Goal: Information Seeking & Learning: Learn about a topic

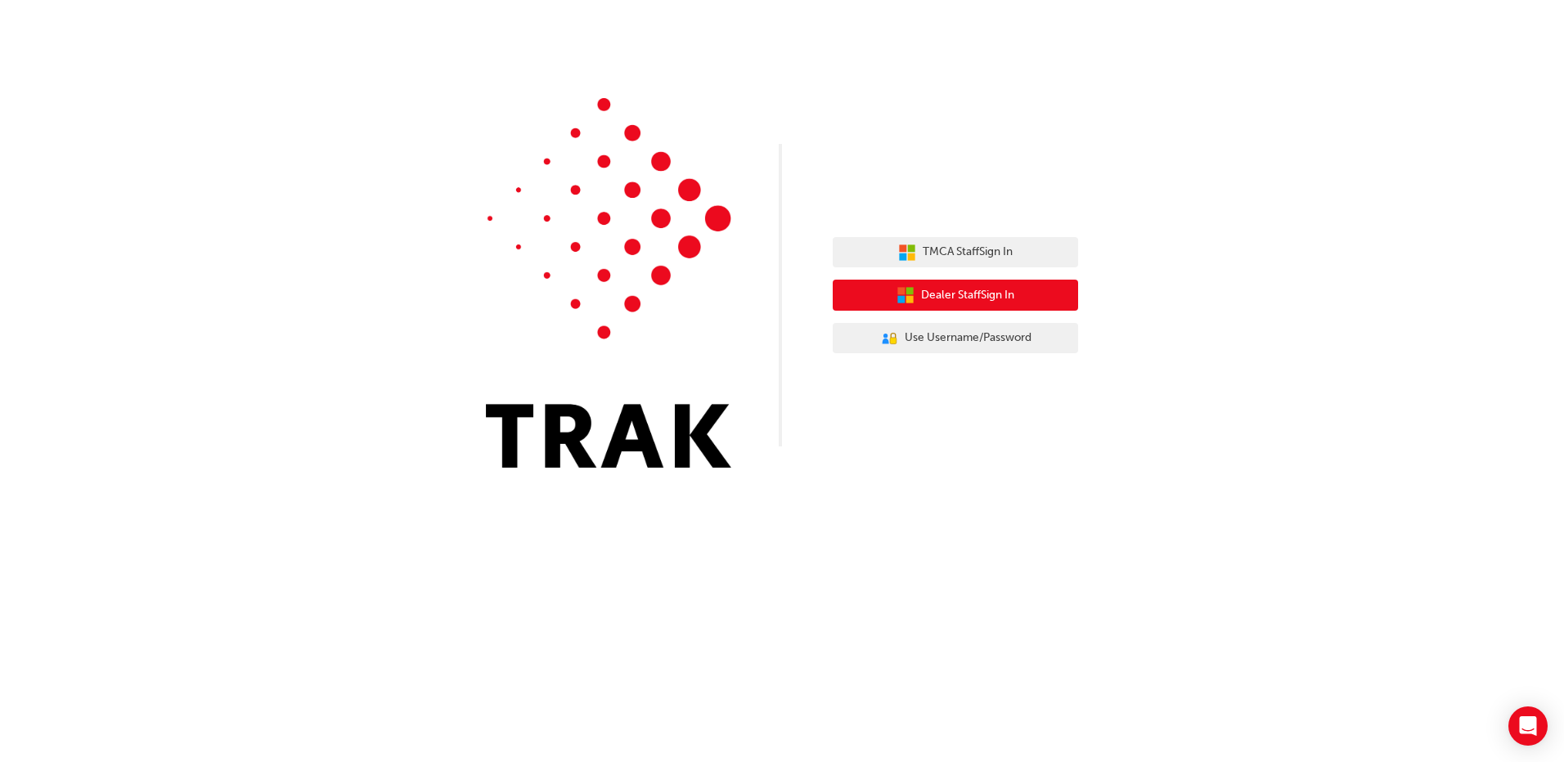
click at [966, 292] on span "Dealer Staff Sign In" at bounding box center [967, 295] width 93 height 19
click at [956, 297] on span "Dealer Staff Sign In" at bounding box center [967, 295] width 93 height 19
click at [984, 294] on span "Dealer Staff Sign In" at bounding box center [967, 295] width 93 height 19
click at [918, 288] on button "Dealer Staff Sign In" at bounding box center [955, 295] width 245 height 31
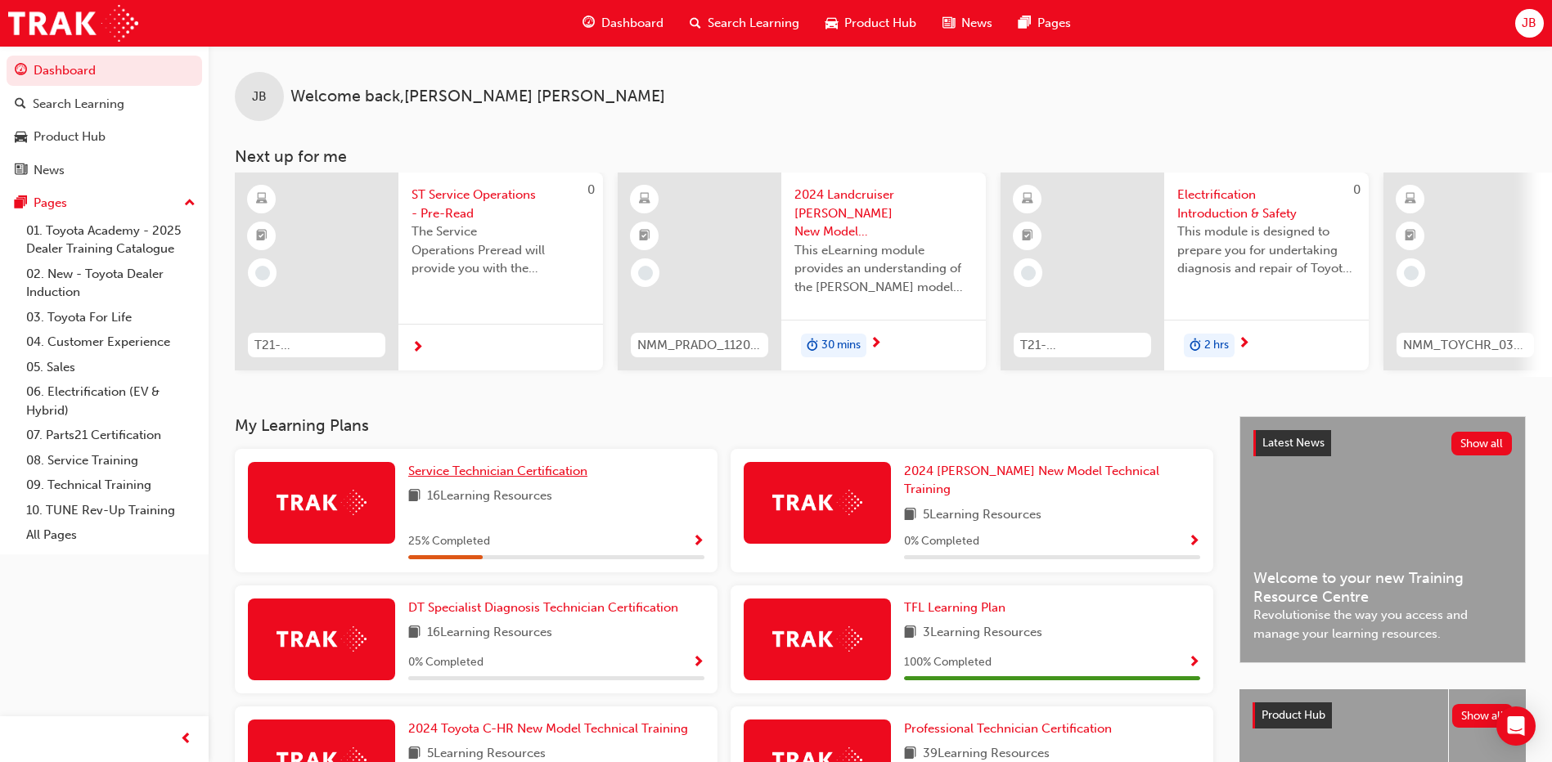
click at [542, 479] on span "Service Technician Certification" at bounding box center [497, 471] width 179 height 15
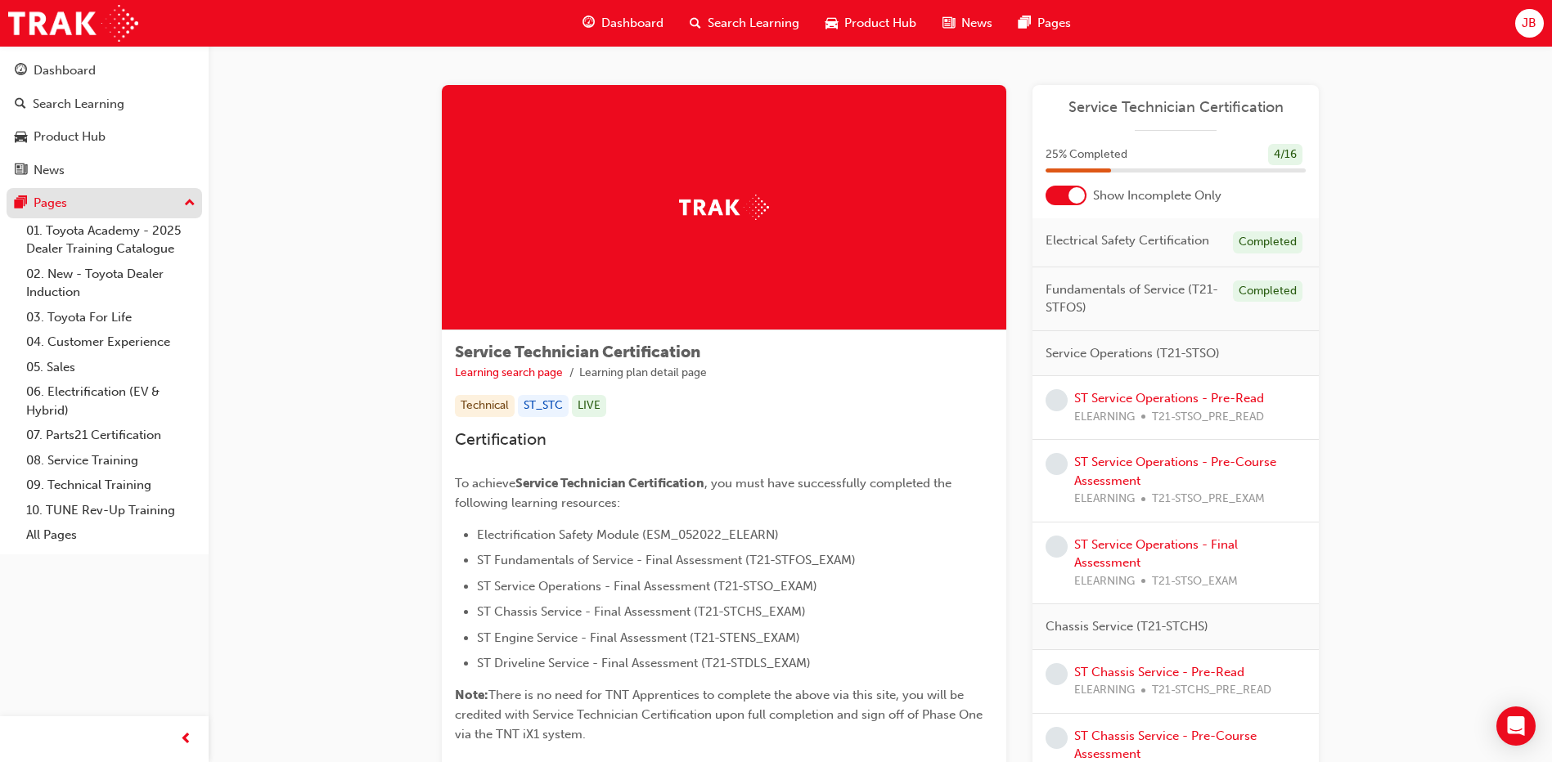
click at [117, 209] on div "Pages" at bounding box center [104, 203] width 179 height 20
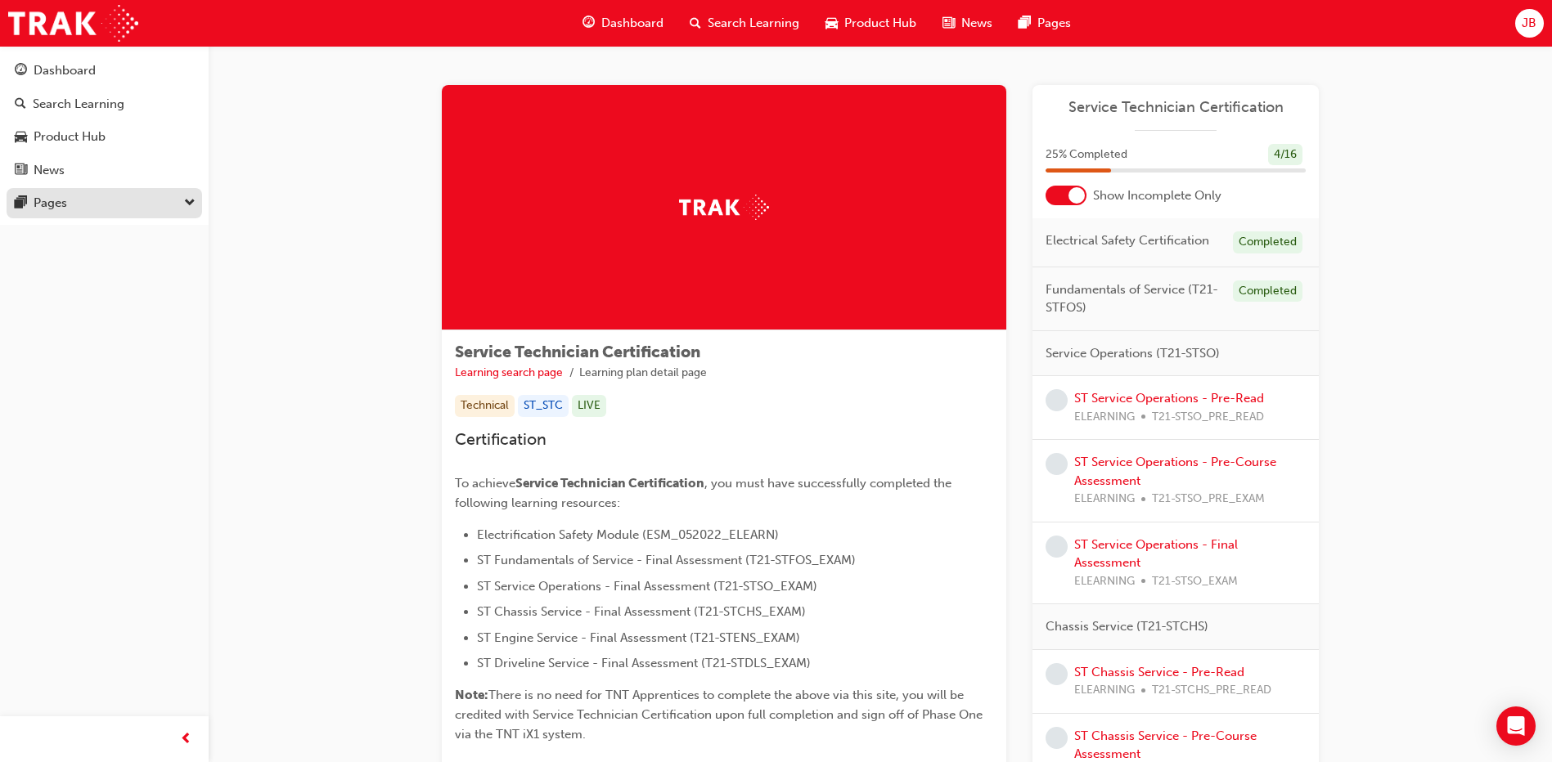
click at [117, 209] on div "Pages" at bounding box center [104, 203] width 179 height 20
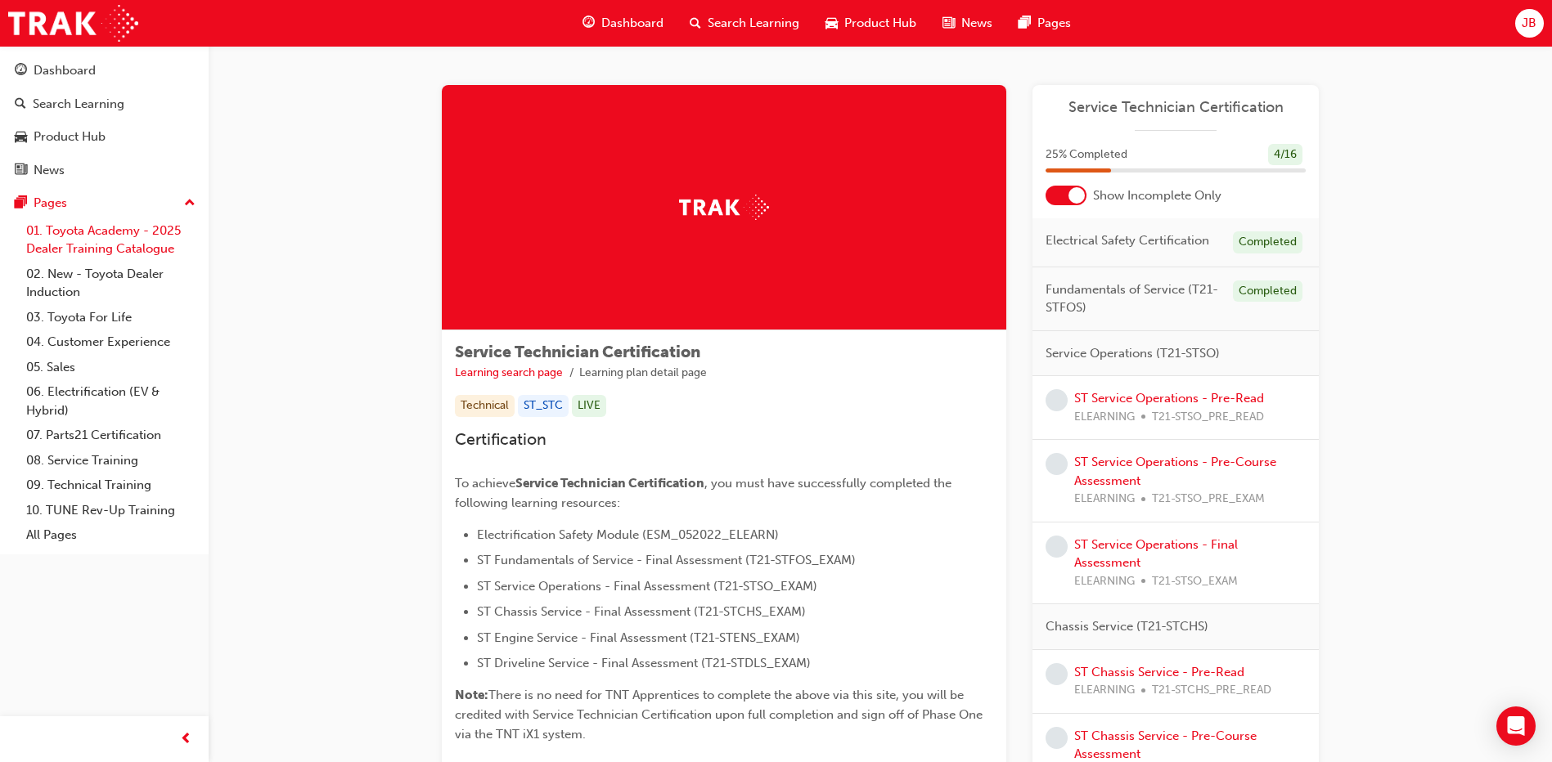
click at [130, 234] on link "01. Toyota Academy - 2025 Dealer Training Catalogue" at bounding box center [111, 239] width 182 height 43
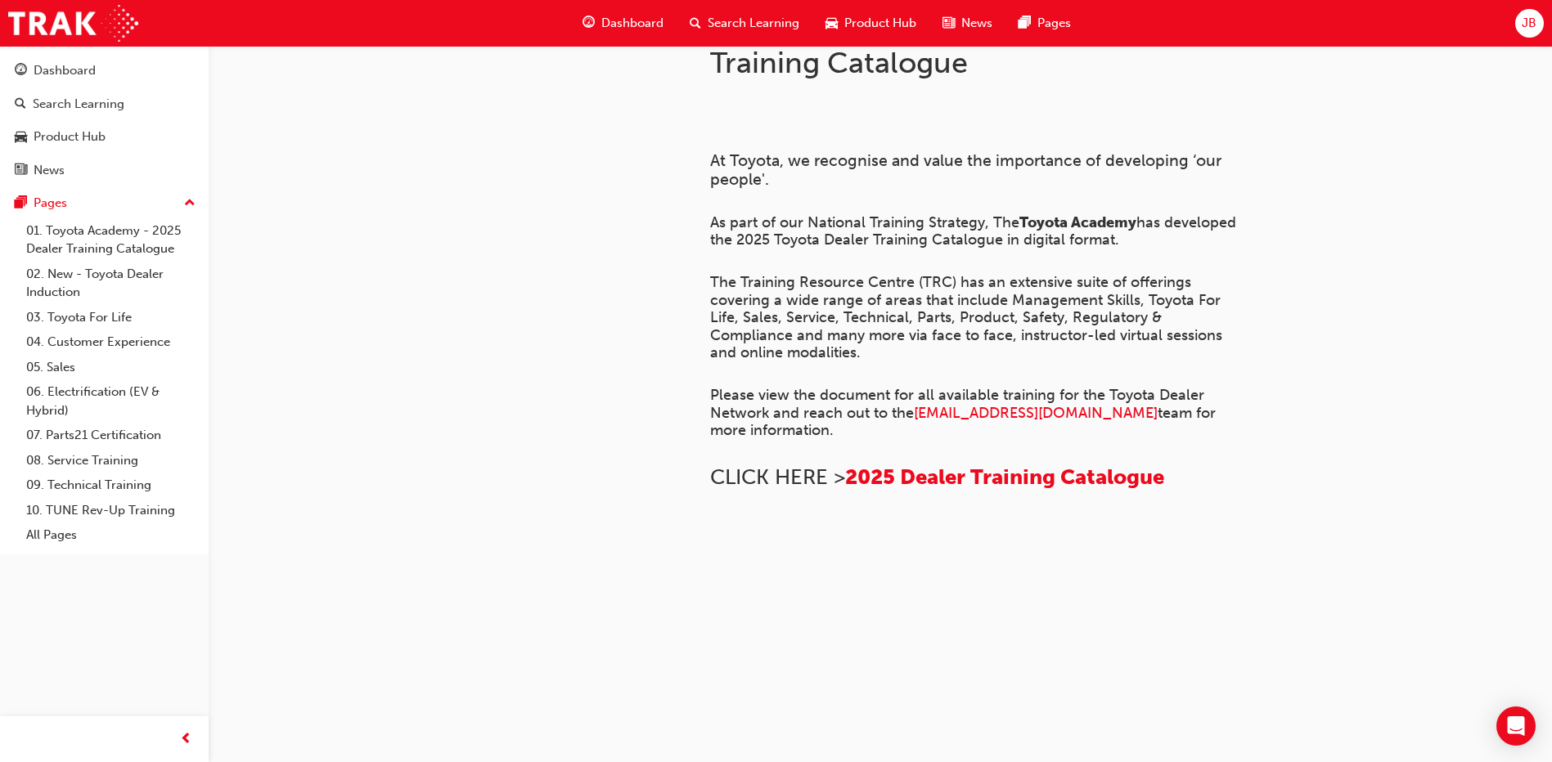
scroll to position [450, 0]
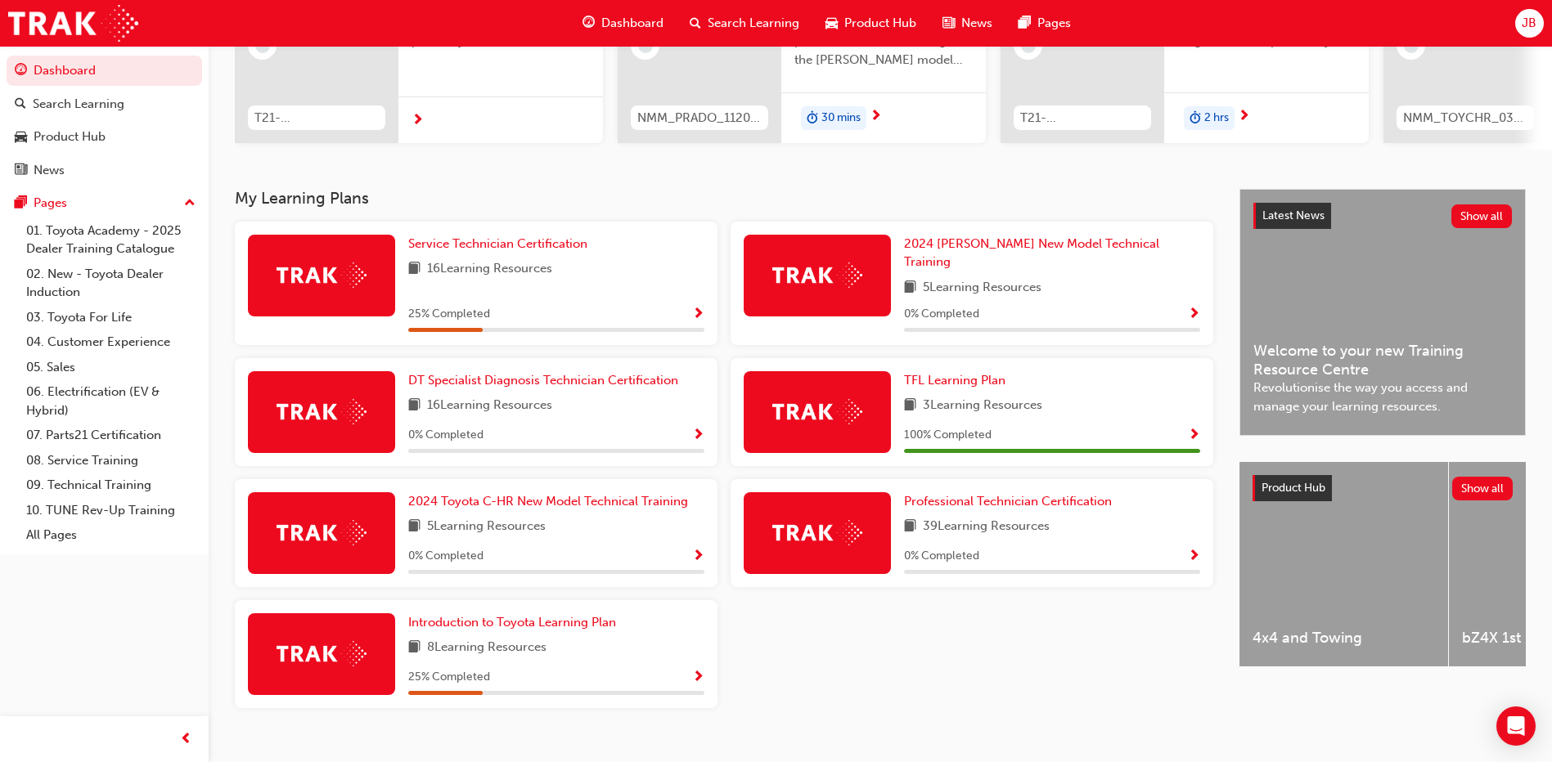
scroll to position [245, 0]
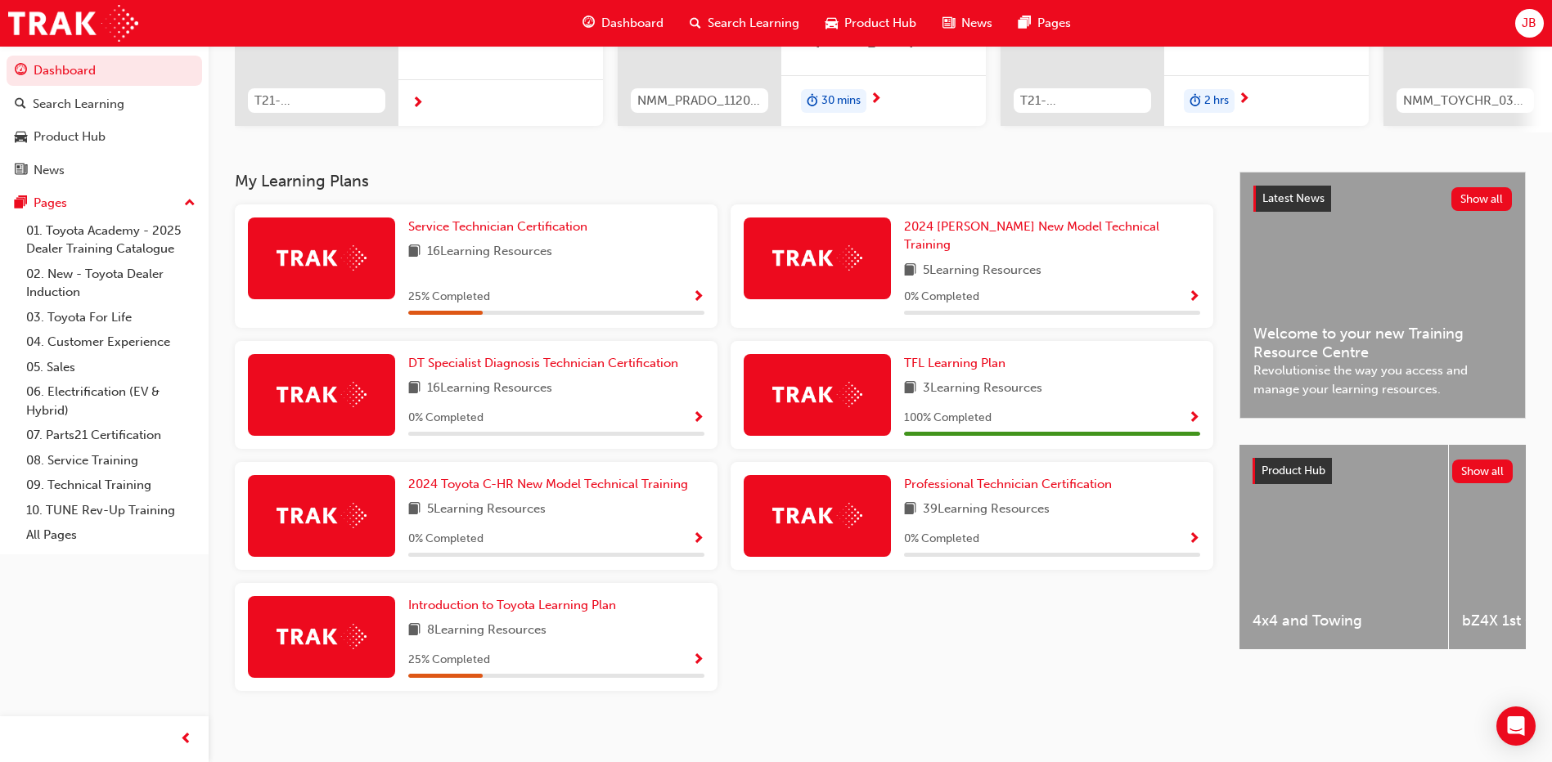
click at [693, 290] on span "Show Progress" at bounding box center [698, 297] width 12 height 15
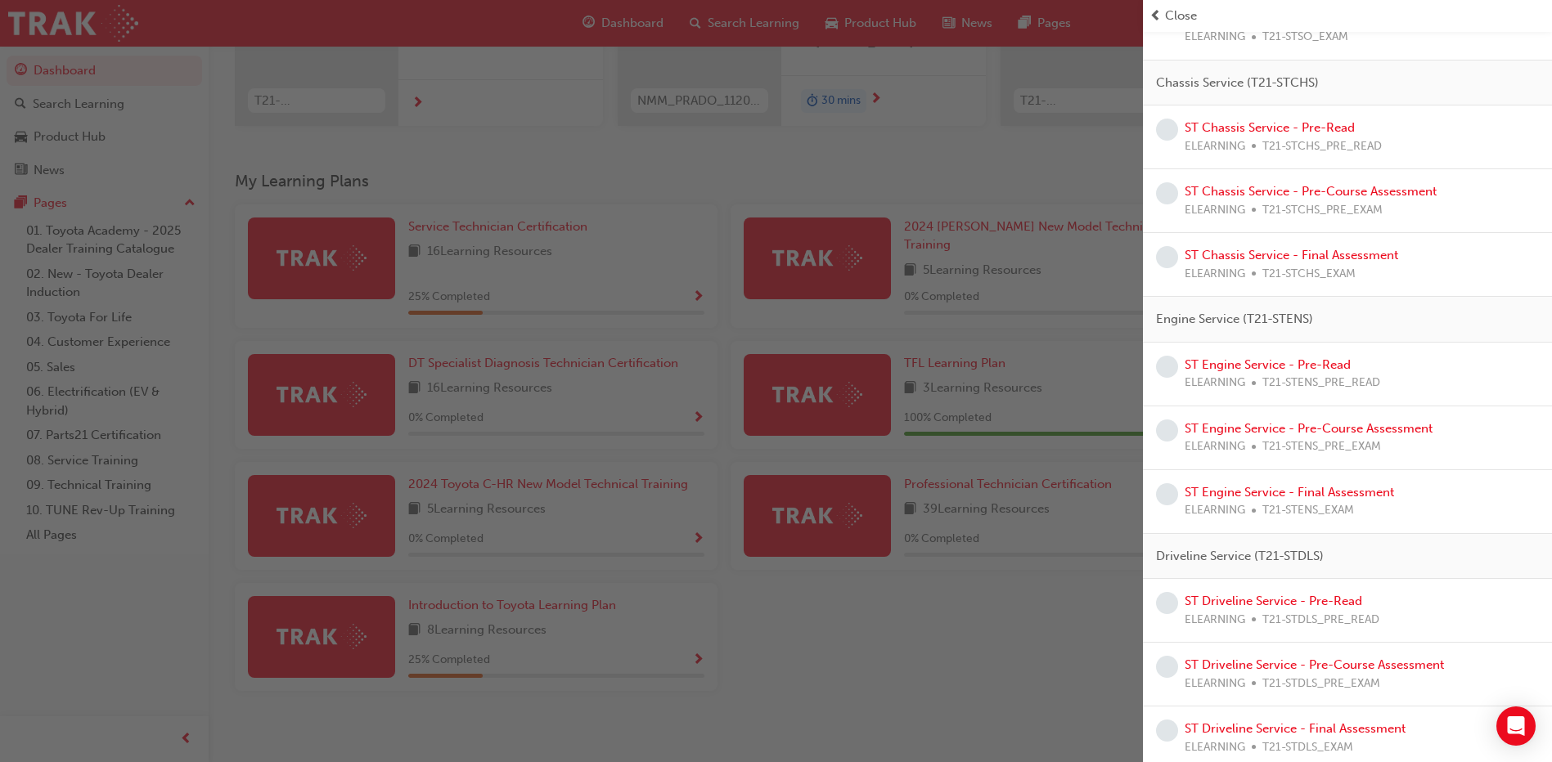
scroll to position [447, 0]
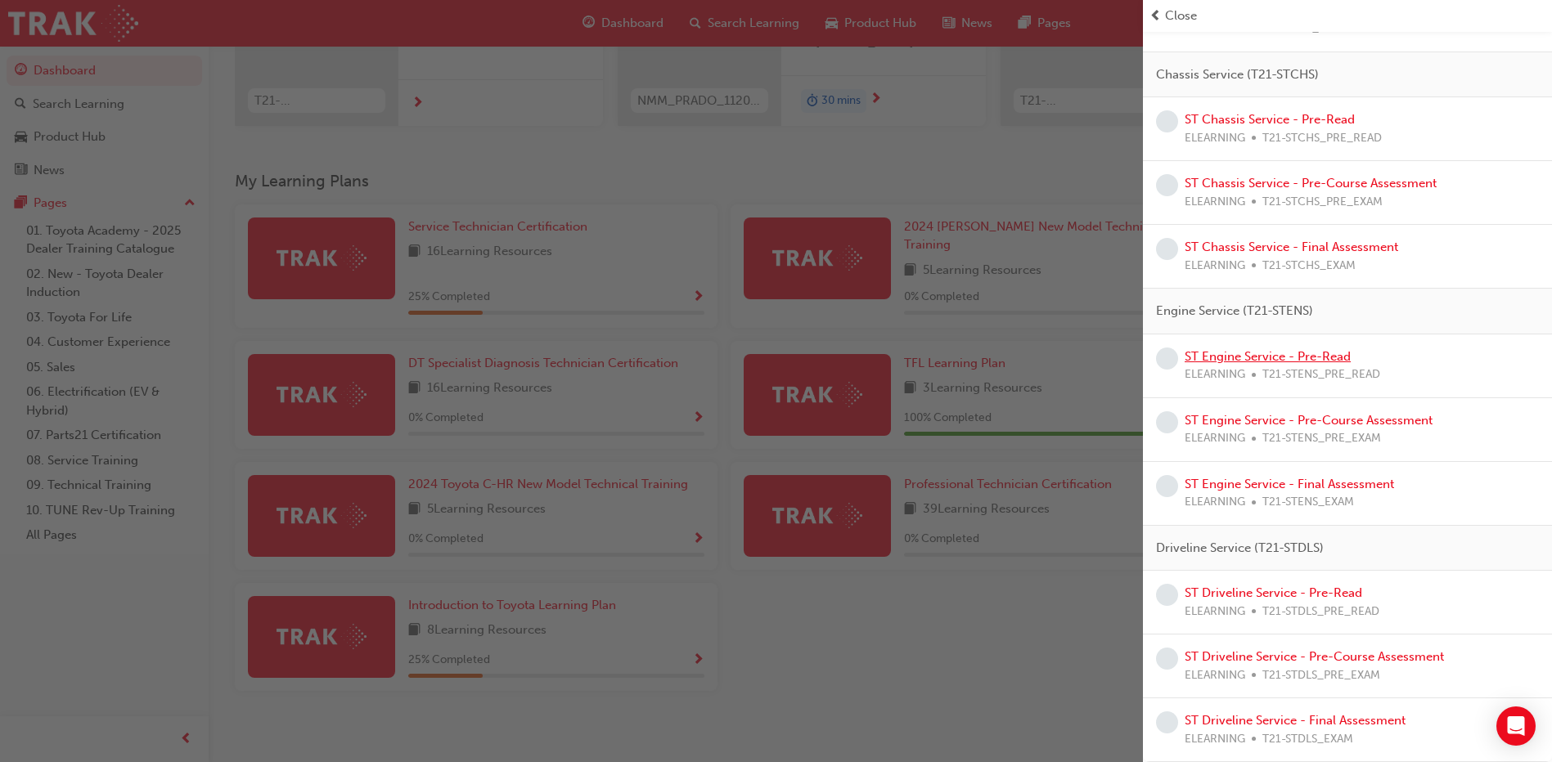
click at [1266, 361] on link "ST Engine Service - Pre-Read" at bounding box center [1268, 356] width 166 height 15
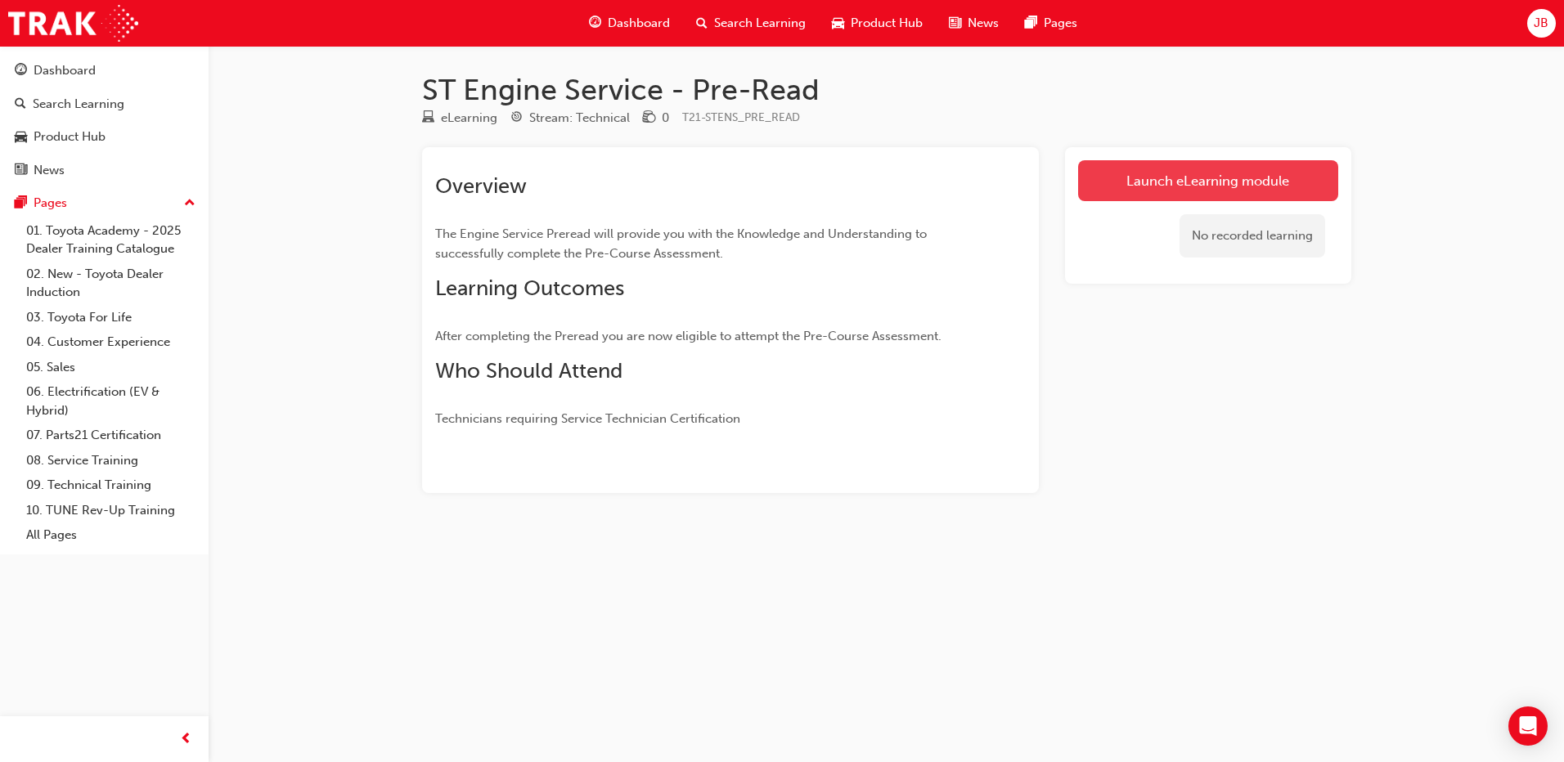
click at [1135, 173] on link "Launch eLearning module" at bounding box center [1208, 180] width 260 height 41
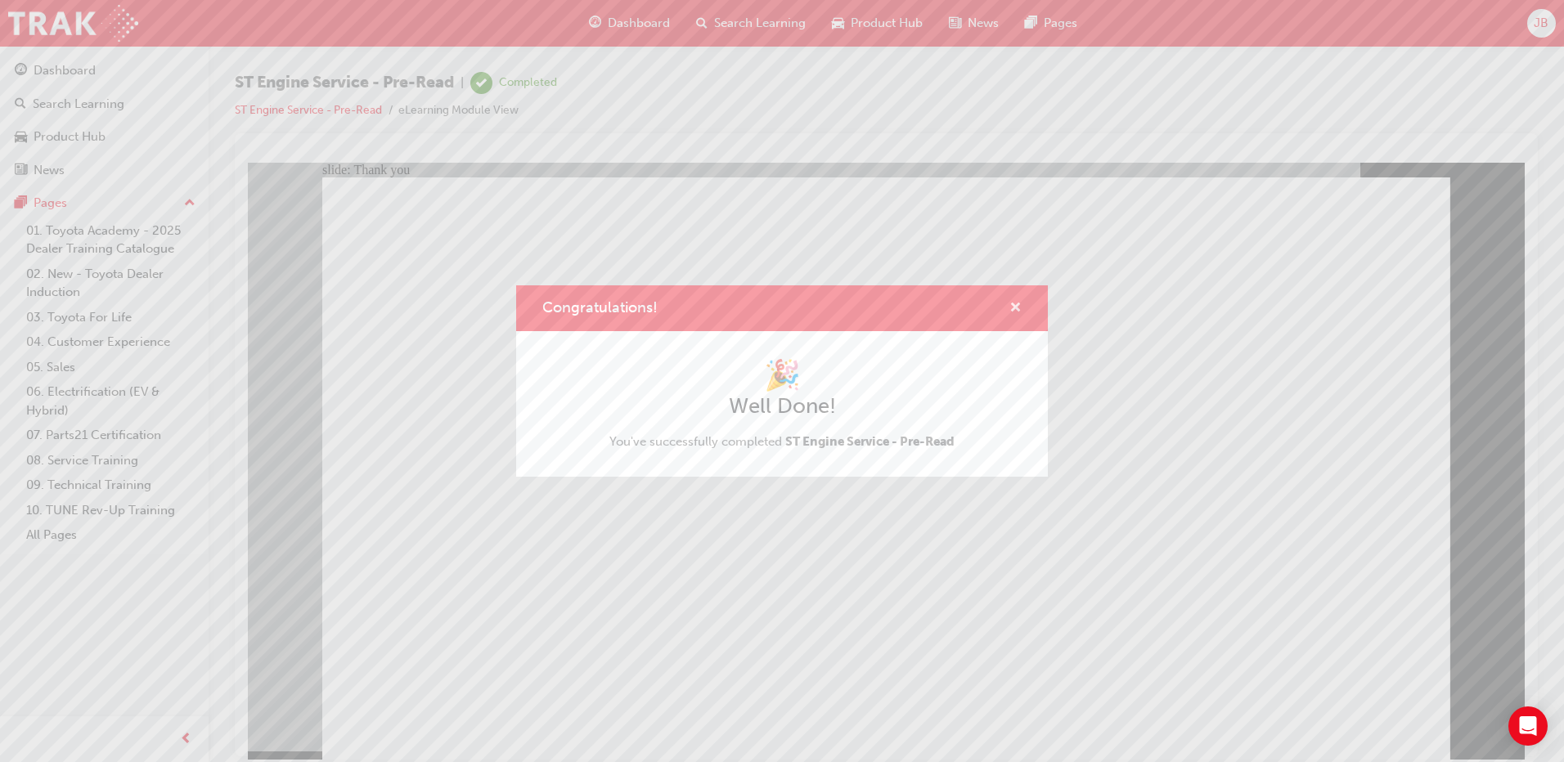
click at [1020, 306] on span "cross-icon" at bounding box center [1016, 309] width 12 height 15
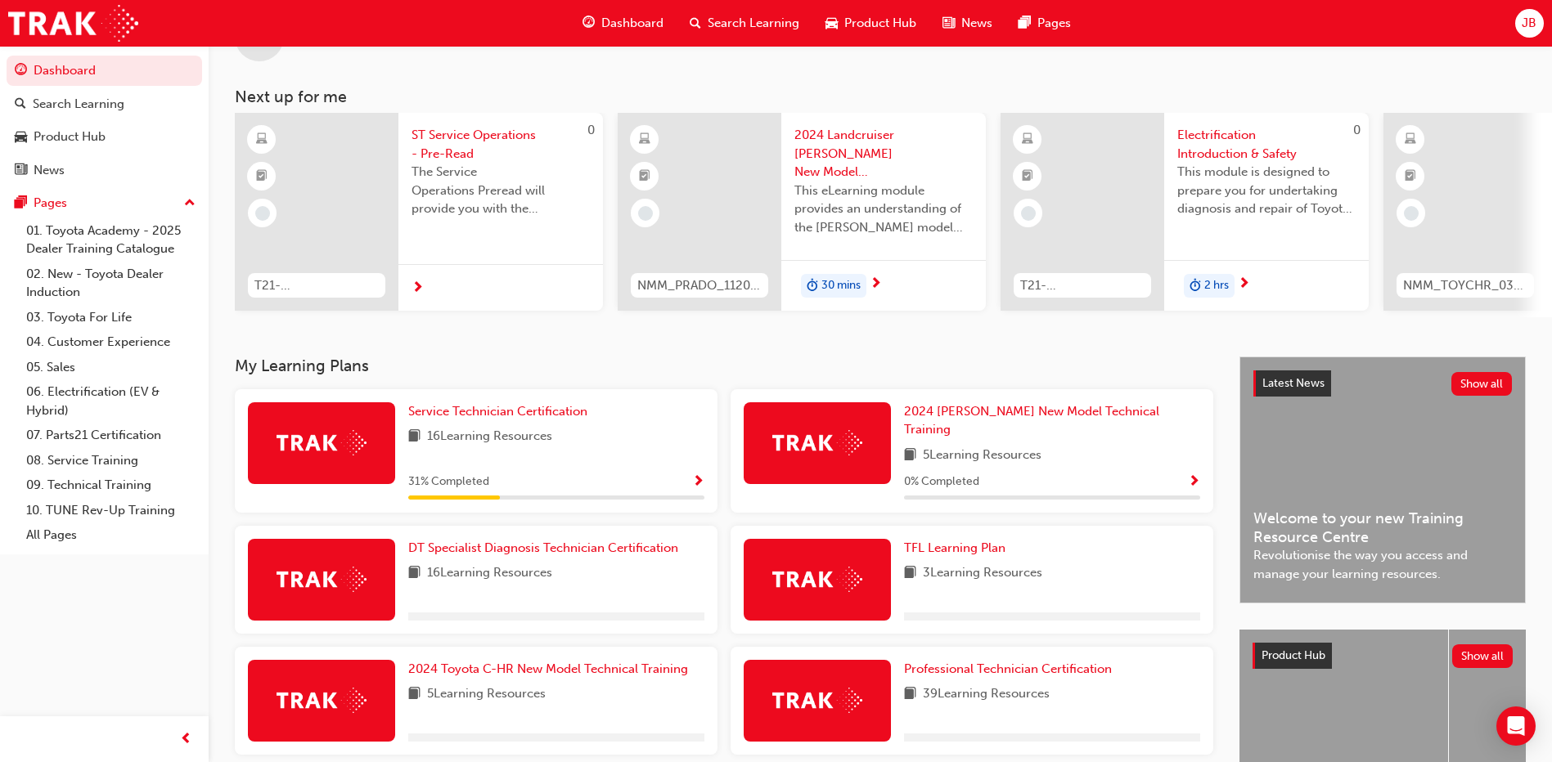
scroll to position [82, 0]
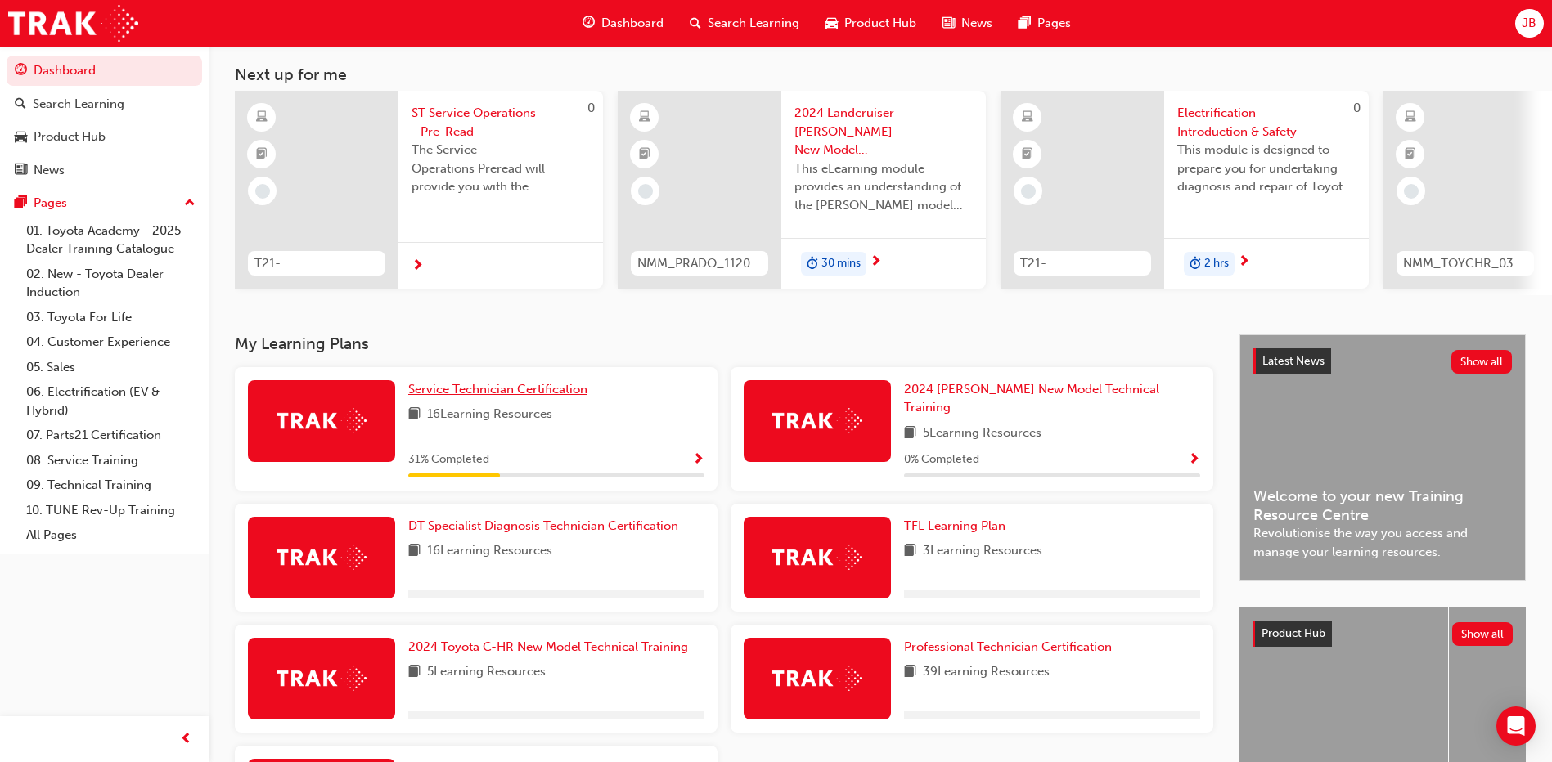
click at [562, 397] on span "Service Technician Certification" at bounding box center [497, 389] width 179 height 15
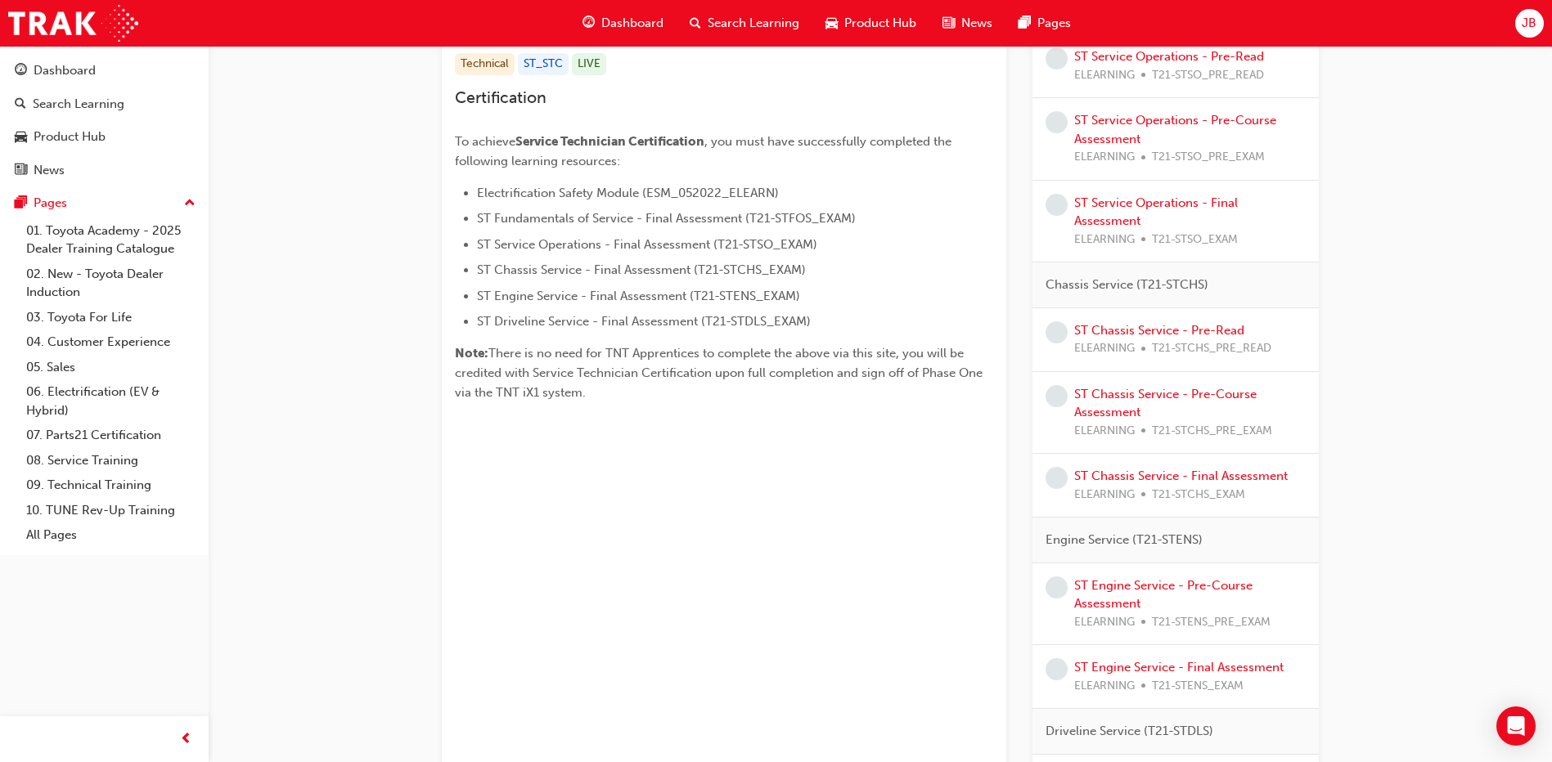
scroll to position [357, 0]
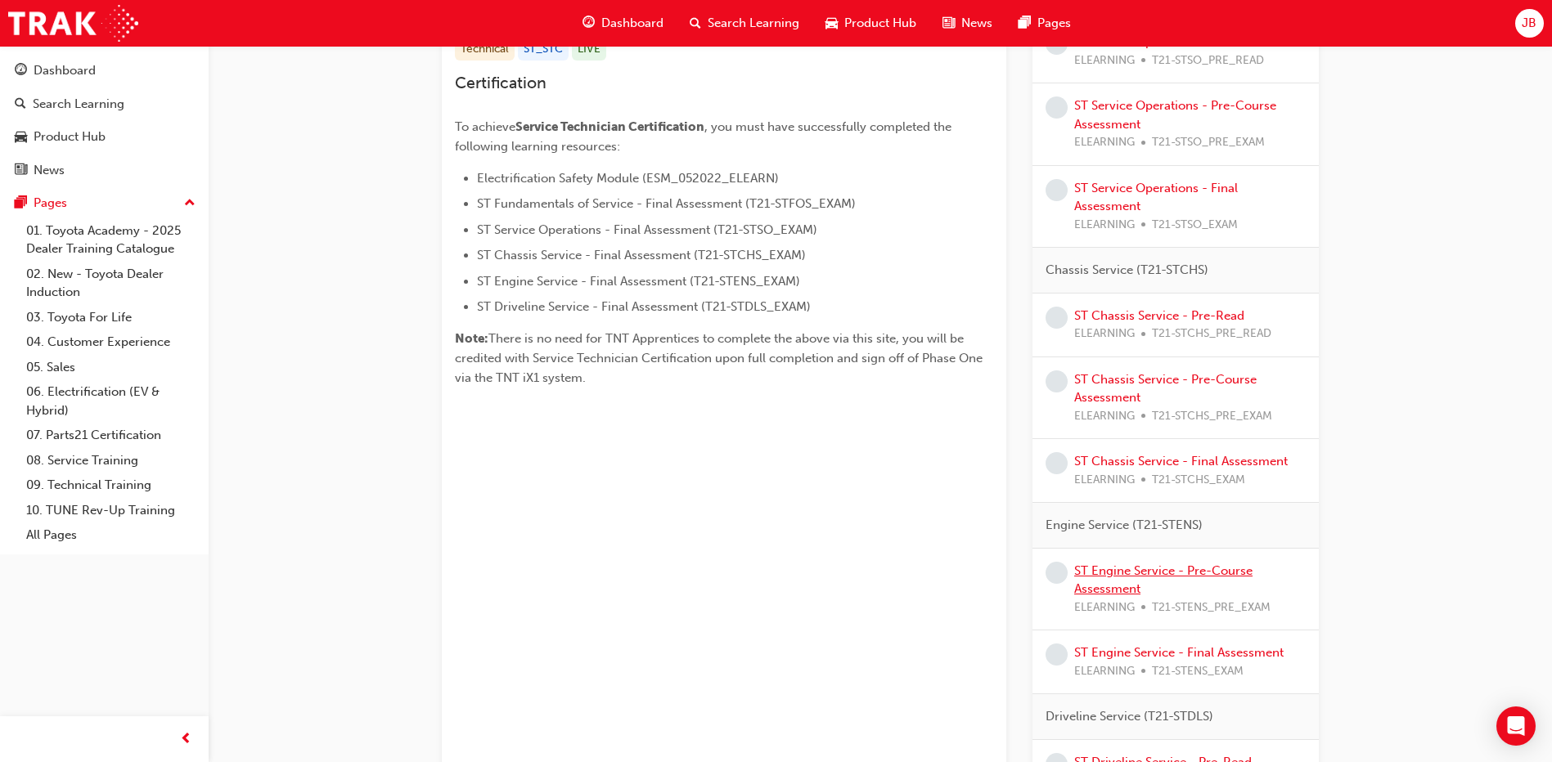
click at [1191, 573] on link "ST Engine Service - Pre-Course Assessment" at bounding box center [1163, 581] width 178 height 34
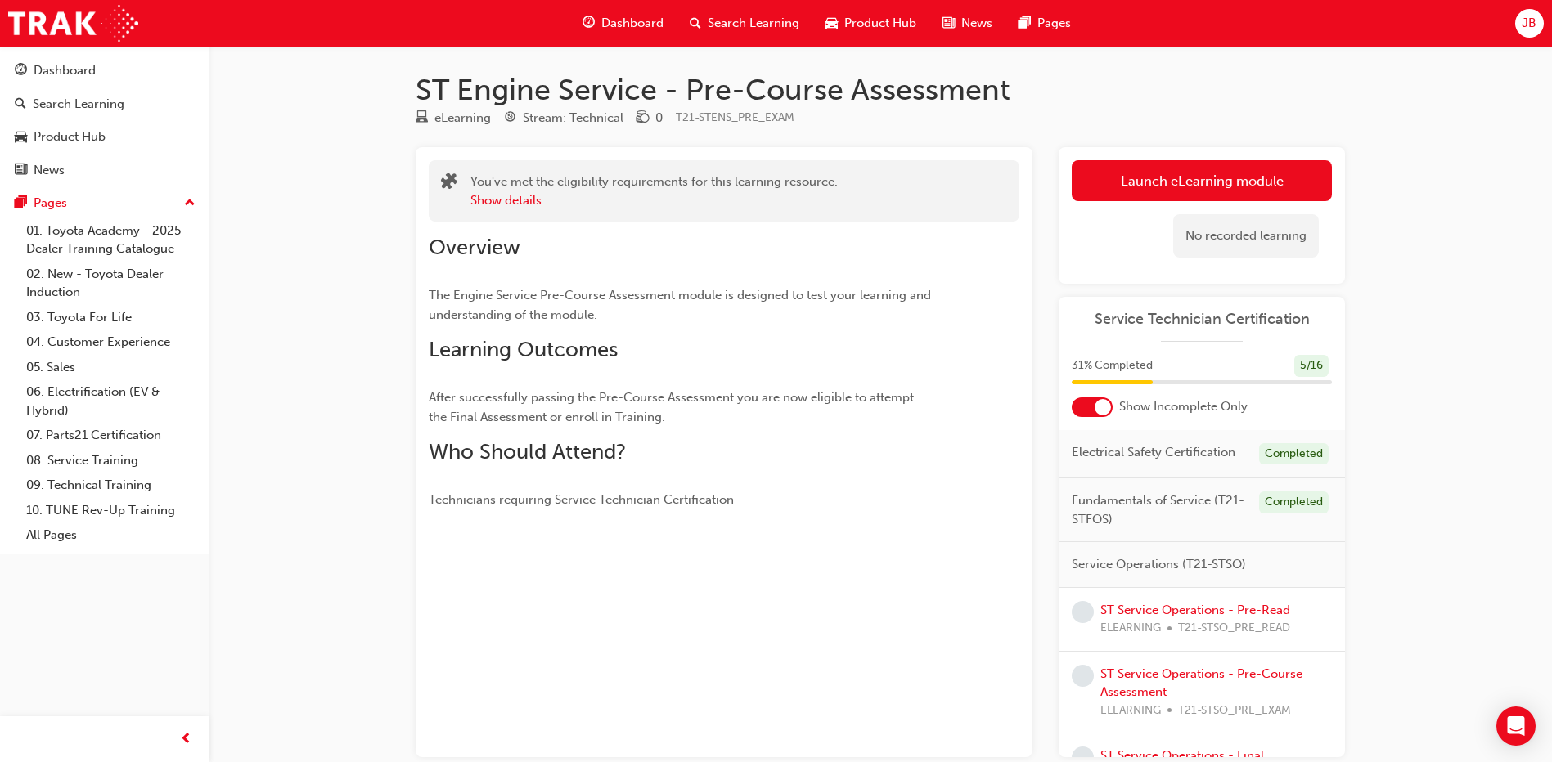
click at [1112, 177] on link "Launch eLearning module" at bounding box center [1202, 180] width 260 height 41
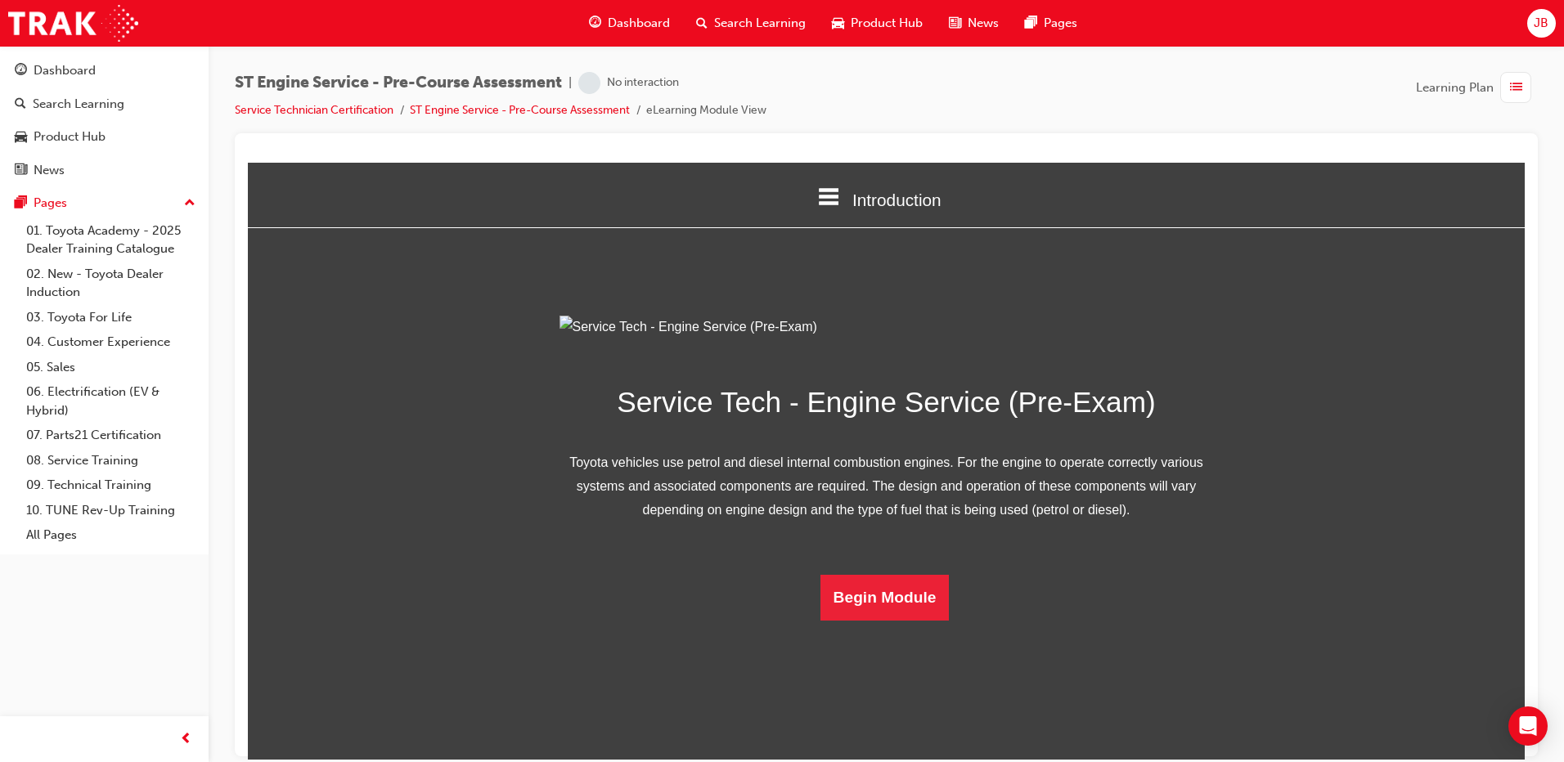
scroll to position [41, 0]
click at [888, 620] on button "Begin Module" at bounding box center [885, 597] width 129 height 46
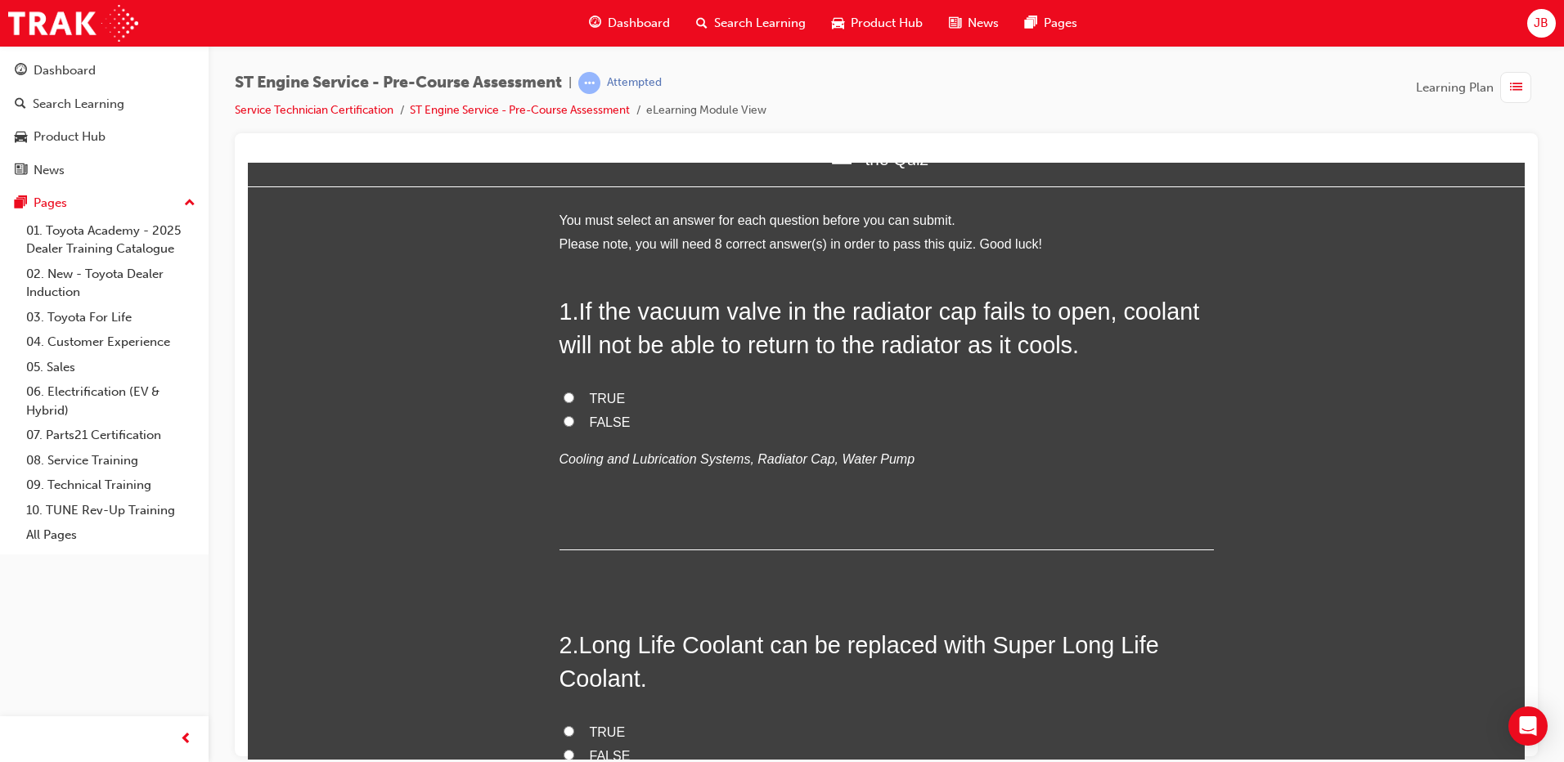
scroll to position [0, 0]
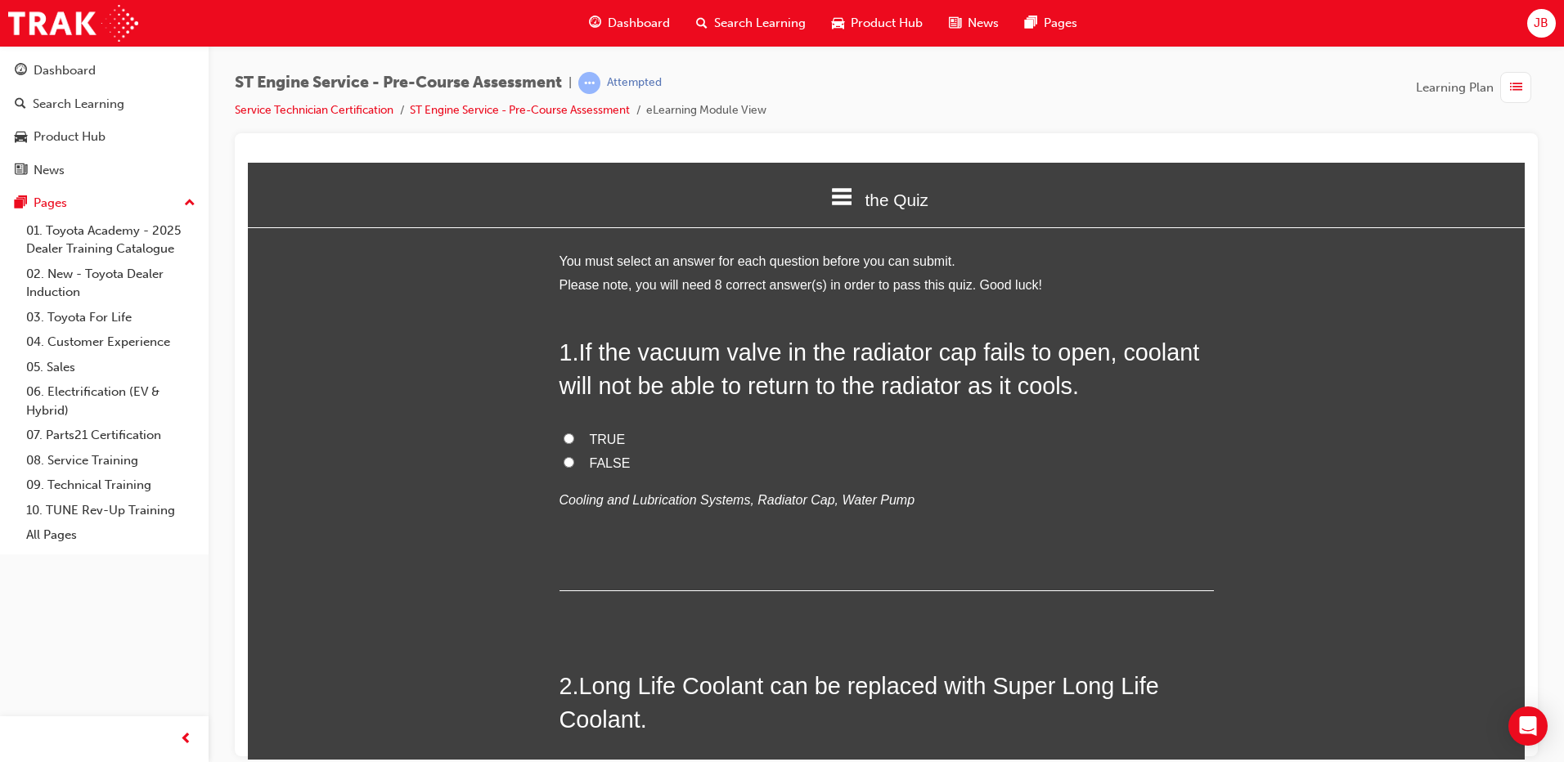
click at [603, 438] on span "TRUE" at bounding box center [608, 439] width 36 height 14
click at [574, 438] on input "TRUE" at bounding box center [569, 438] width 11 height 11
radio input "true"
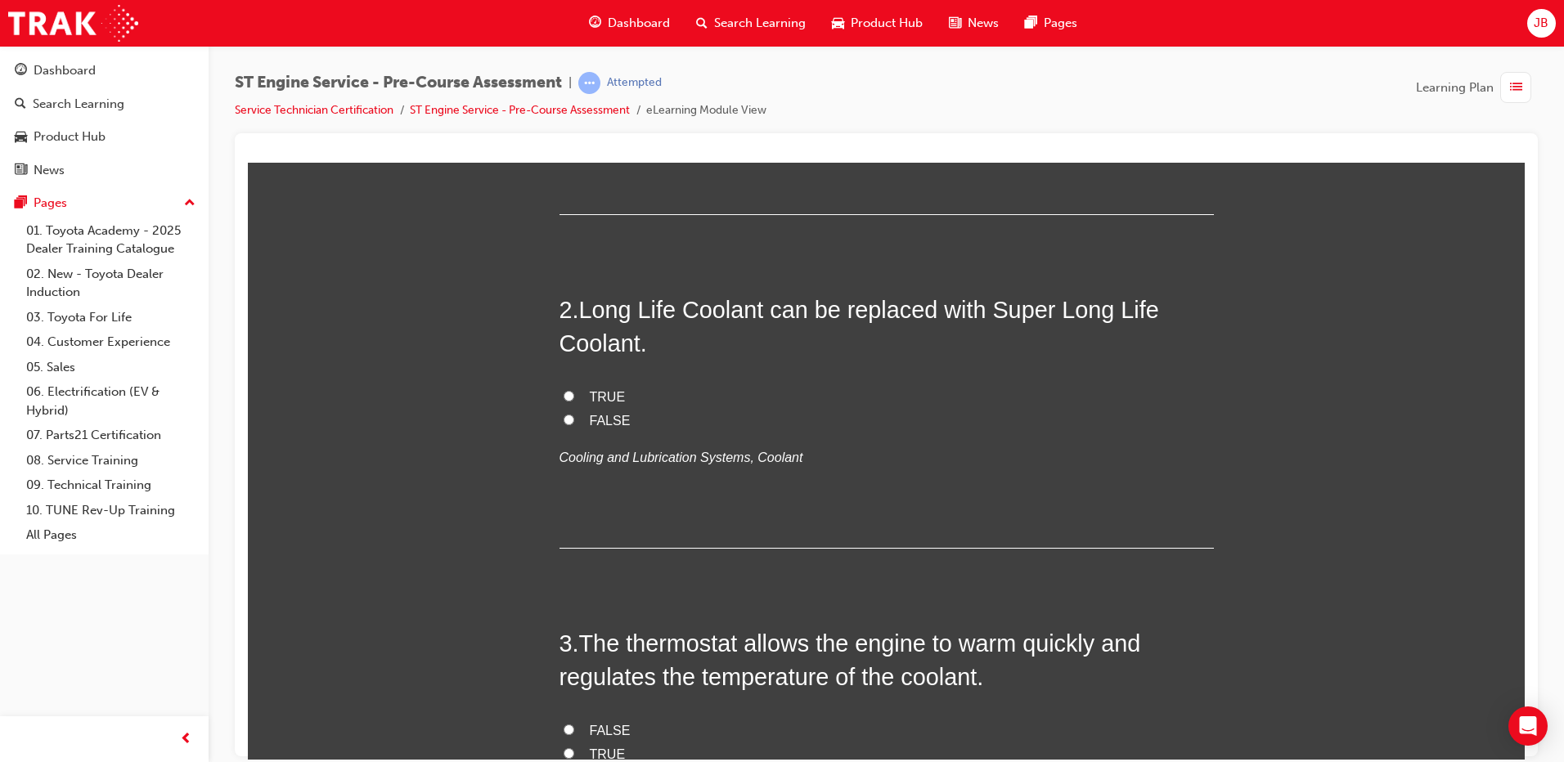
scroll to position [389, 0]
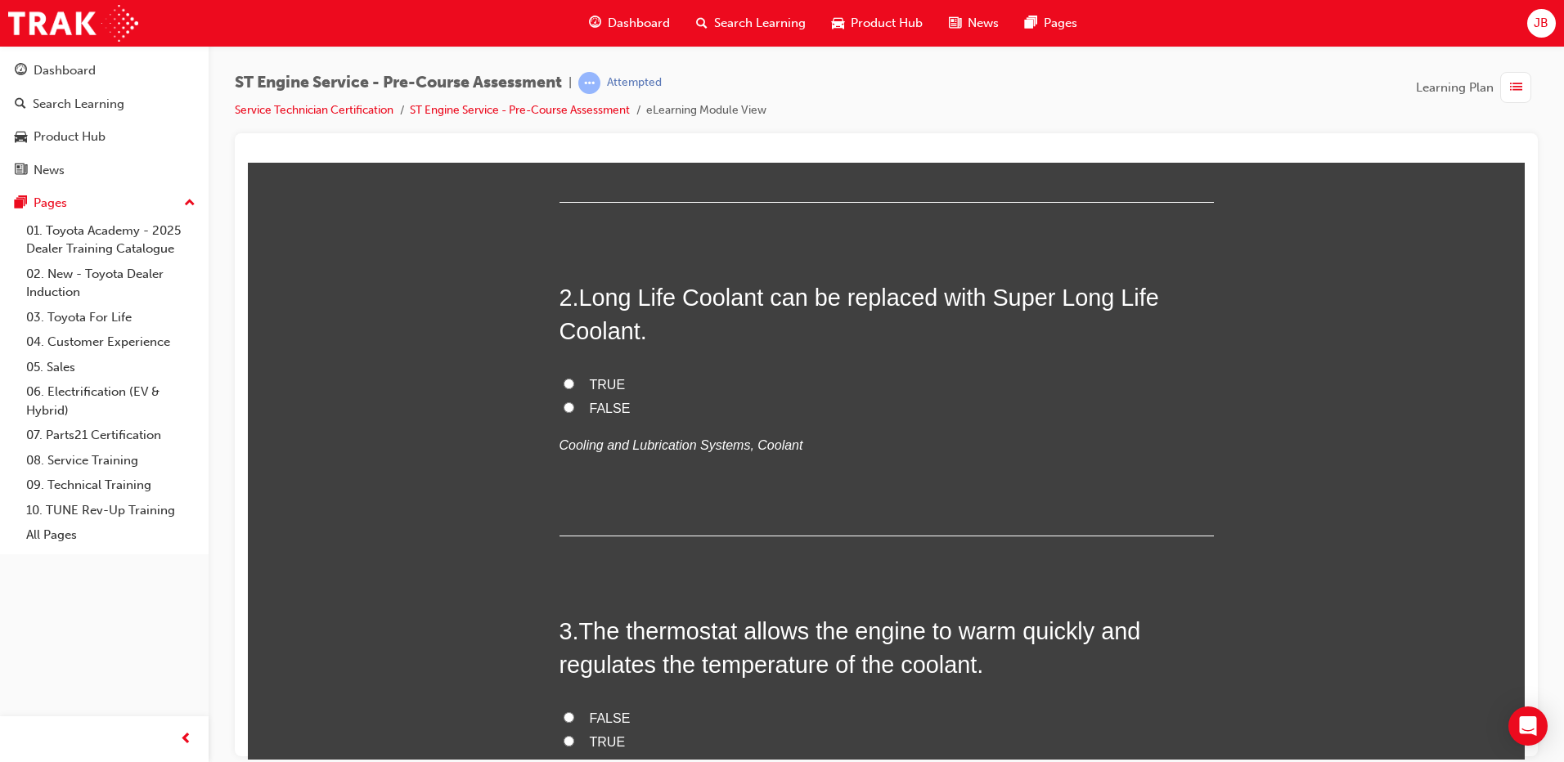
click at [600, 382] on span "TRUE" at bounding box center [608, 384] width 36 height 14
click at [574, 382] on input "TRUE" at bounding box center [569, 383] width 11 height 11
radio input "true"
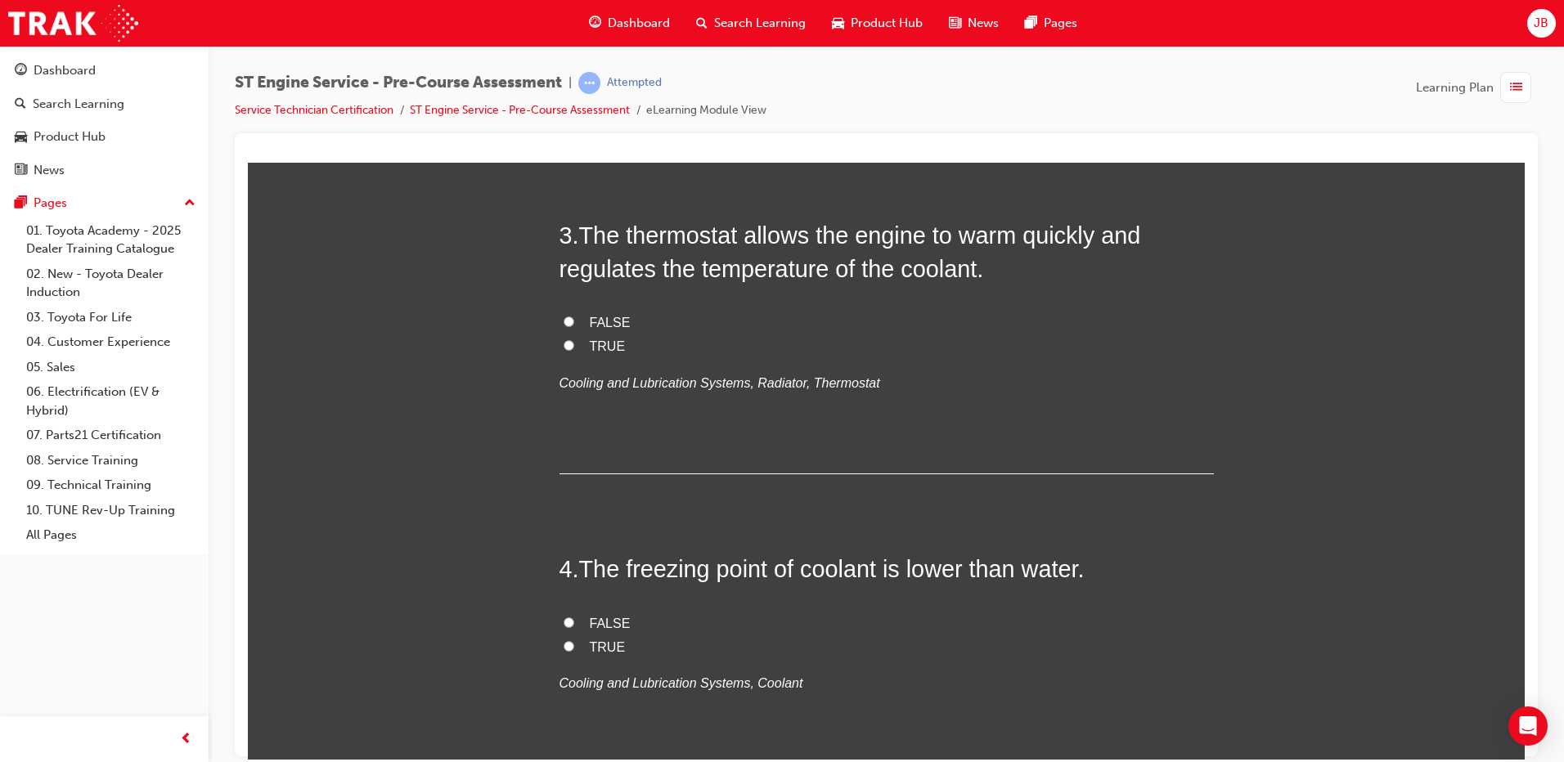
scroll to position [798, 0]
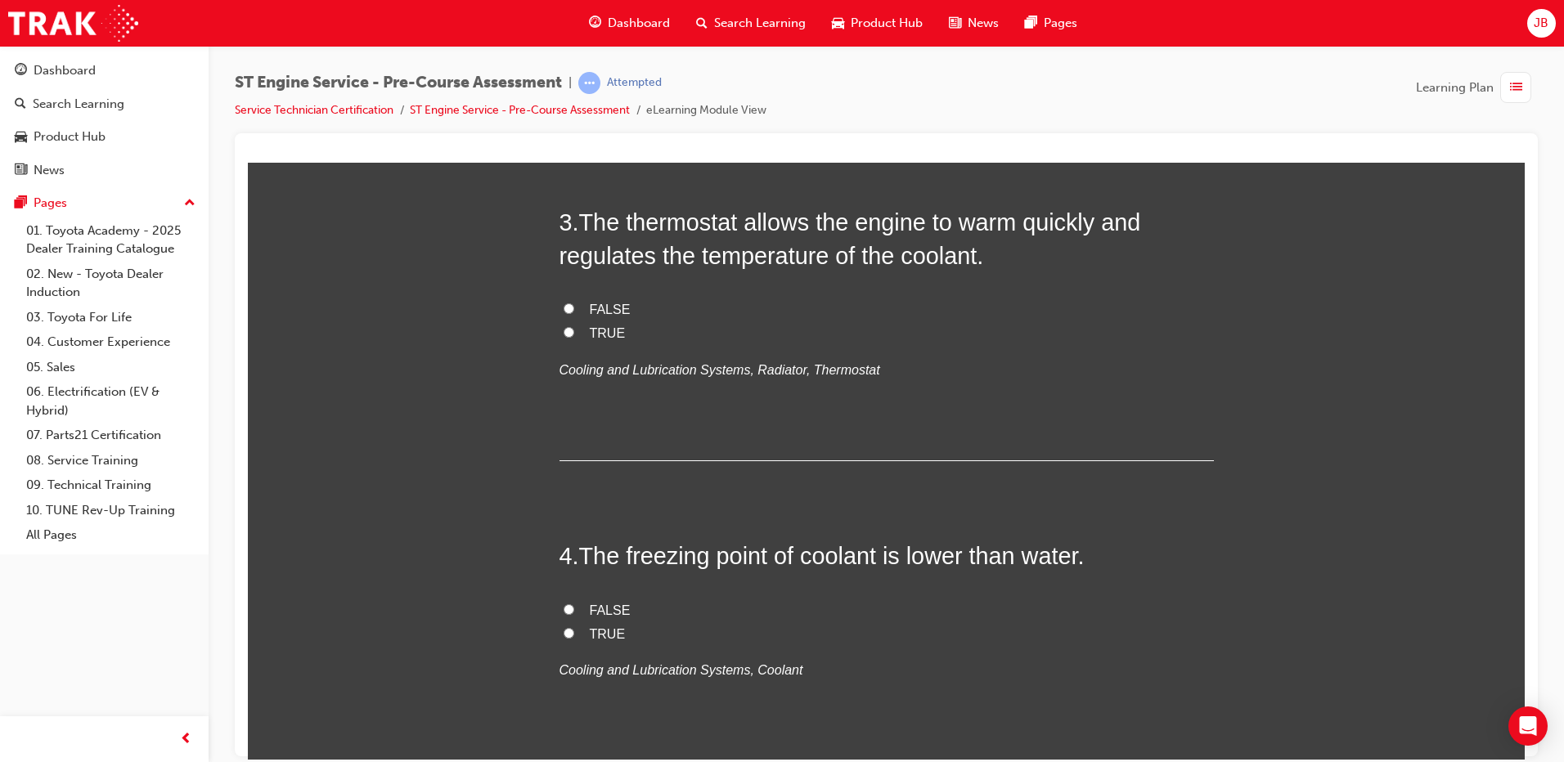
click at [594, 335] on span "TRUE" at bounding box center [608, 333] width 36 height 14
click at [574, 335] on input "TRUE" at bounding box center [569, 331] width 11 height 11
radio input "true"
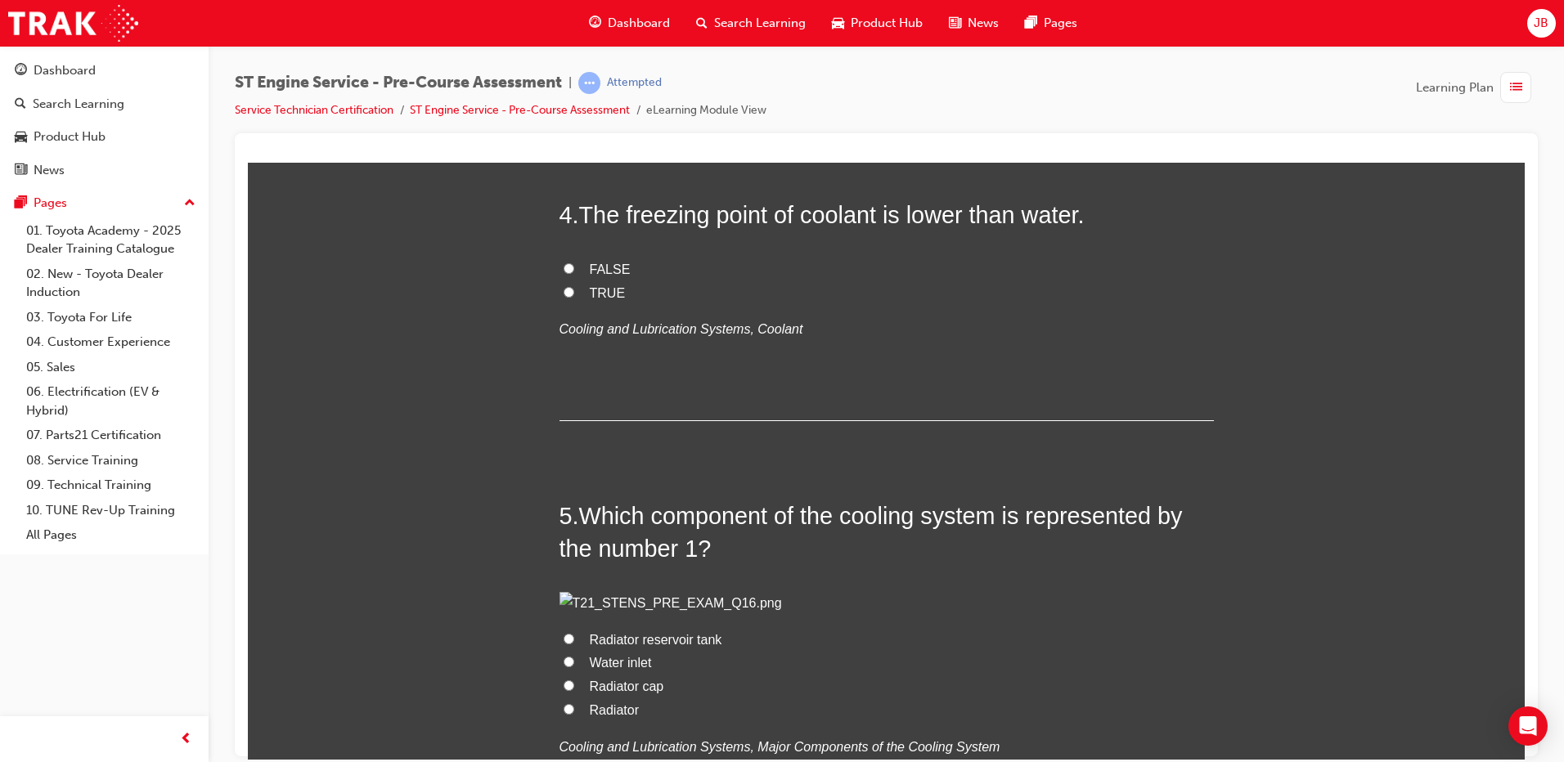
scroll to position [1145, 0]
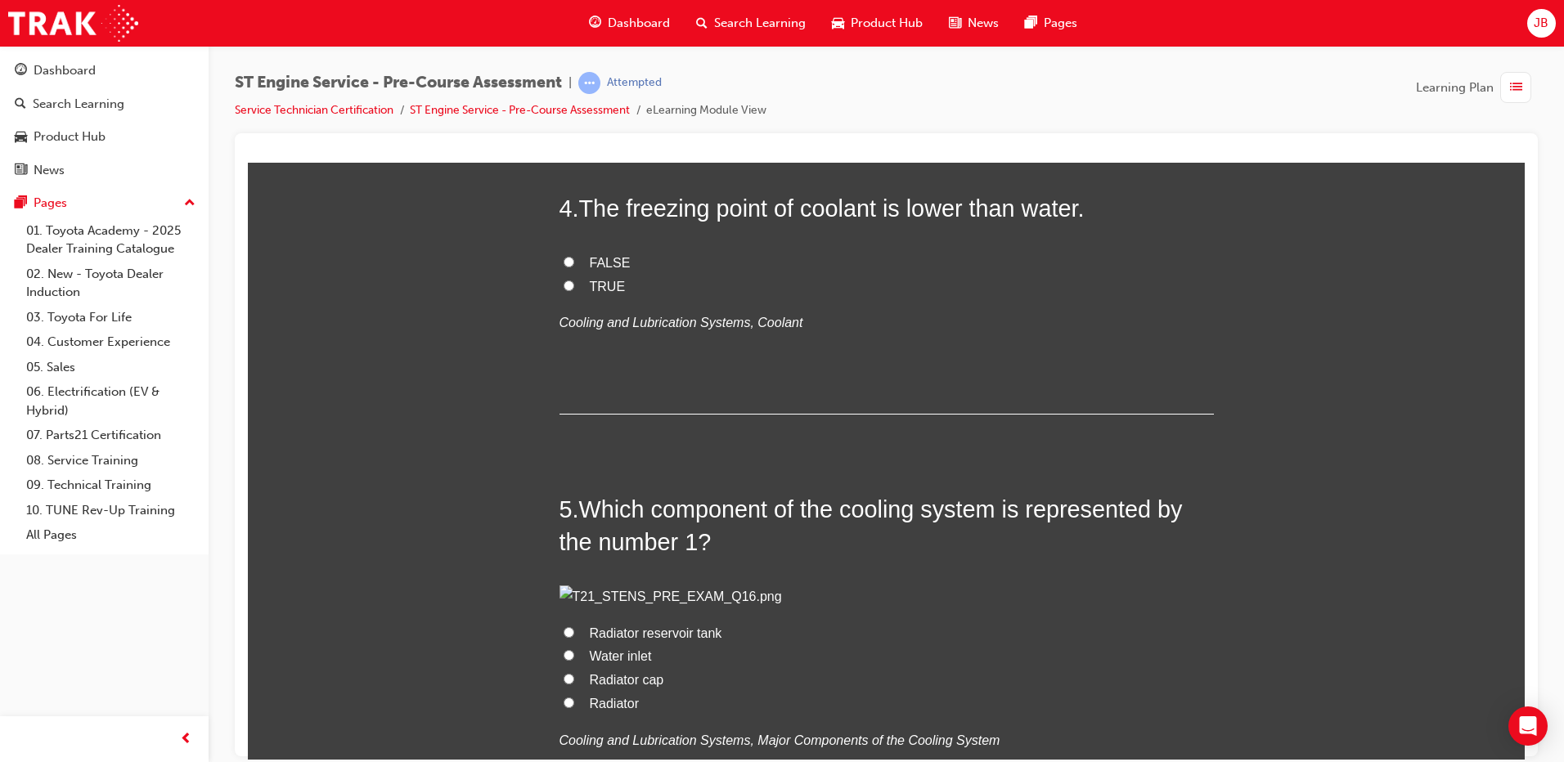
click at [600, 290] on span "TRUE" at bounding box center [608, 286] width 36 height 14
click at [574, 290] on input "TRUE" at bounding box center [569, 285] width 11 height 11
radio input "true"
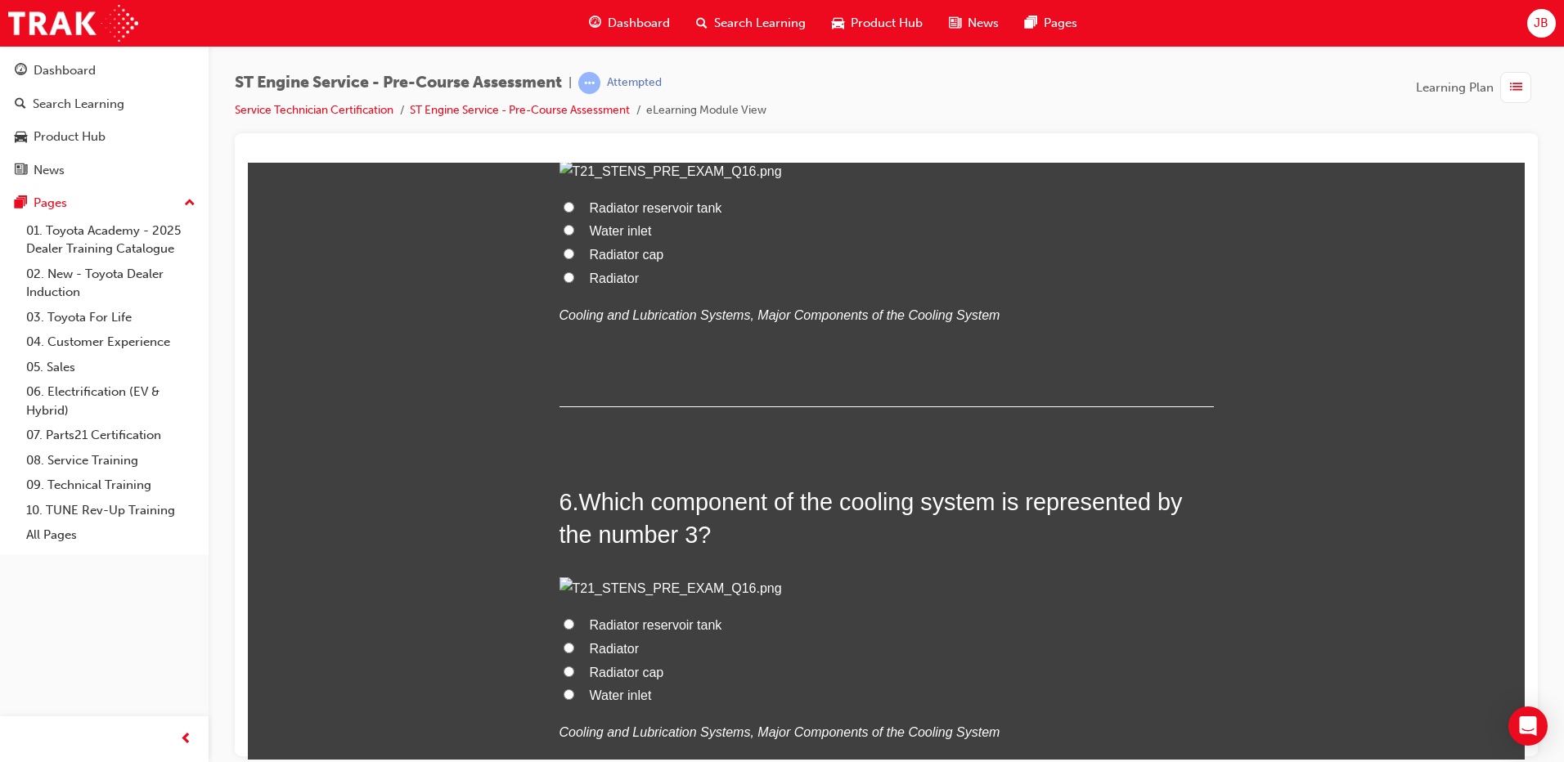
scroll to position [1575, 0]
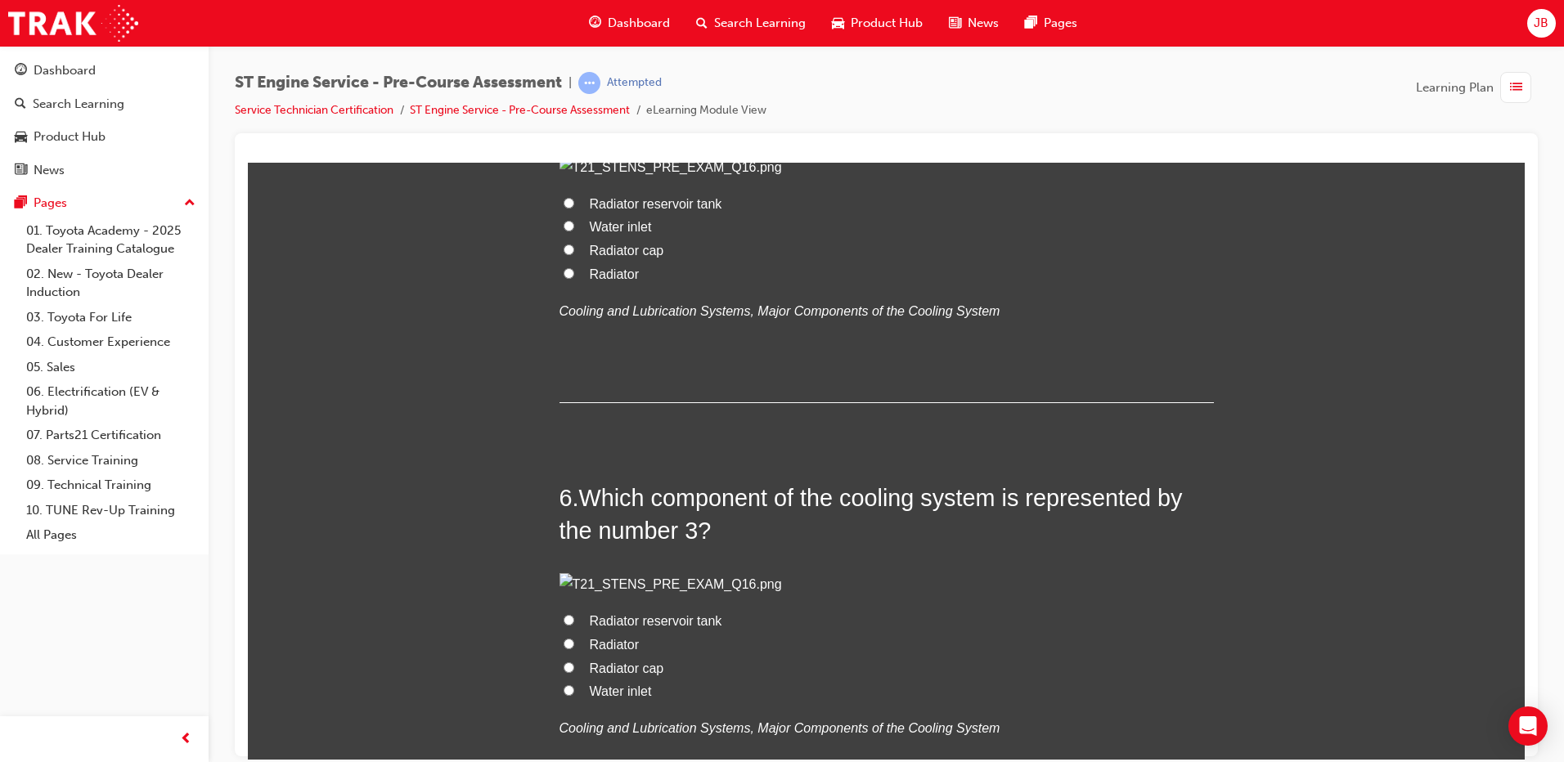
click at [600, 281] on span "Radiator" at bounding box center [614, 274] width 49 height 14
click at [574, 278] on input "Radiator" at bounding box center [569, 273] width 11 height 11
radio input "true"
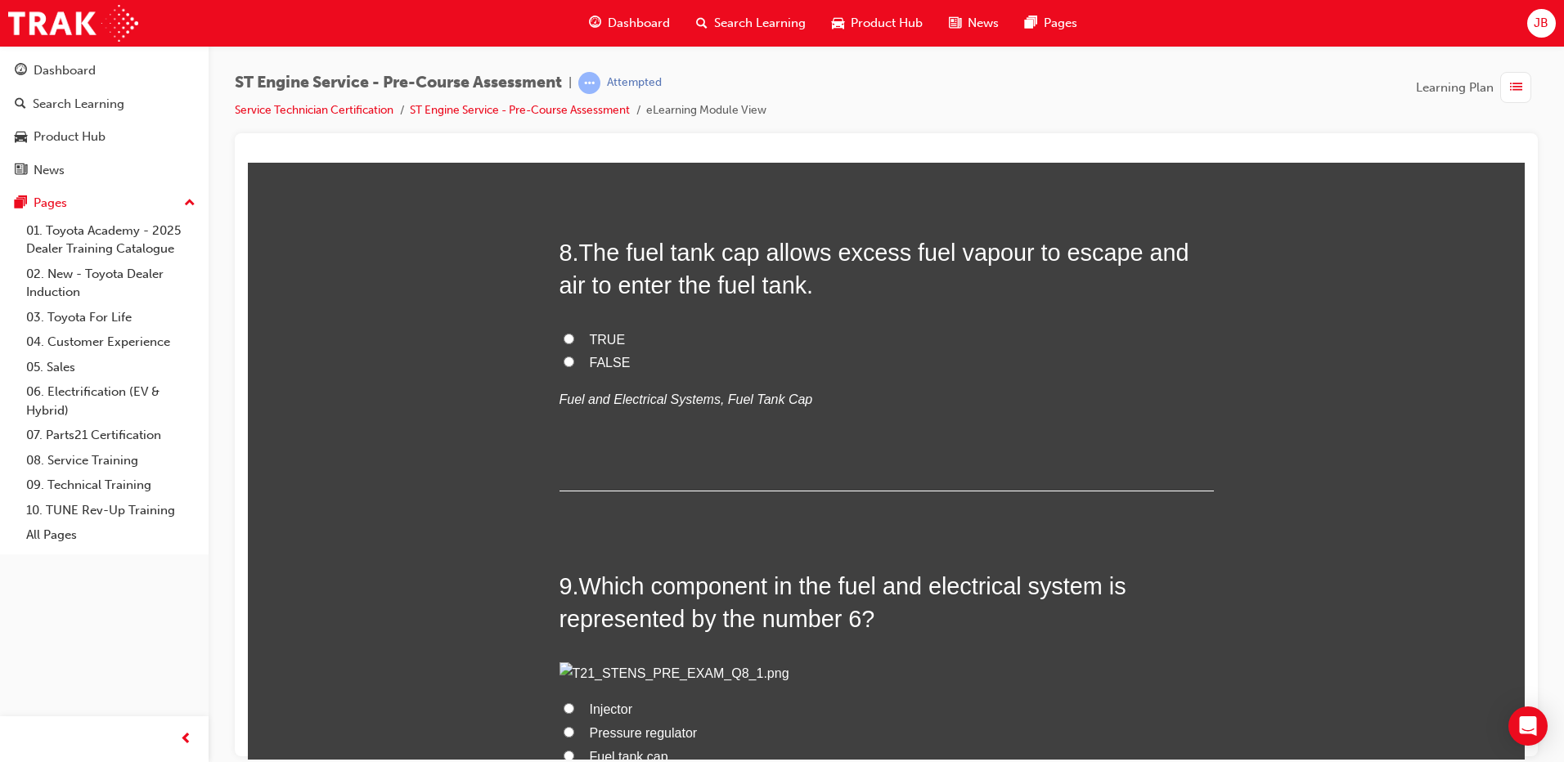
scroll to position [2597, 0]
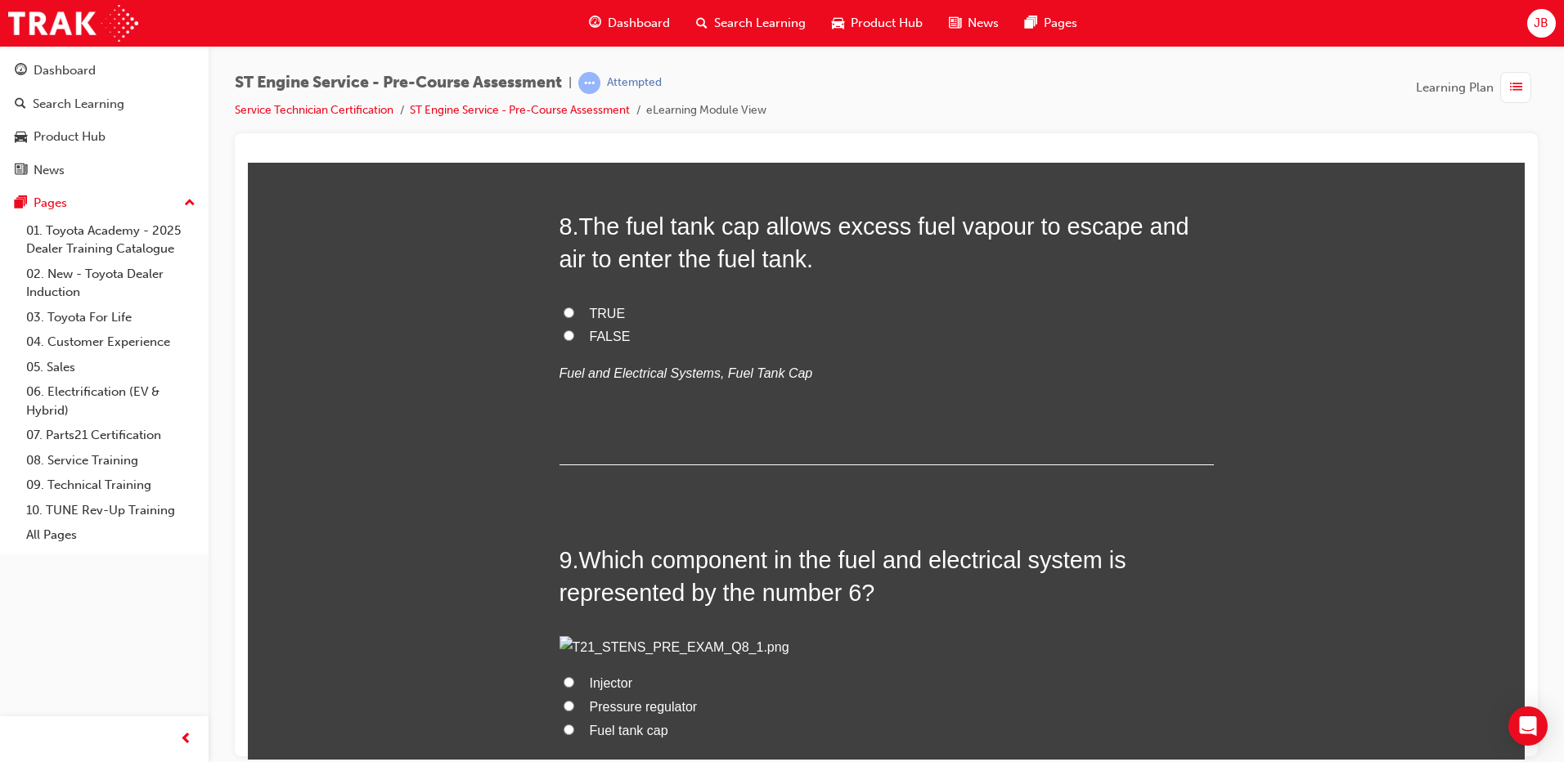
radio input "true"
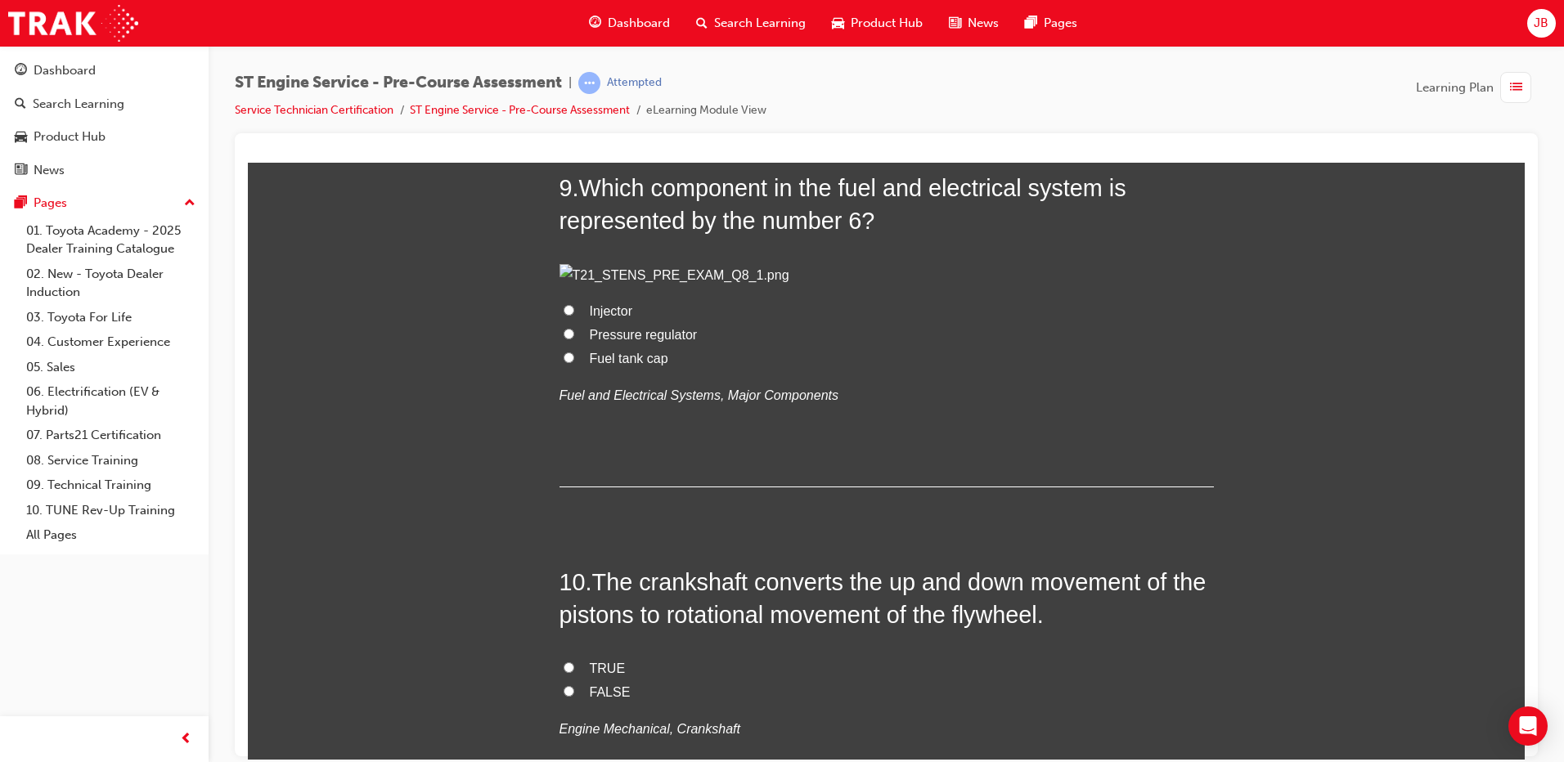
scroll to position [3027, 0]
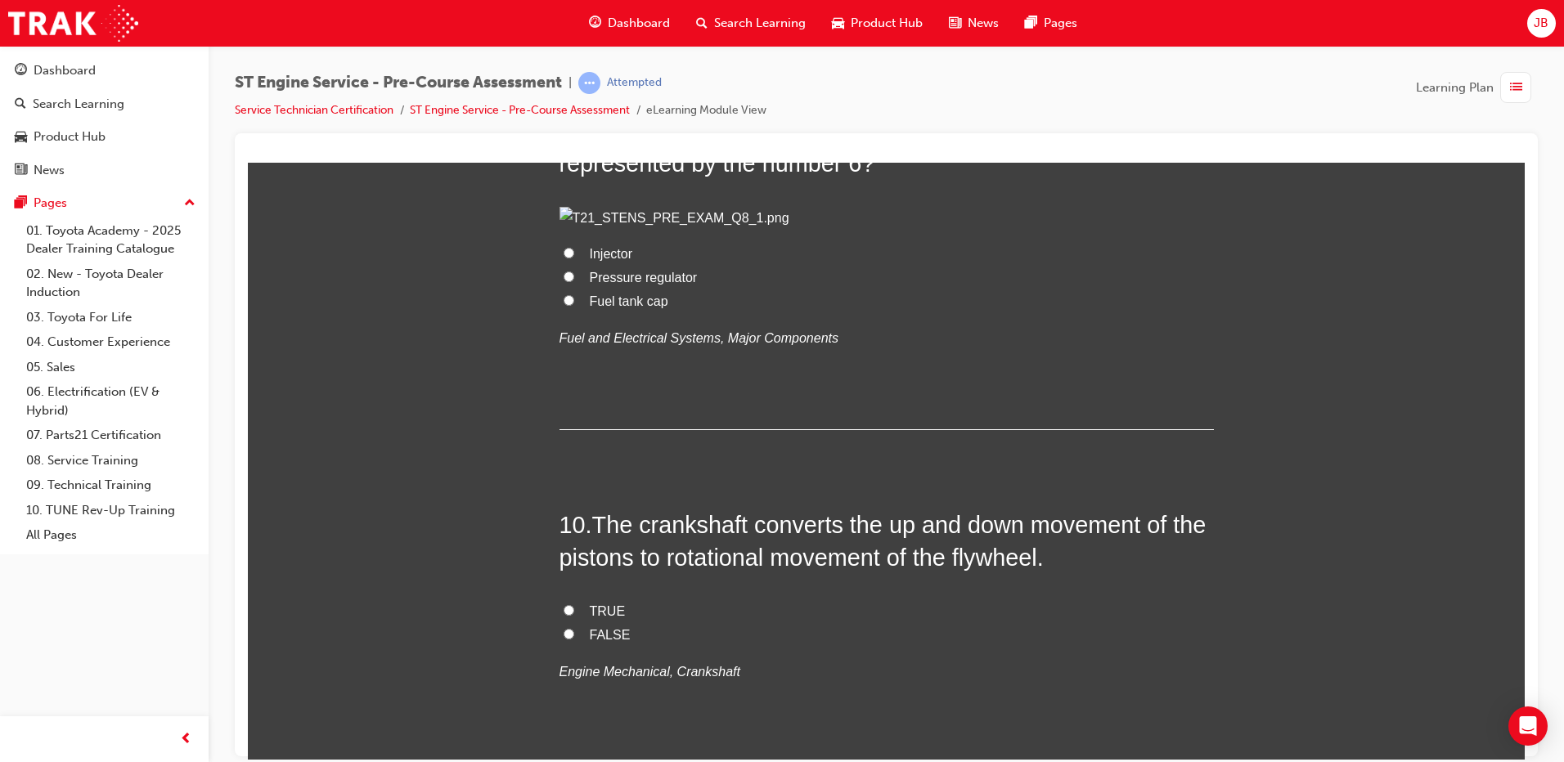
radio input "true"
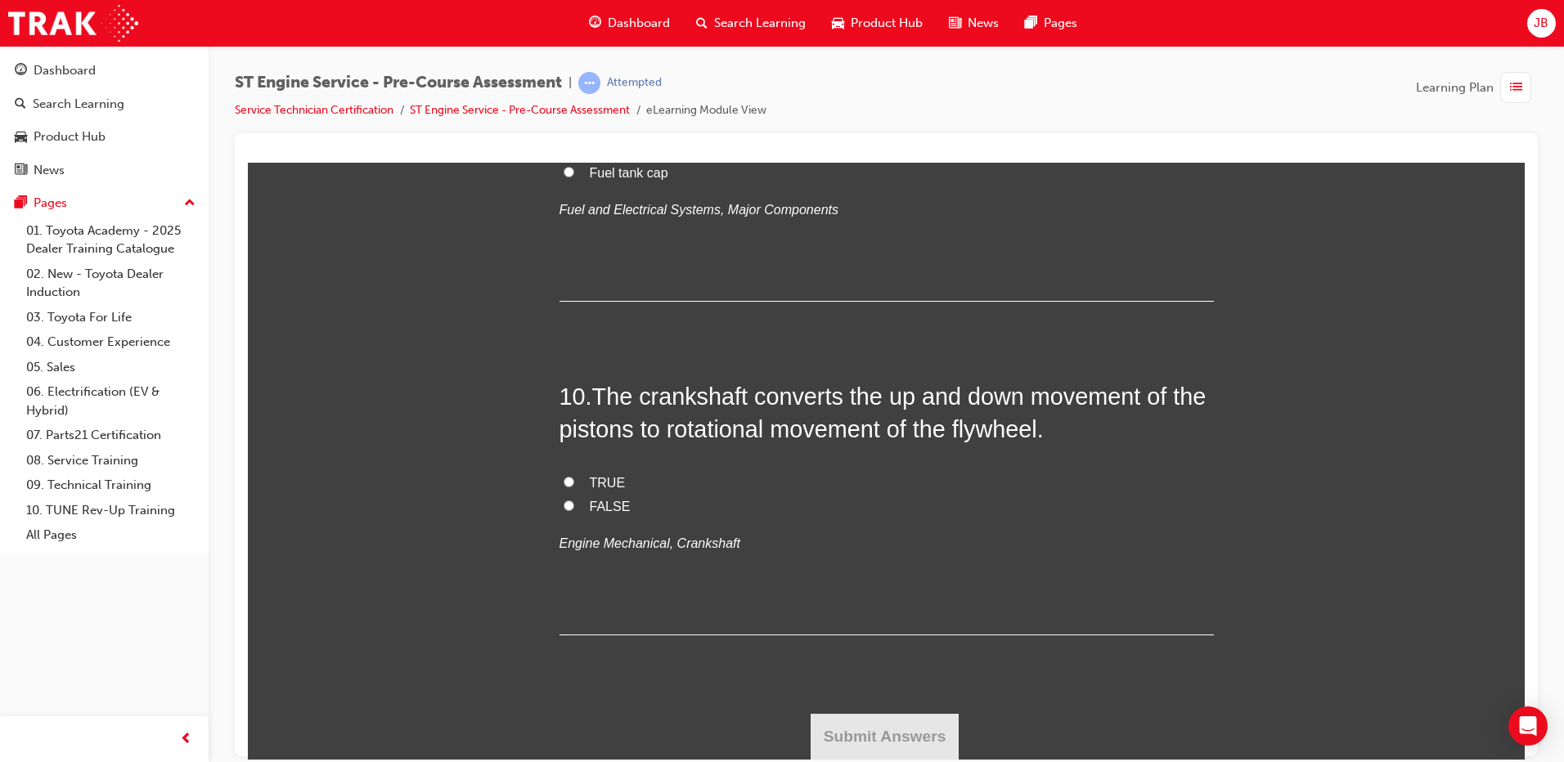
scroll to position [3395, 0]
radio input "true"
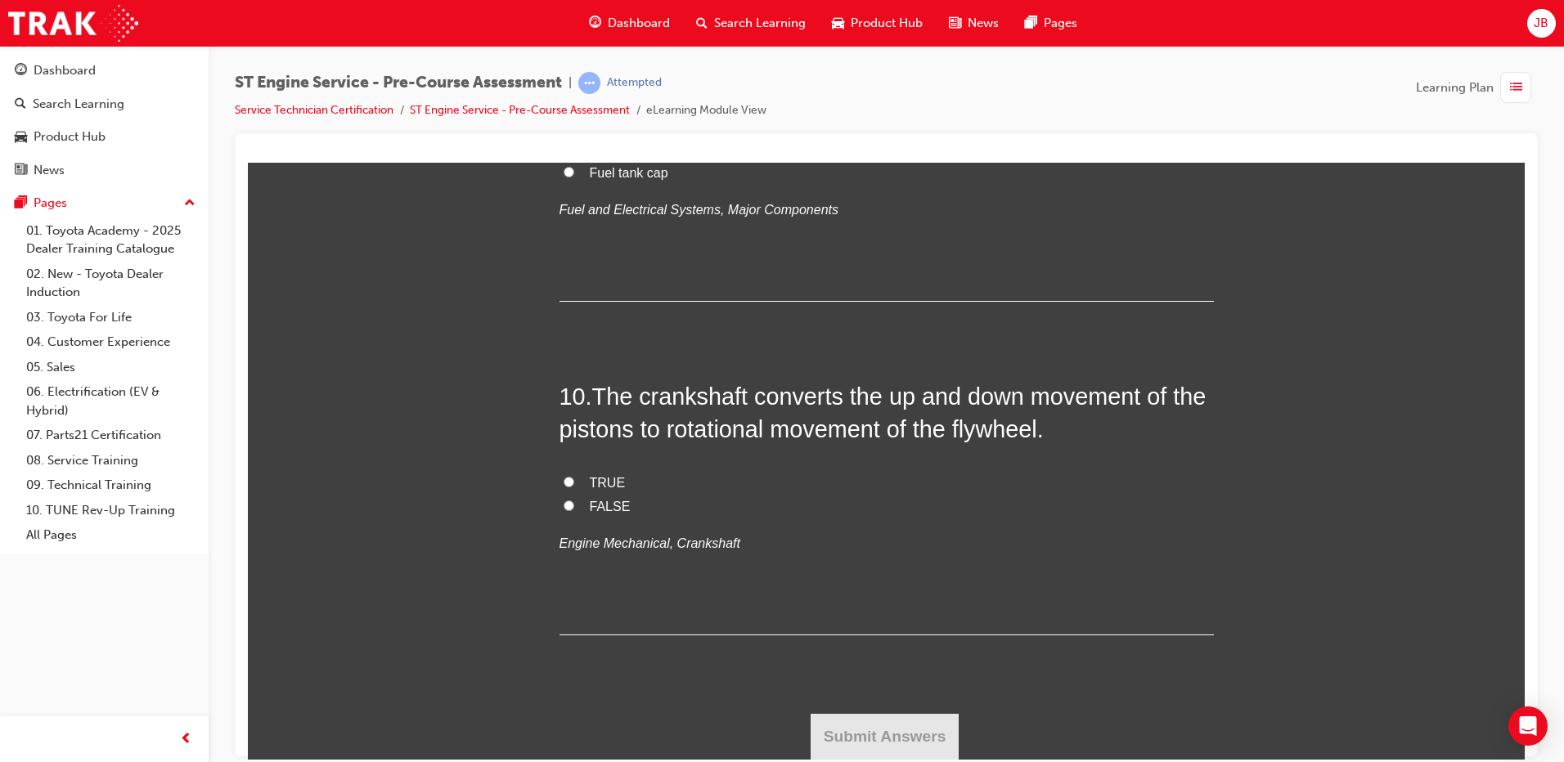
radio input "true"
click at [631, 179] on span "Fuel tank cap" at bounding box center [629, 172] width 79 height 14
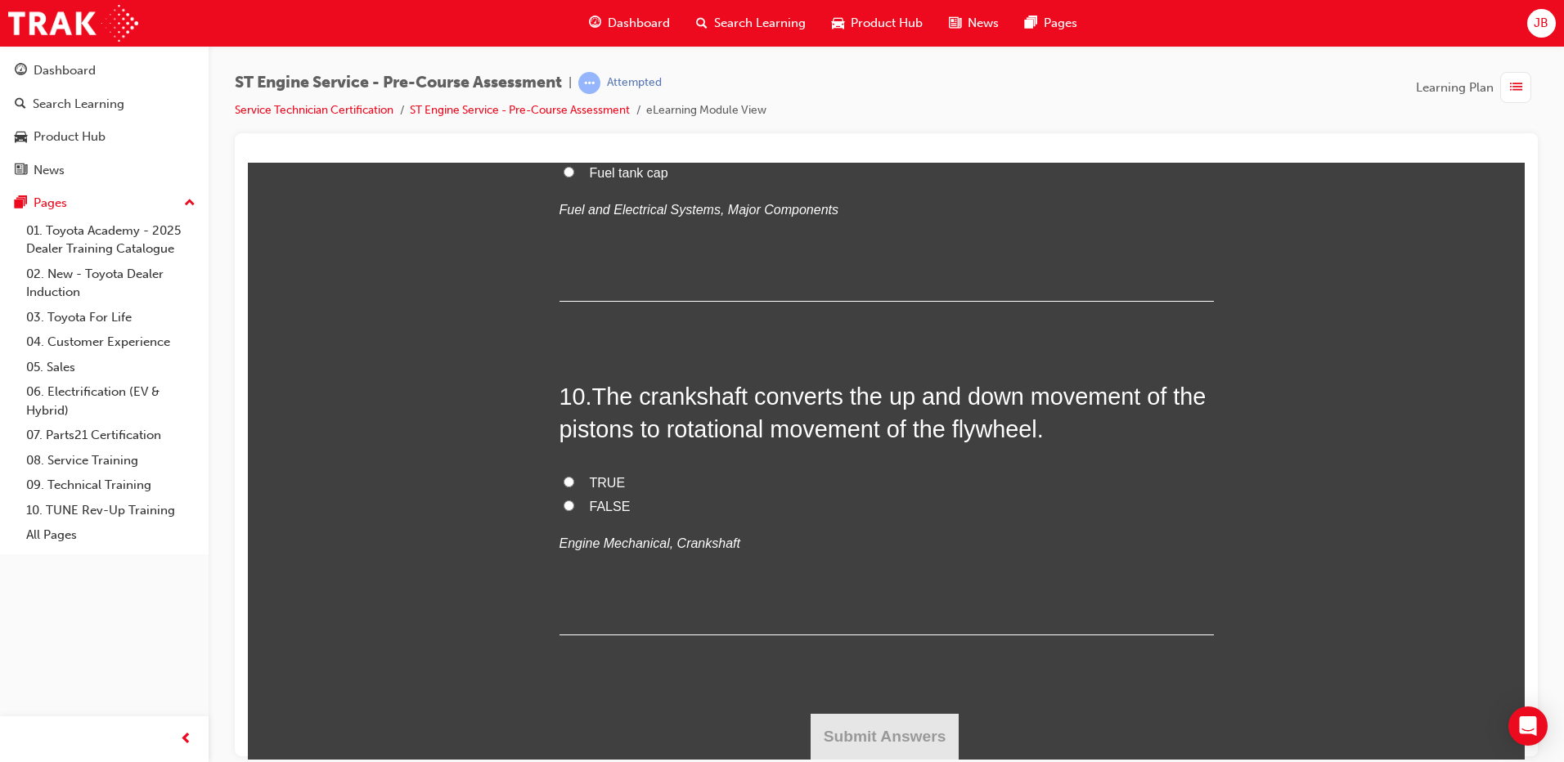
click at [574, 177] on input "Fuel tank cap" at bounding box center [569, 171] width 11 height 11
radio input "true"
click at [603, 510] on span "FALSE" at bounding box center [610, 506] width 41 height 14
drag, startPoint x: 603, startPoint y: 510, endPoint x: 581, endPoint y: 507, distance: 22.3
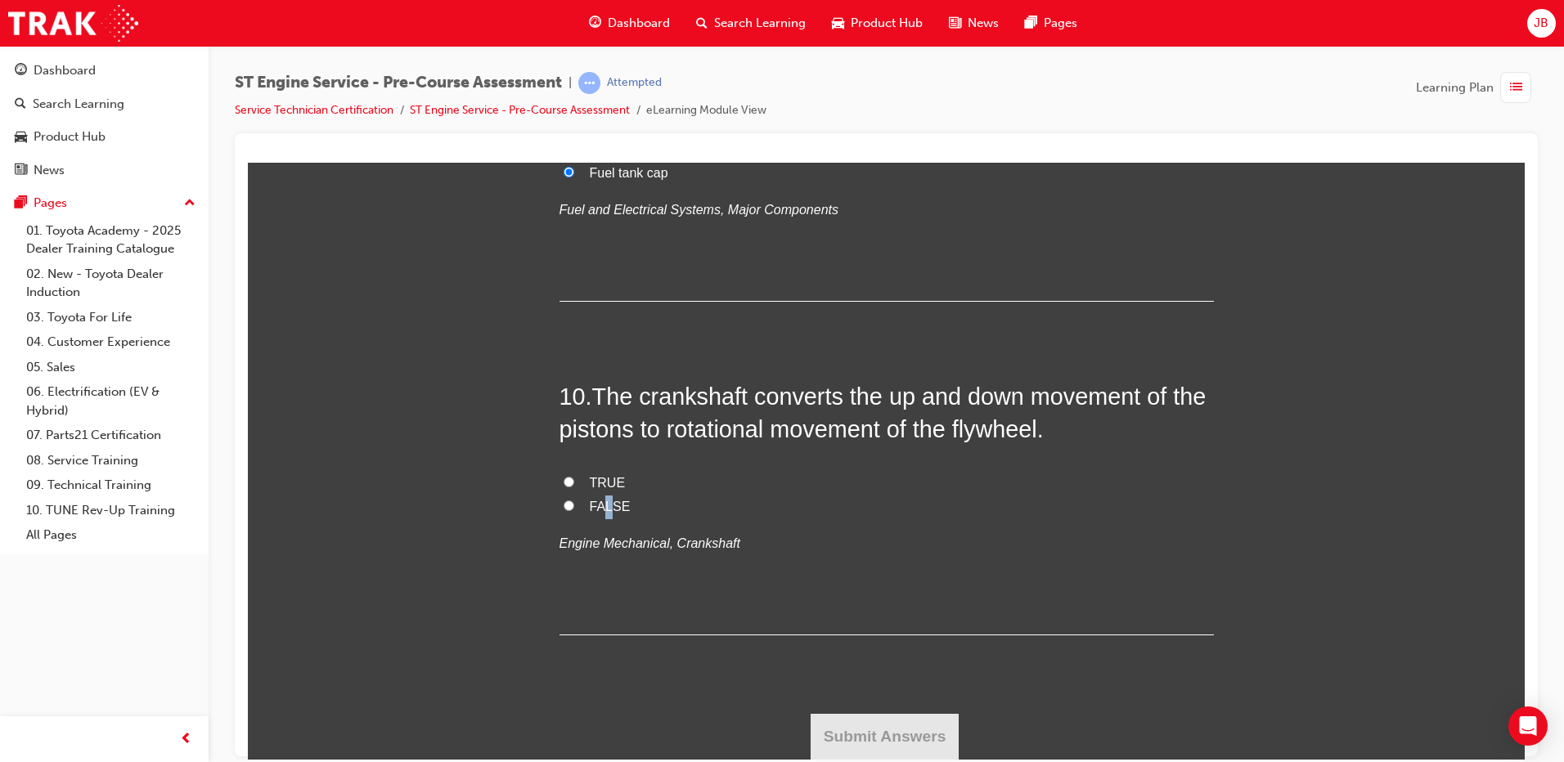
click at [581, 507] on label "FALSE" at bounding box center [887, 507] width 654 height 24
click at [574, 507] on input "FALSE" at bounding box center [569, 505] width 11 height 11
radio input "true"
click at [847, 744] on button "Submit Answers" at bounding box center [885, 736] width 149 height 46
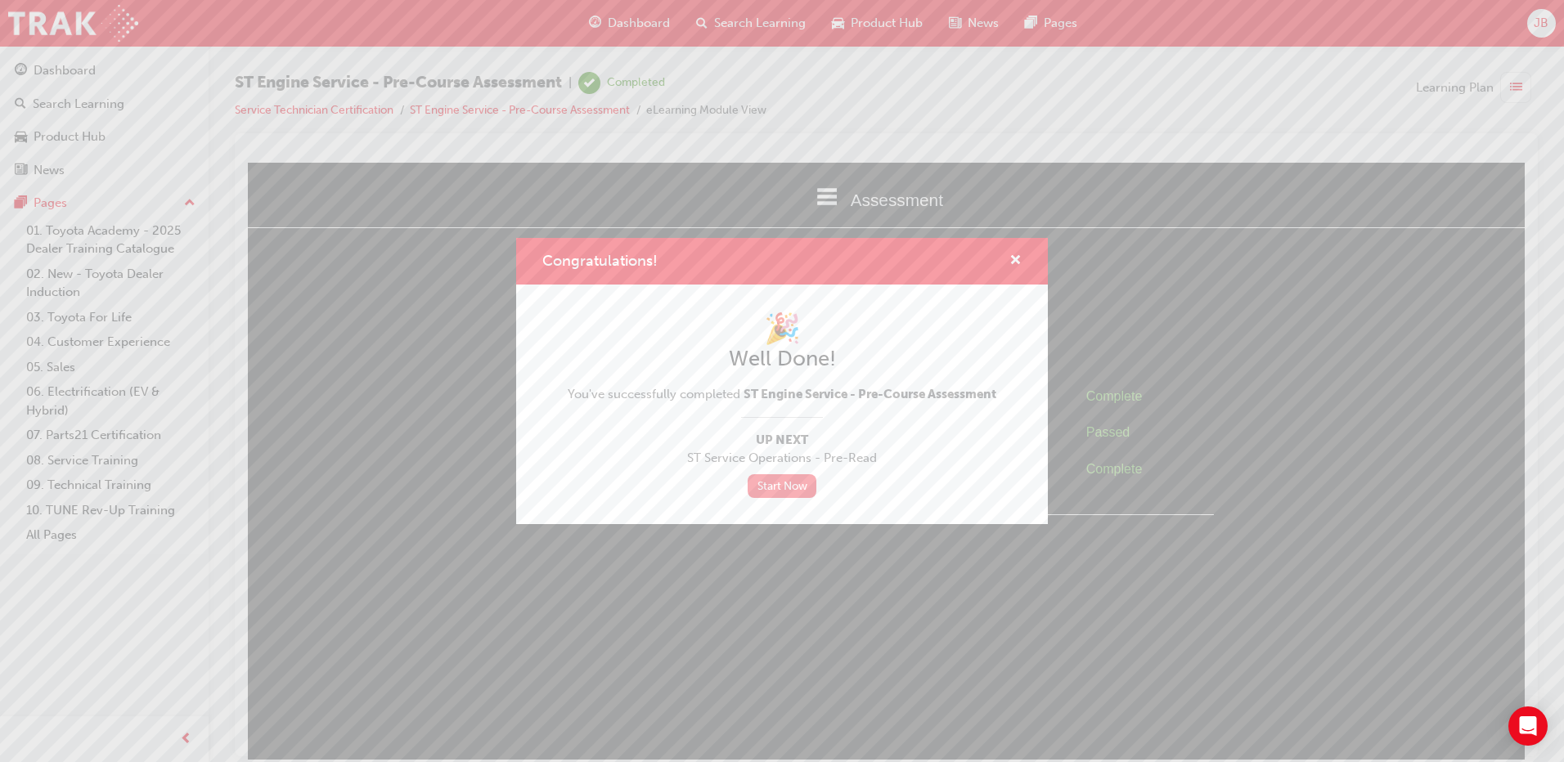
click at [806, 488] on link "Start Now" at bounding box center [782, 486] width 69 height 24
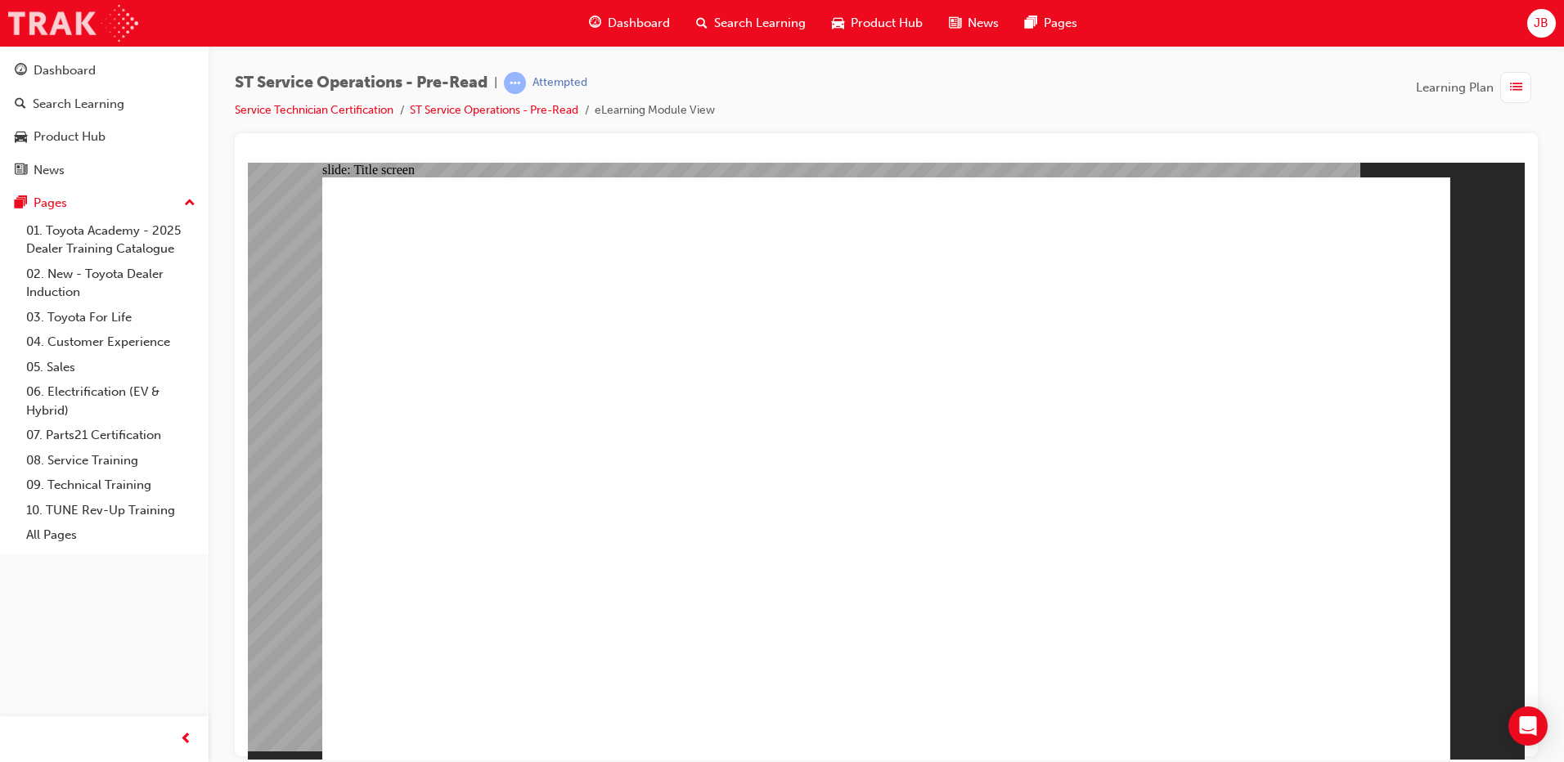
click at [73, 22] on img at bounding box center [73, 23] width 130 height 37
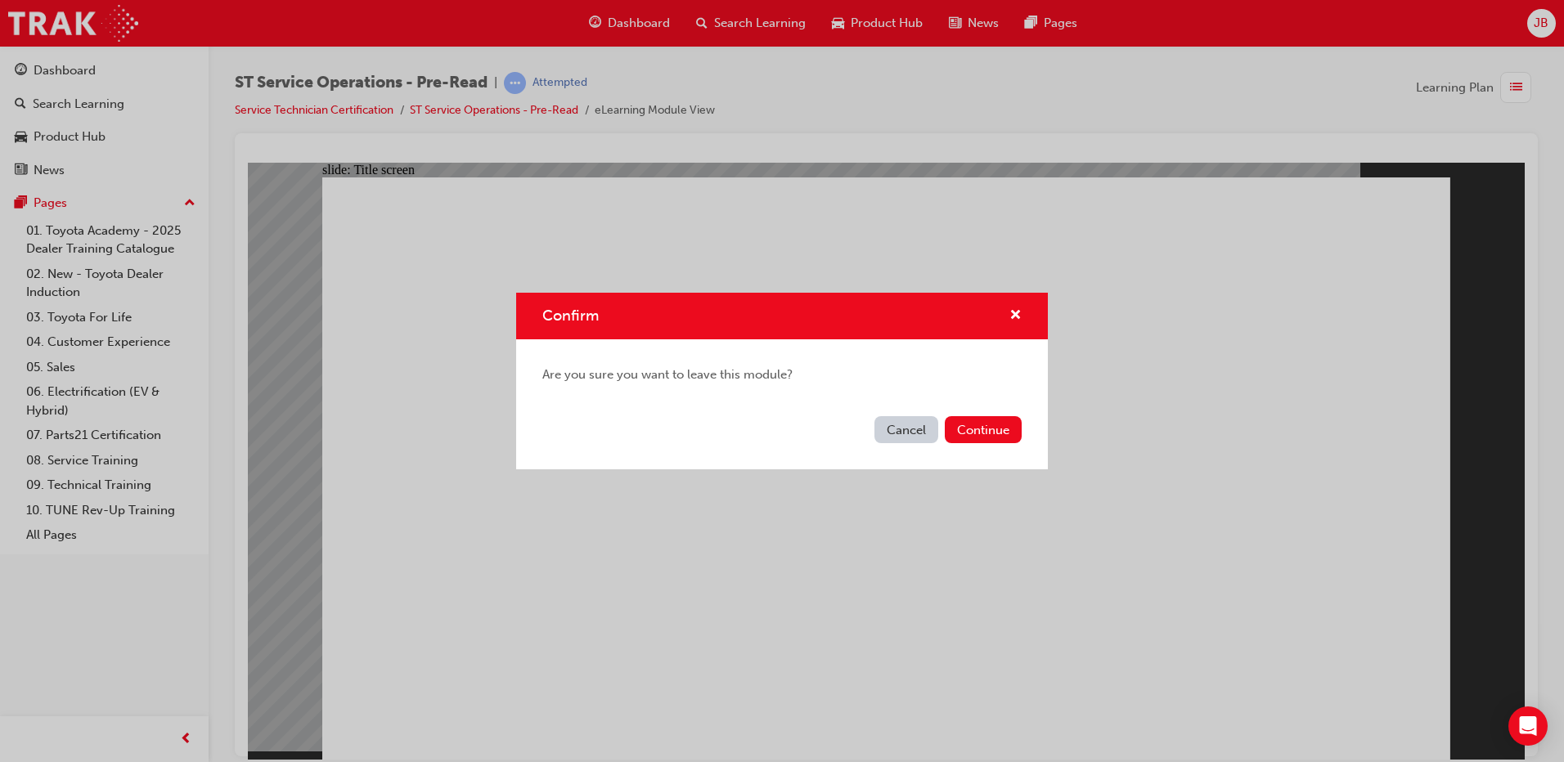
click at [906, 422] on button "Cancel" at bounding box center [907, 429] width 64 height 27
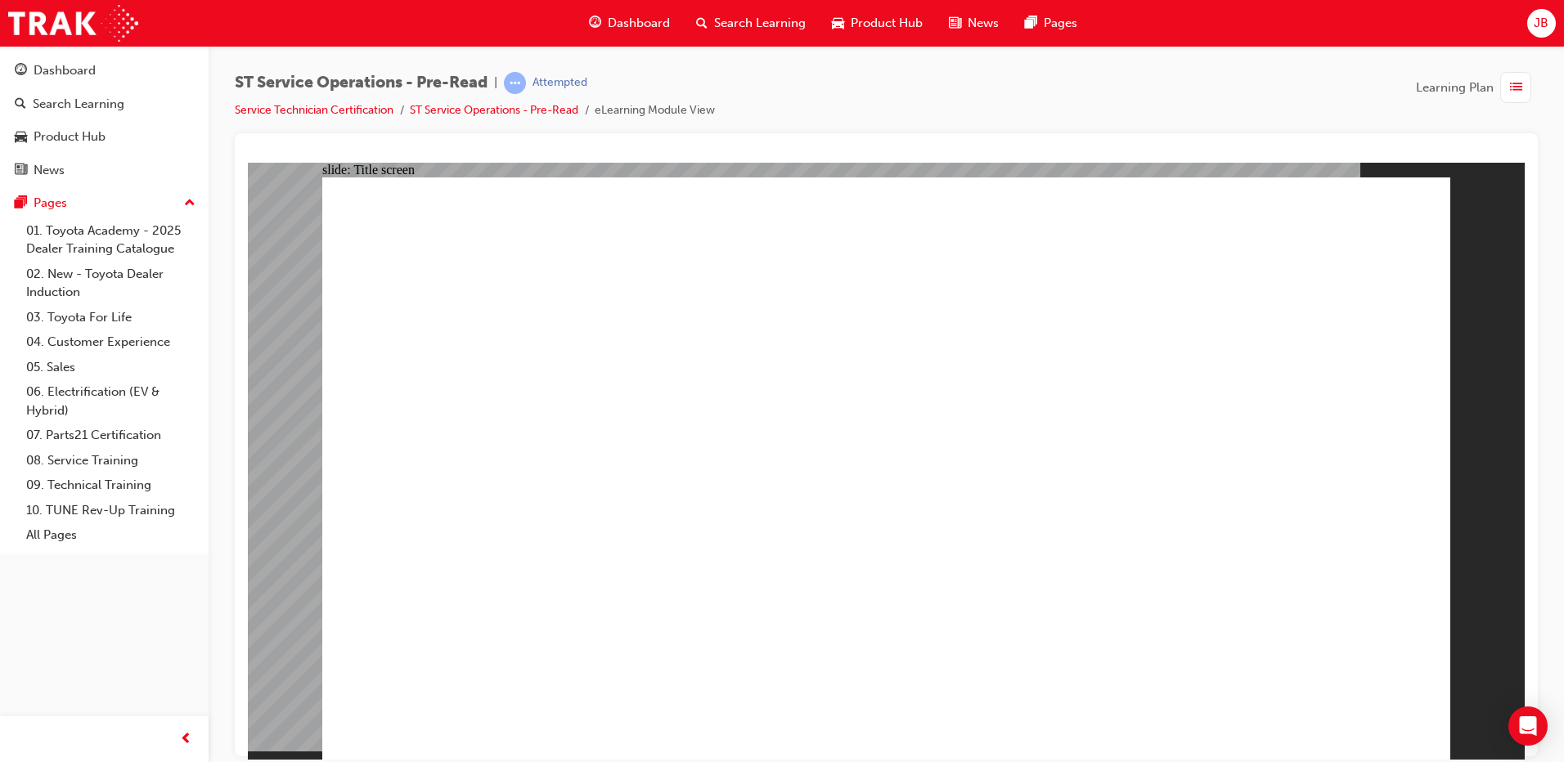
click at [623, 10] on div "Dashboard" at bounding box center [629, 24] width 107 height 34
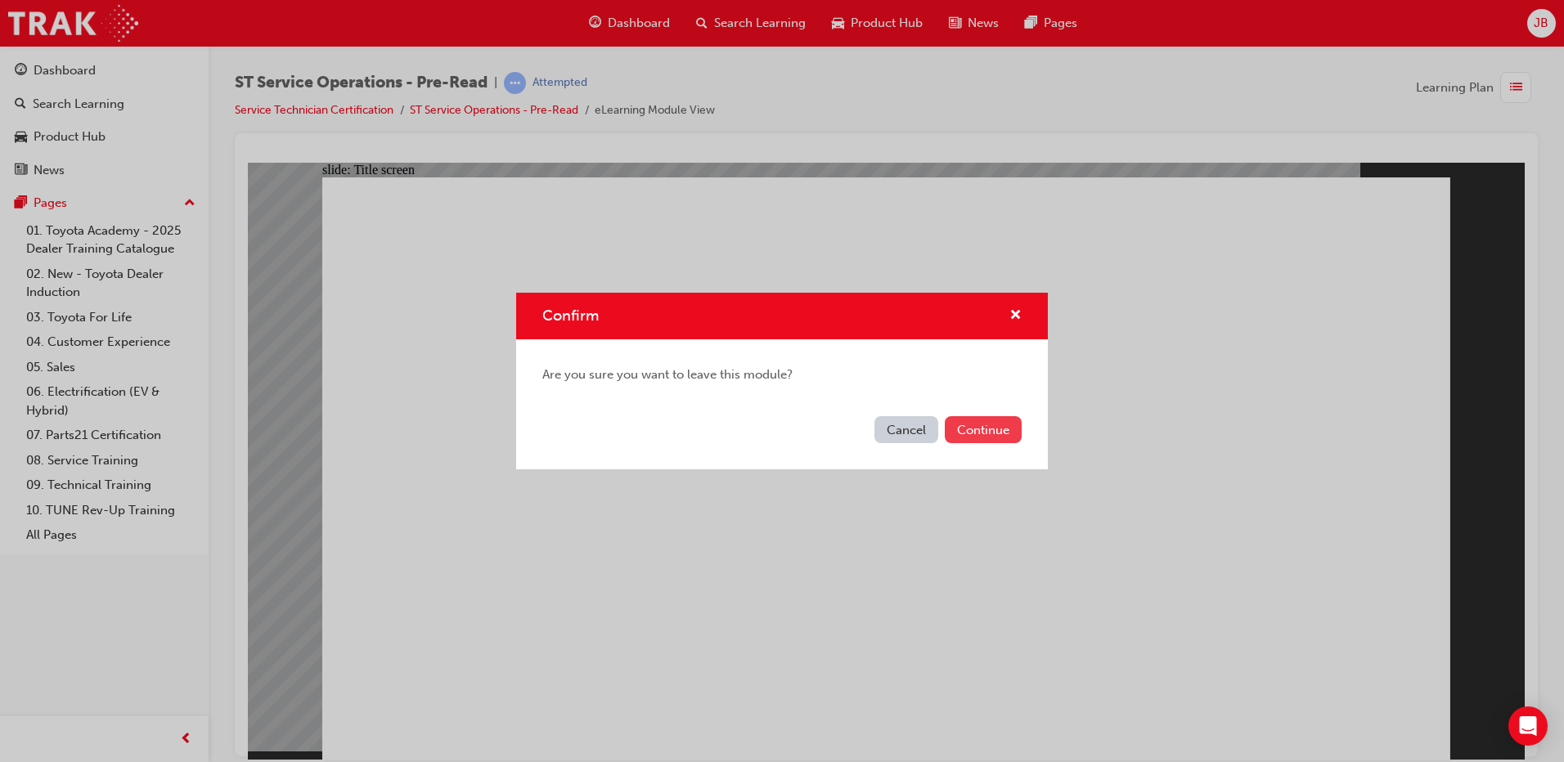
click at [973, 432] on button "Continue" at bounding box center [983, 429] width 77 height 27
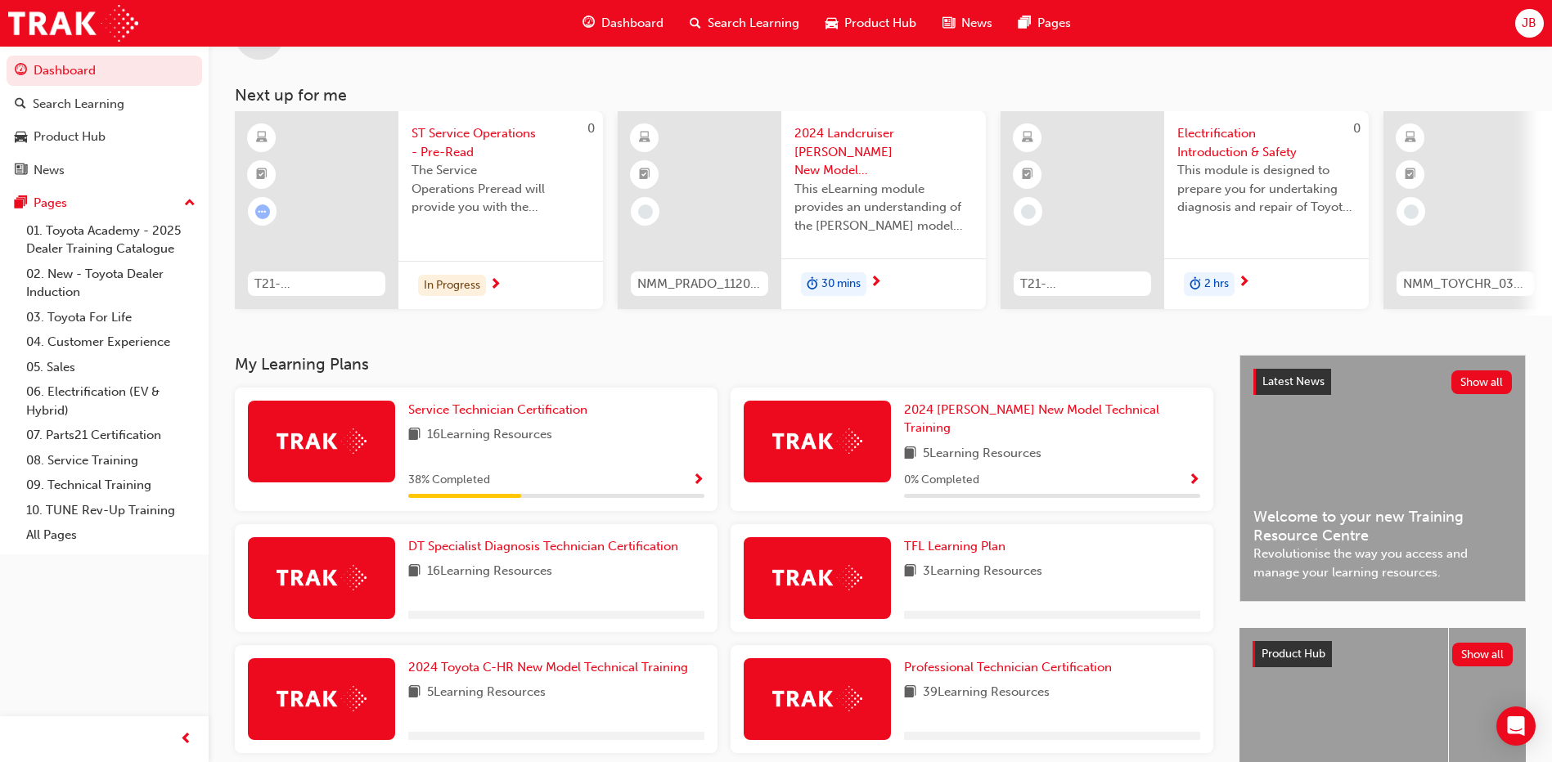
scroll to position [184, 0]
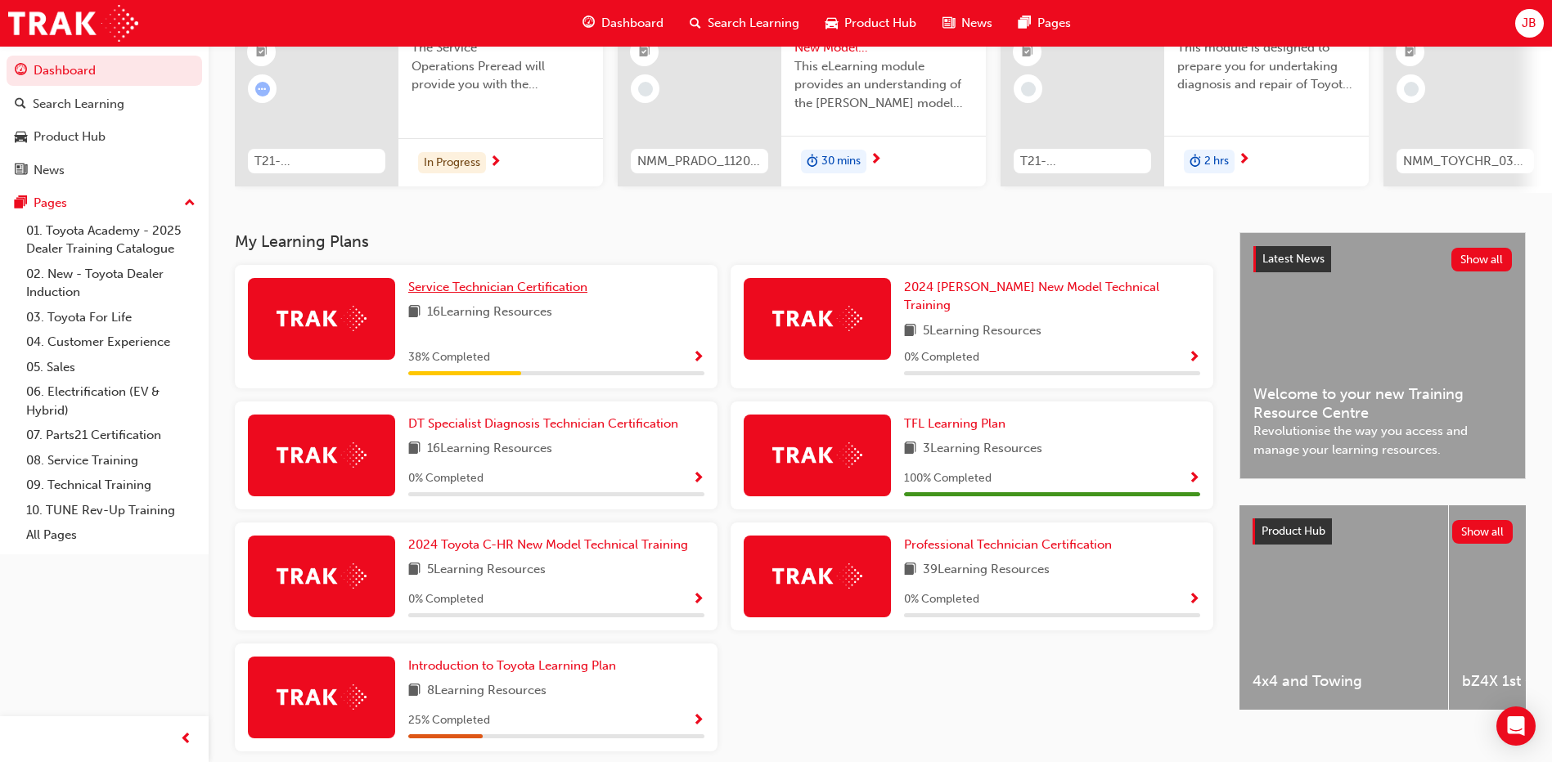
click at [478, 295] on span "Service Technician Certification" at bounding box center [497, 287] width 179 height 15
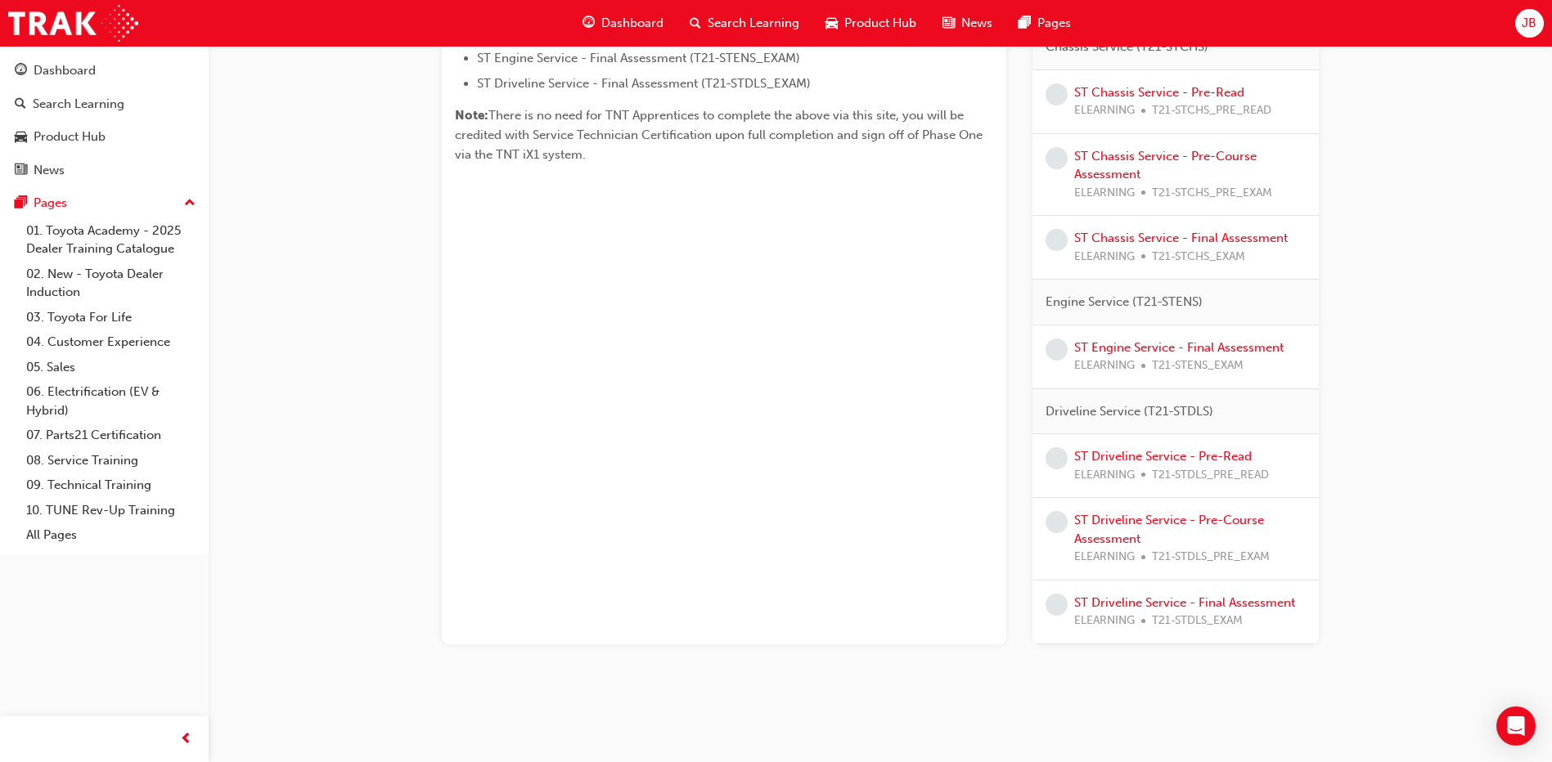
scroll to position [582, 0]
click at [1184, 349] on link "ST Engine Service - Final Assessment" at bounding box center [1178, 346] width 209 height 15
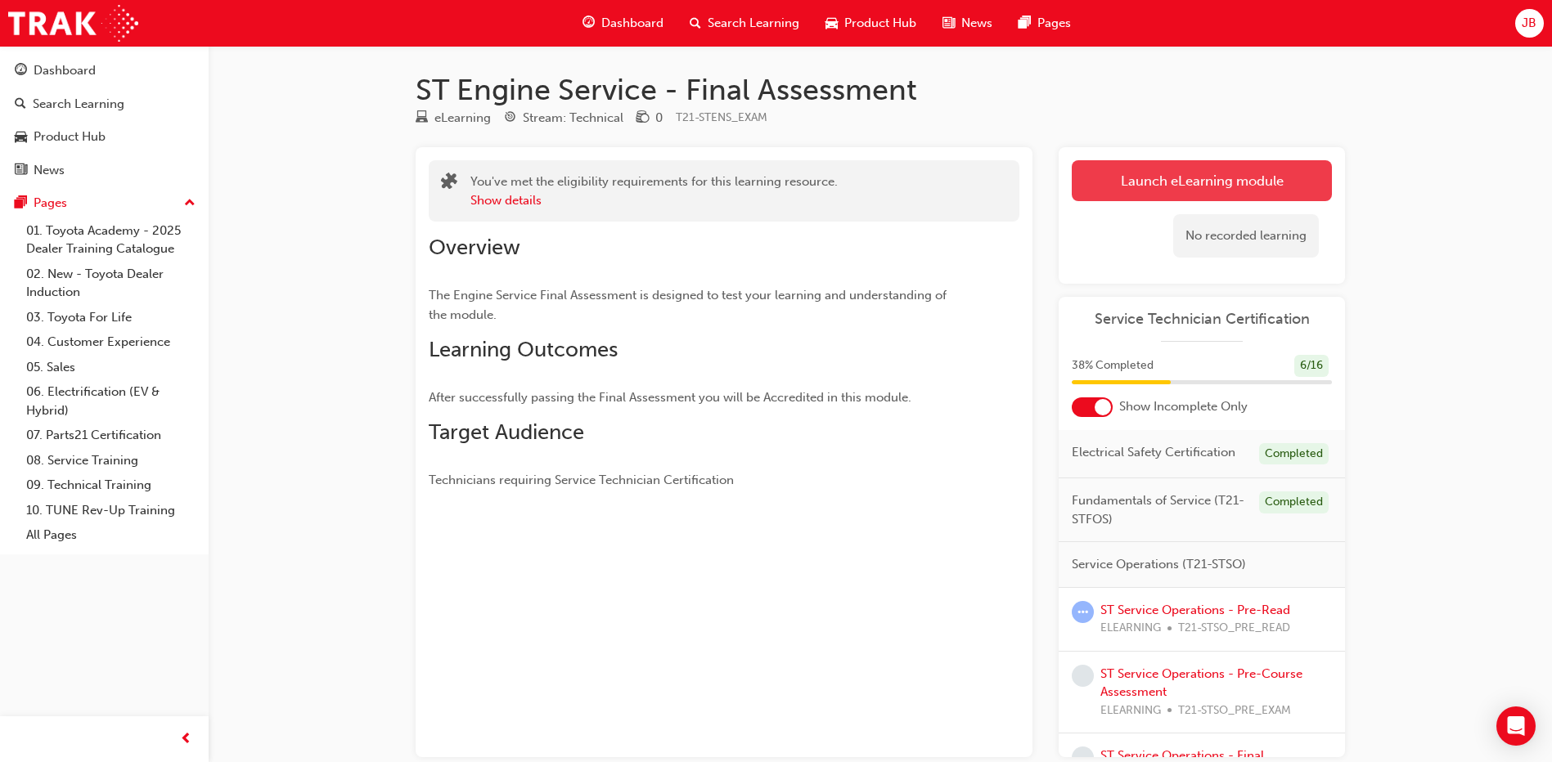
click at [1122, 170] on link "Launch eLearning module" at bounding box center [1202, 180] width 260 height 41
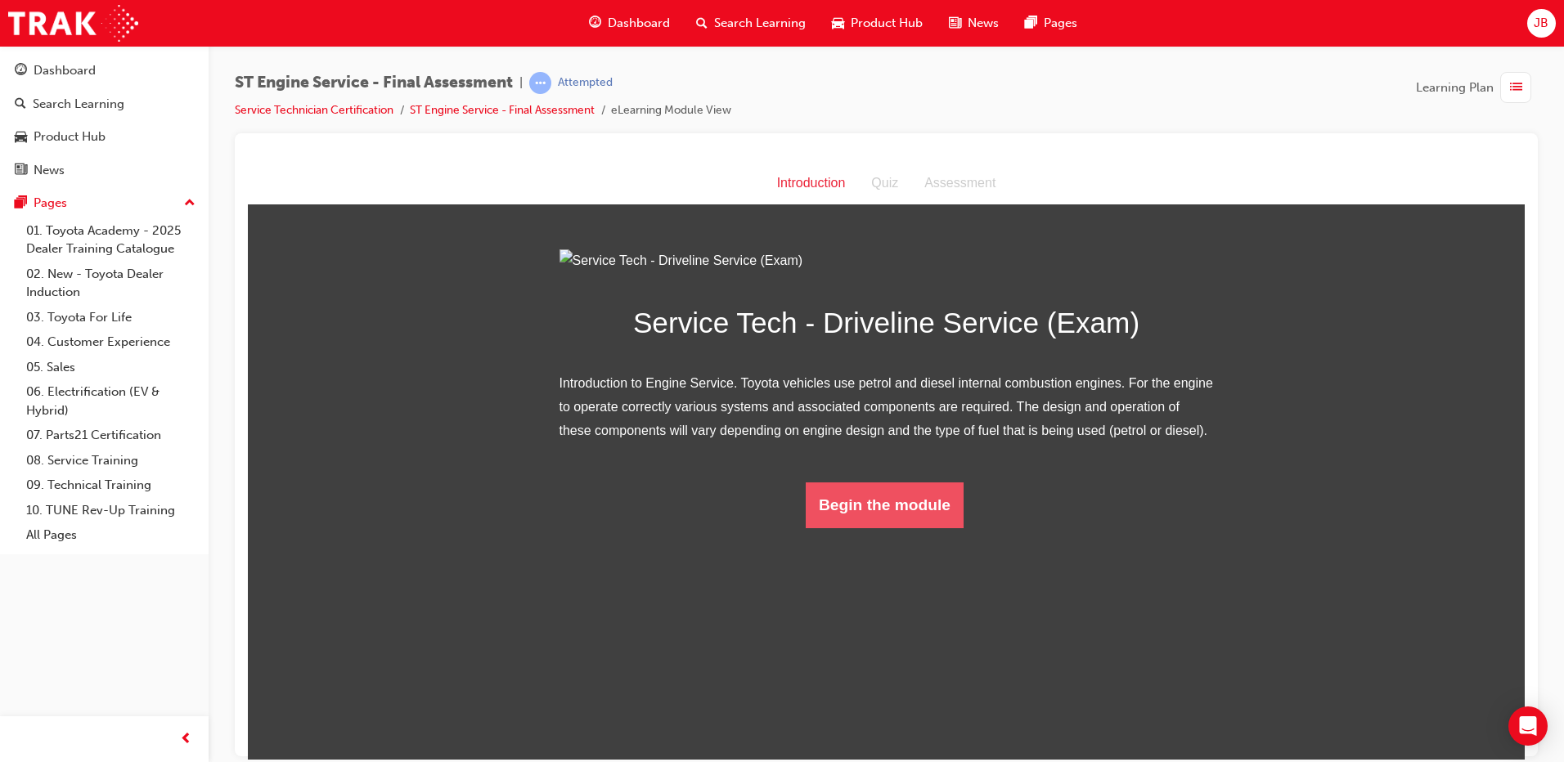
click at [938, 528] on button "Begin the module" at bounding box center [885, 505] width 158 height 46
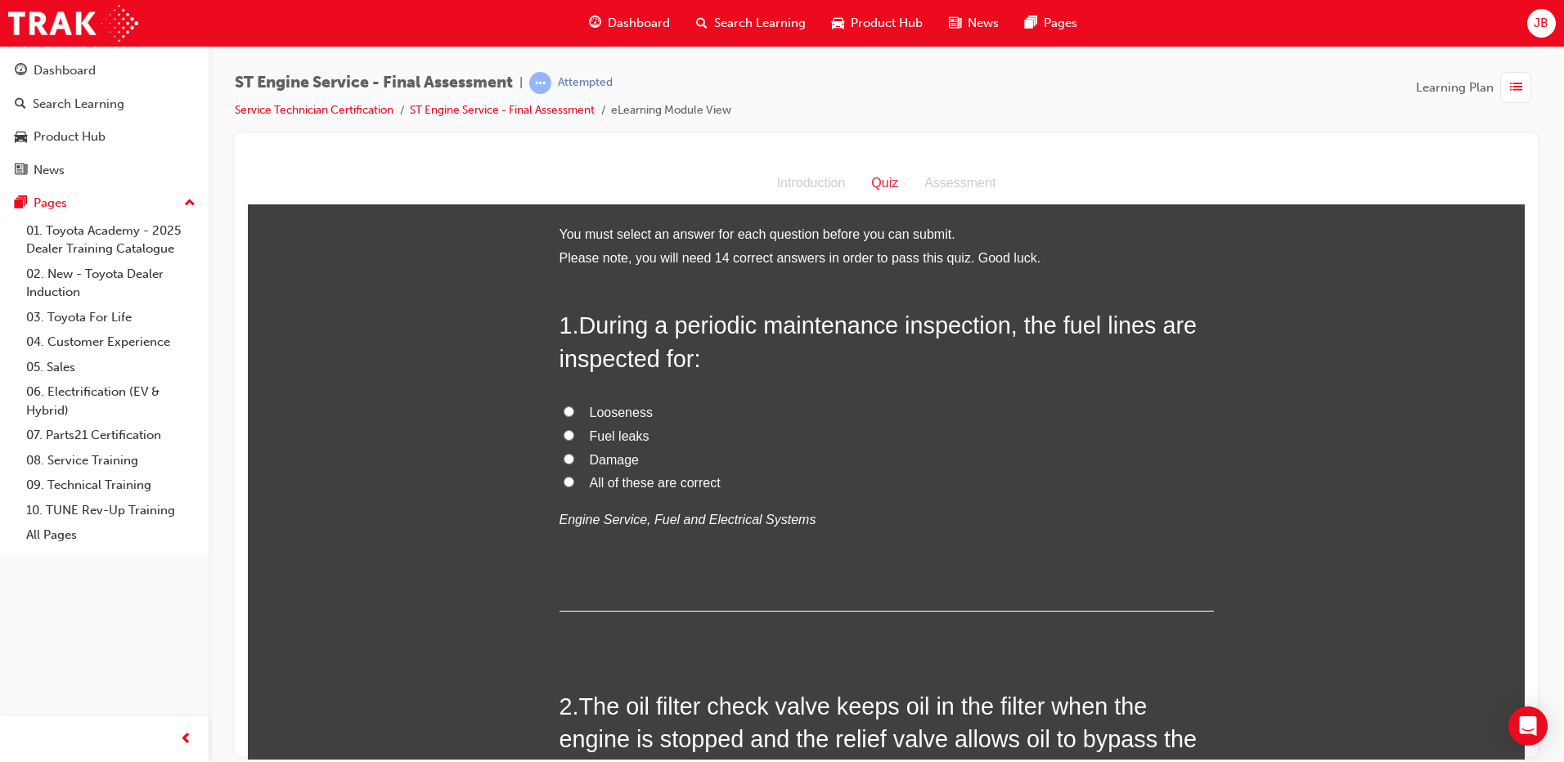
click at [596, 438] on span "Fuel leaks" at bounding box center [620, 436] width 60 height 14
click at [574, 438] on input "Fuel leaks" at bounding box center [569, 434] width 11 height 11
radio input "true"
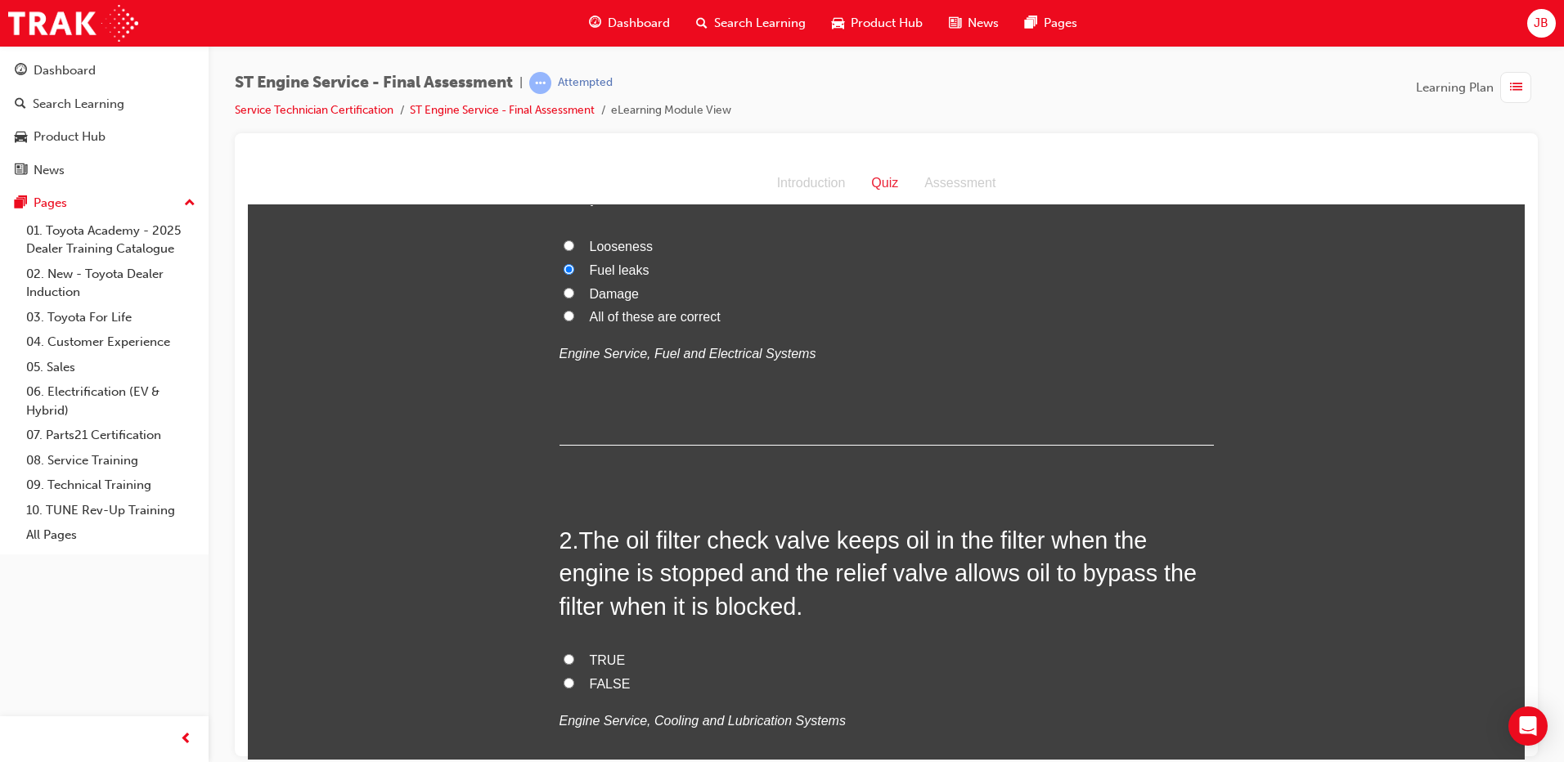
scroll to position [164, 0]
click at [614, 312] on span "All of these are correct" at bounding box center [655, 319] width 131 height 14
click at [574, 313] on input "All of these are correct" at bounding box center [569, 318] width 11 height 11
radio input "true"
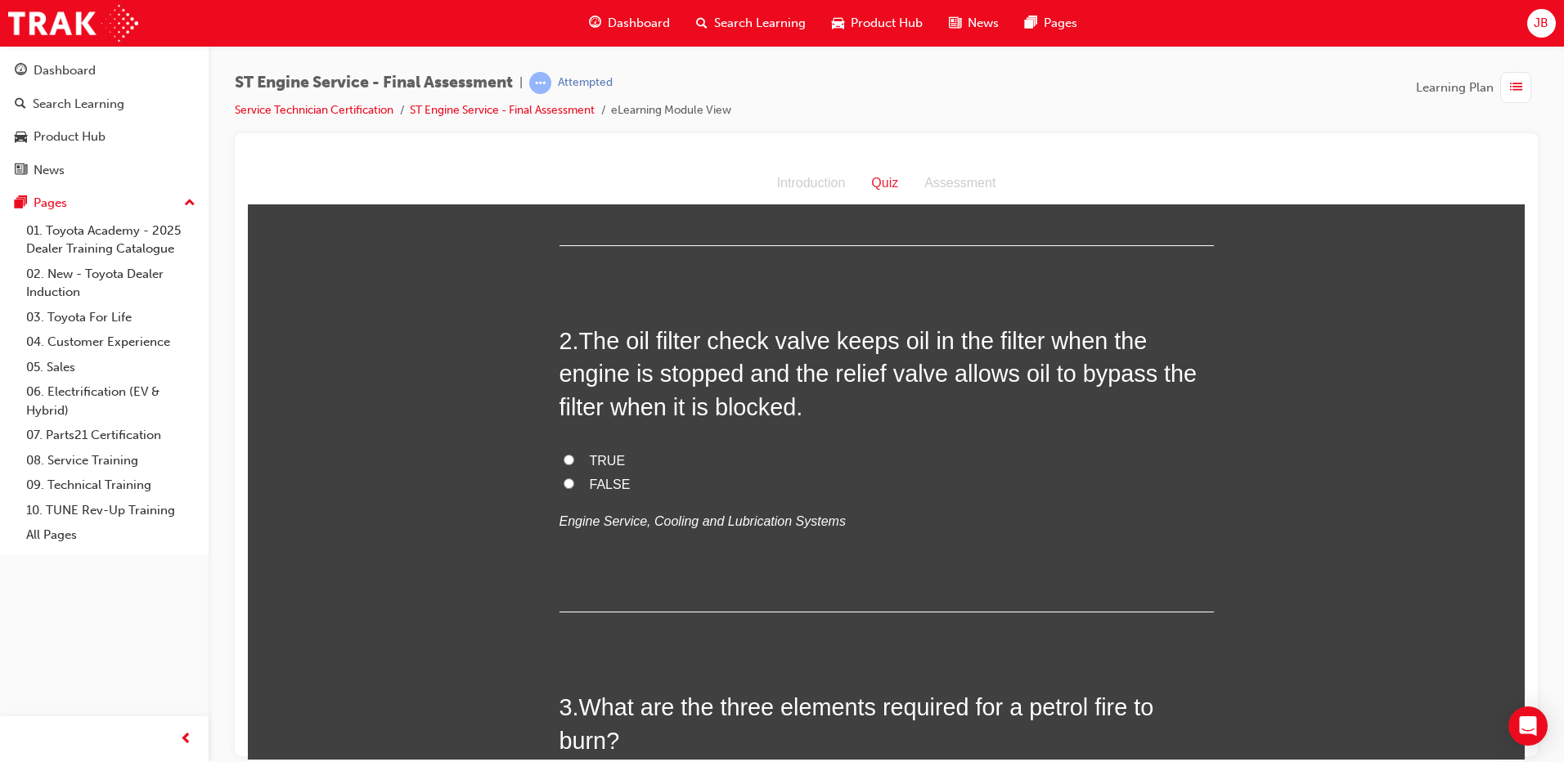
scroll to position [409, 0]
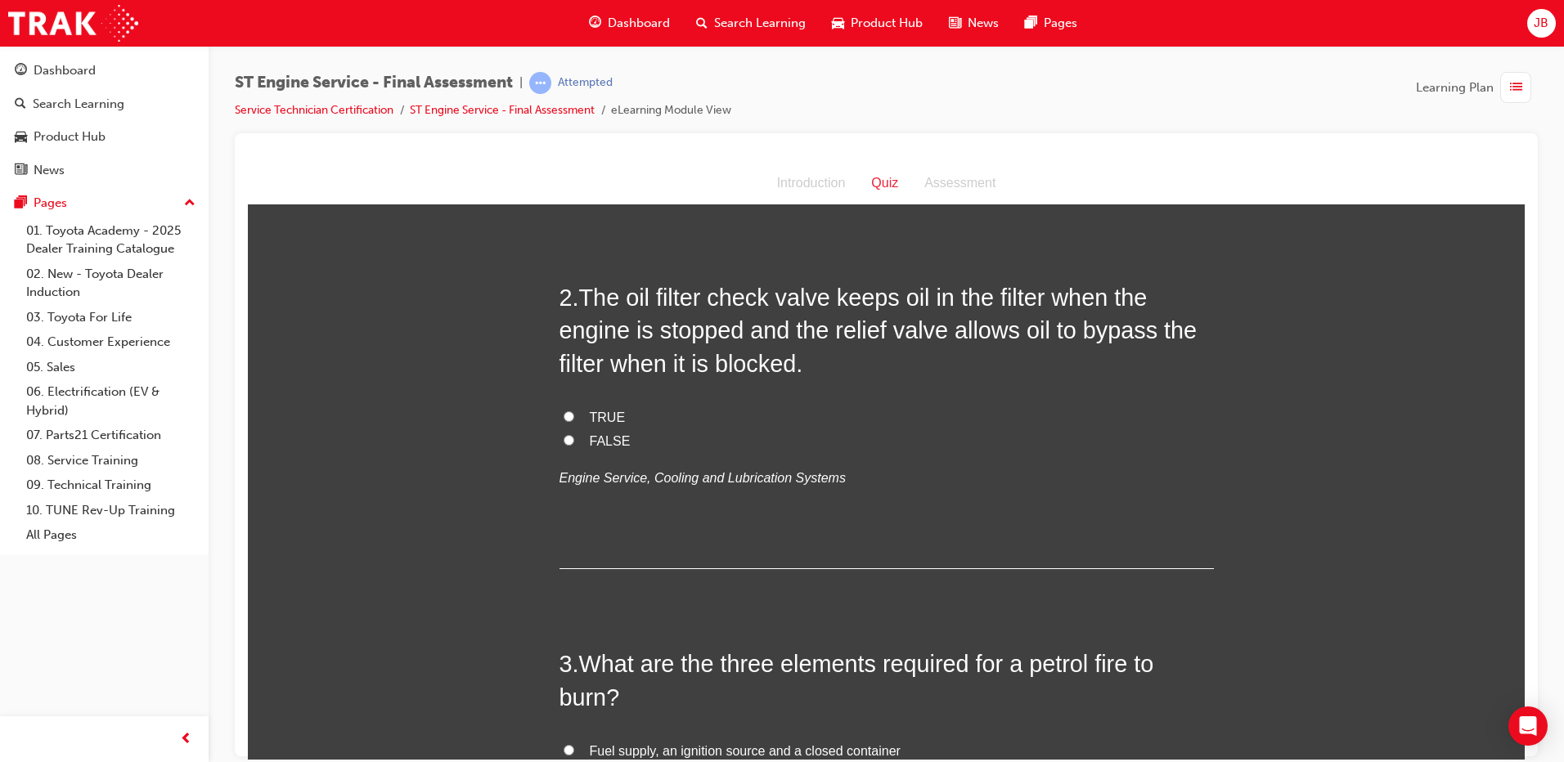
click at [601, 412] on span "TRUE" at bounding box center [608, 417] width 36 height 14
click at [574, 412] on input "TRUE" at bounding box center [569, 416] width 11 height 11
radio input "true"
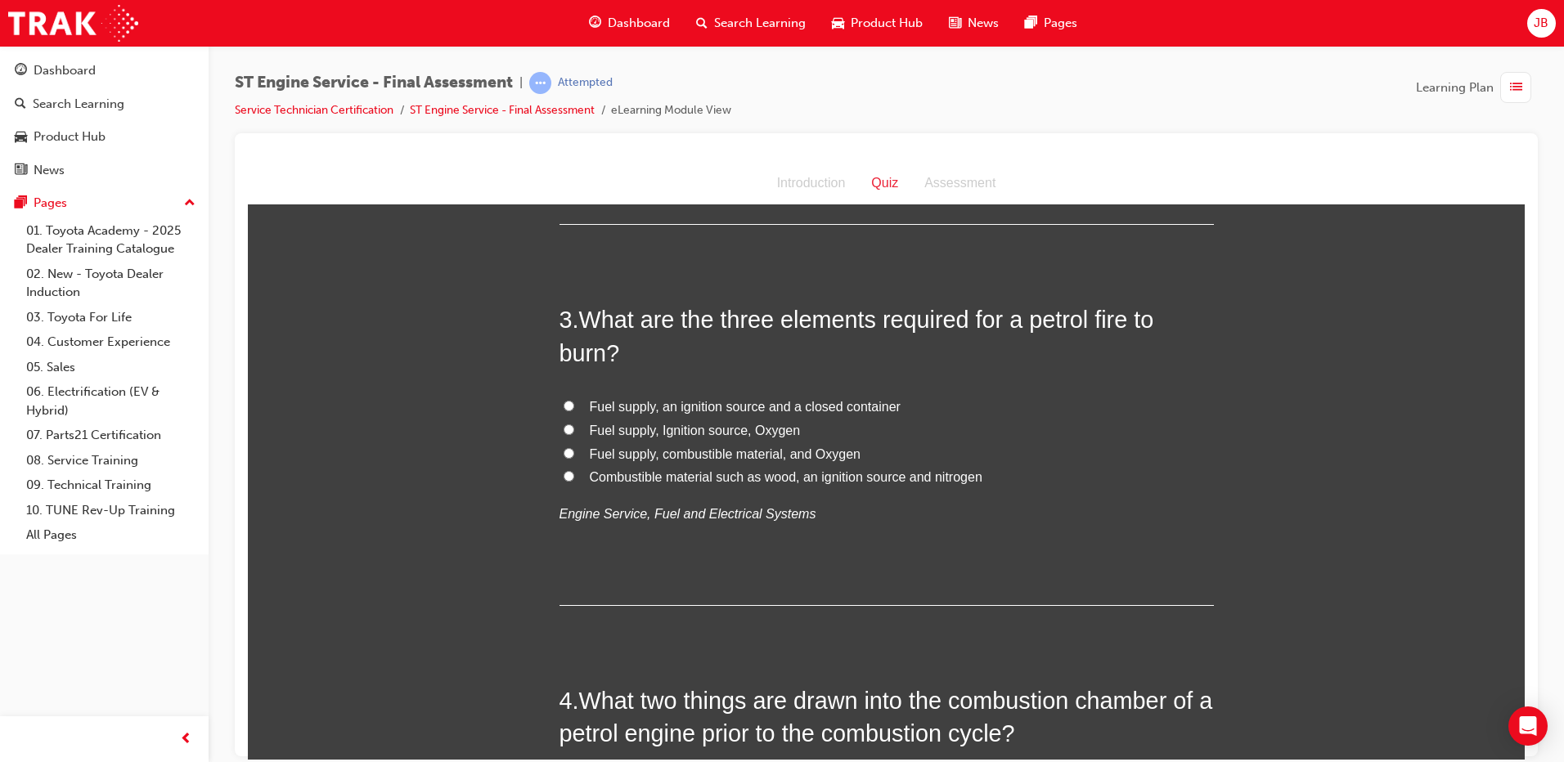
scroll to position [757, 0]
click at [692, 429] on span "Fuel supply, Ignition source, Oxygen" at bounding box center [695, 427] width 211 height 14
click at [574, 429] on input "Fuel supply, Ignition source, Oxygen" at bounding box center [569, 425] width 11 height 11
radio input "true"
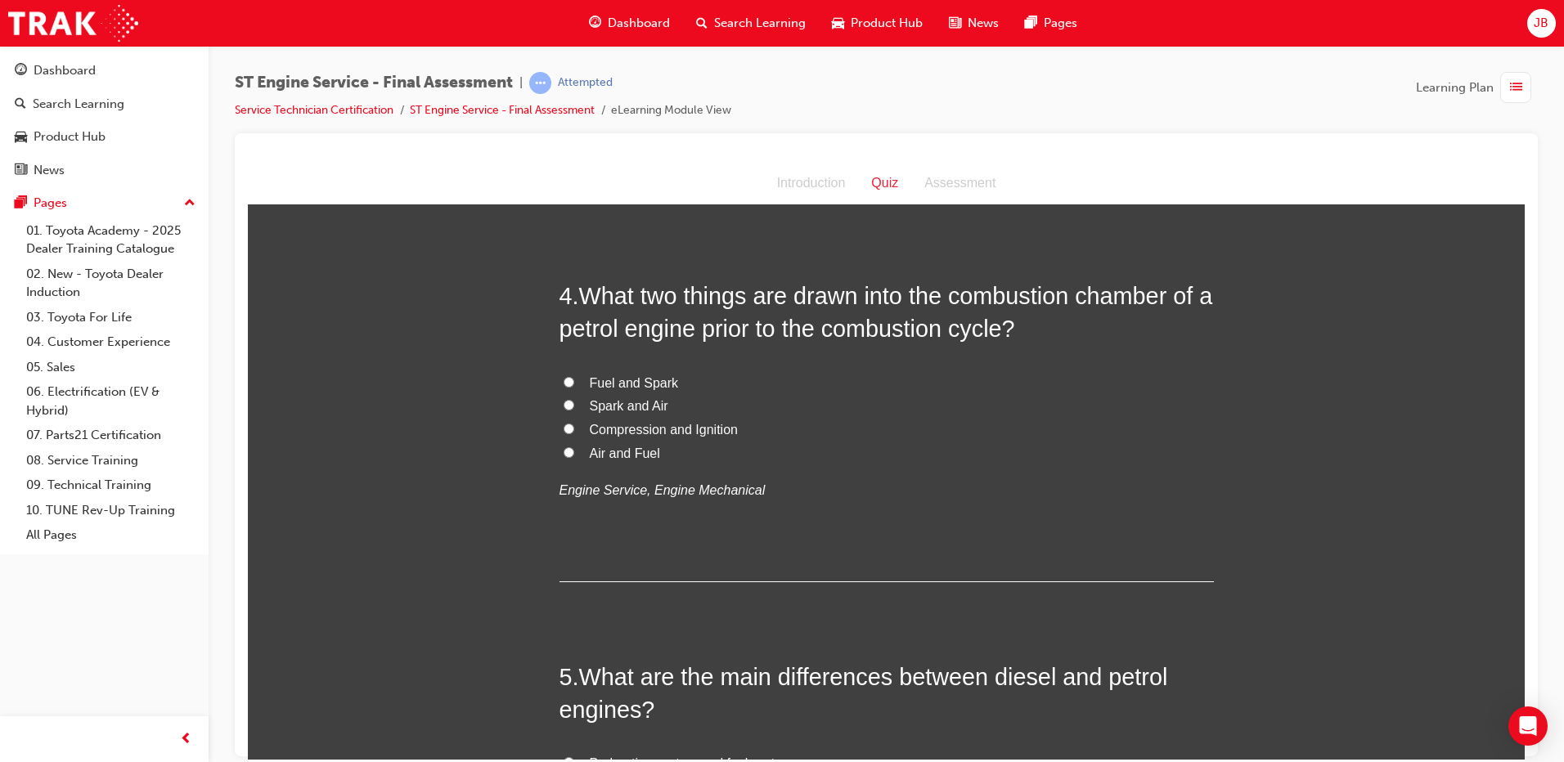
scroll to position [1166, 0]
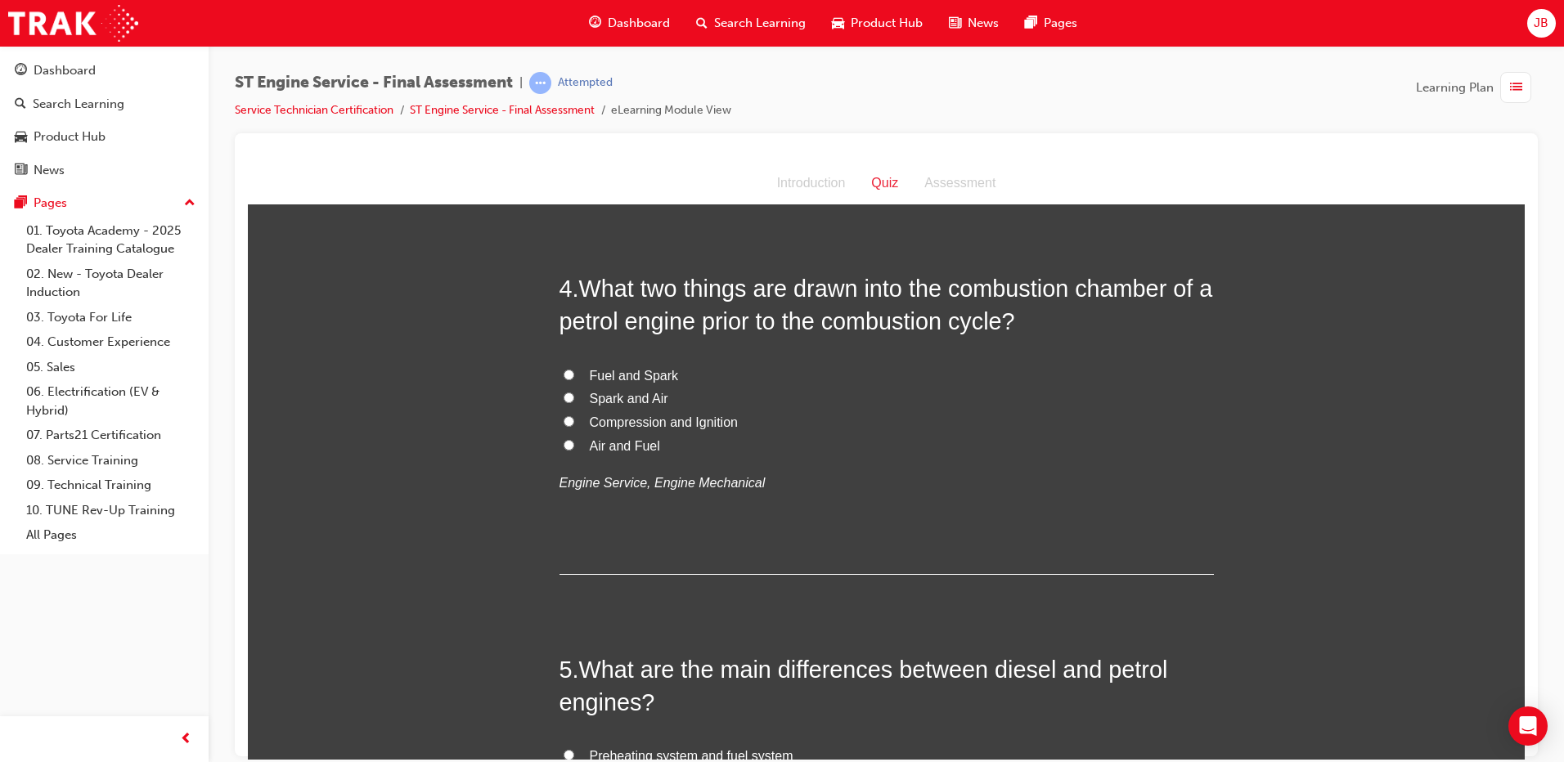
click at [638, 446] on span "Air and Fuel" at bounding box center [625, 445] width 70 height 14
click at [574, 446] on input "Air and Fuel" at bounding box center [569, 444] width 11 height 11
radio input "true"
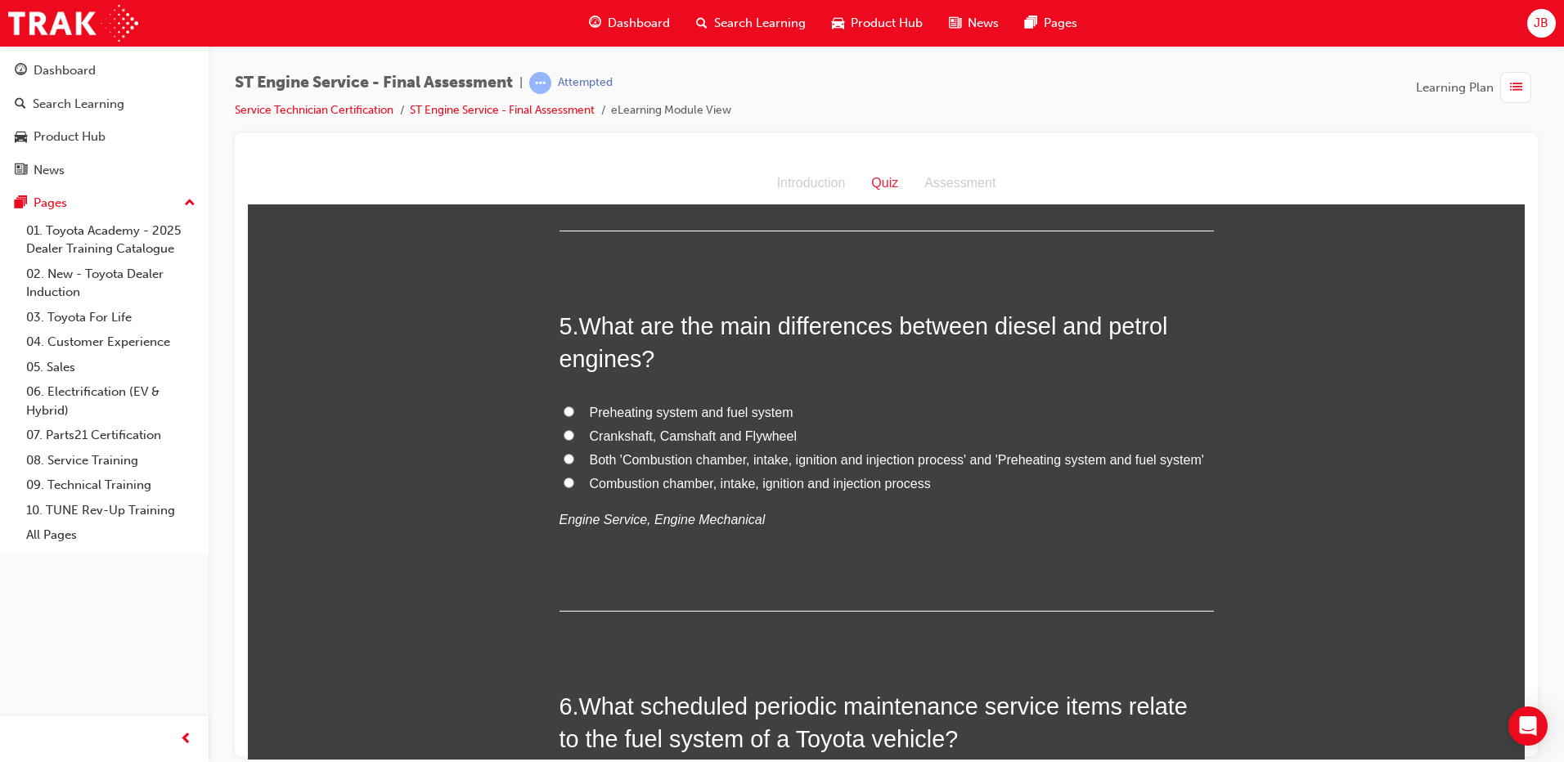
scroll to position [1513, 0]
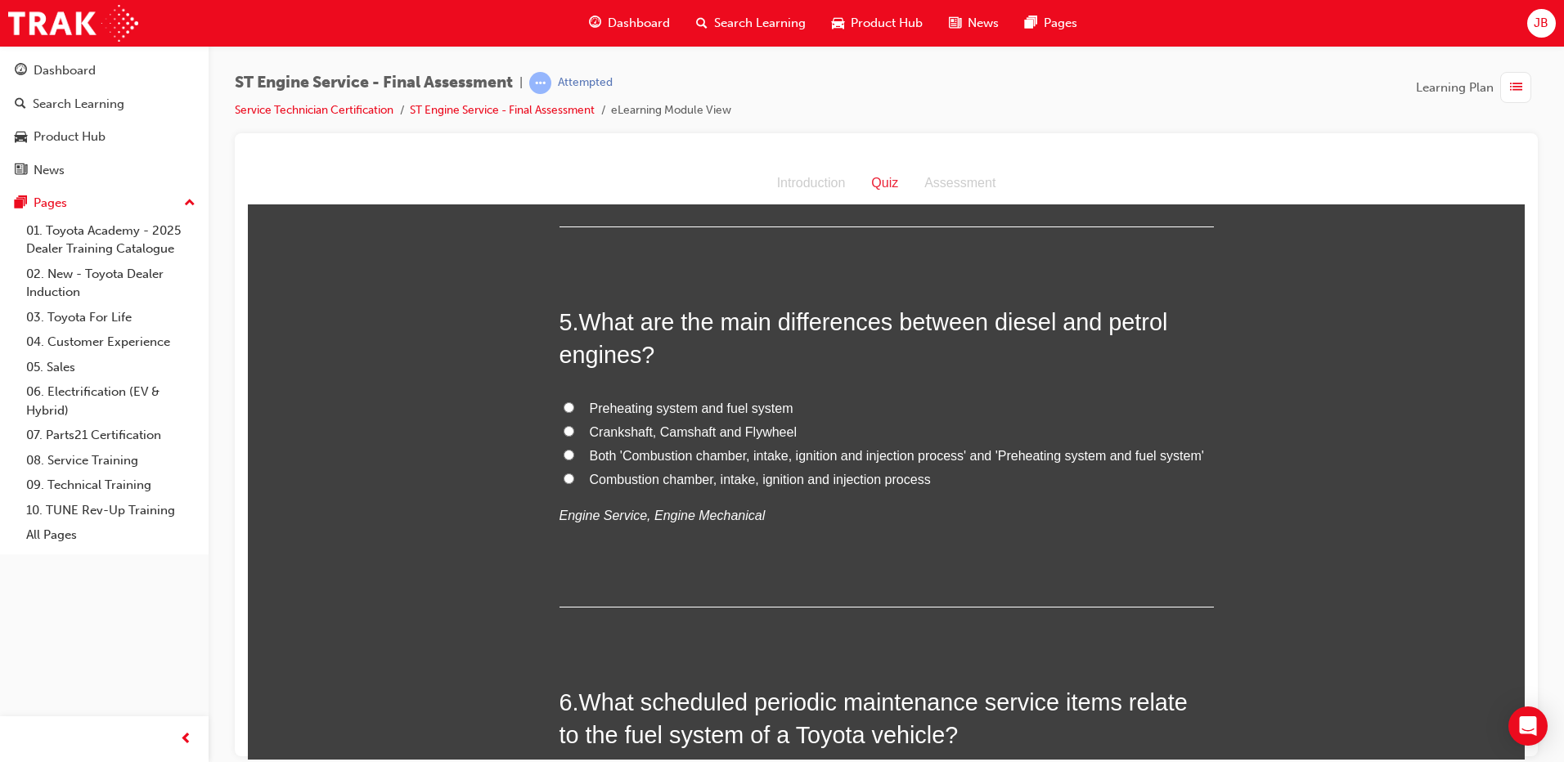
click at [653, 456] on span "Both 'Combustion chamber, intake, ignition and injection process' and 'Preheati…" at bounding box center [897, 455] width 614 height 14
click at [574, 456] on input "Both 'Combustion chamber, intake, ignition and injection process' and 'Preheati…" at bounding box center [569, 454] width 11 height 11
radio input "true"
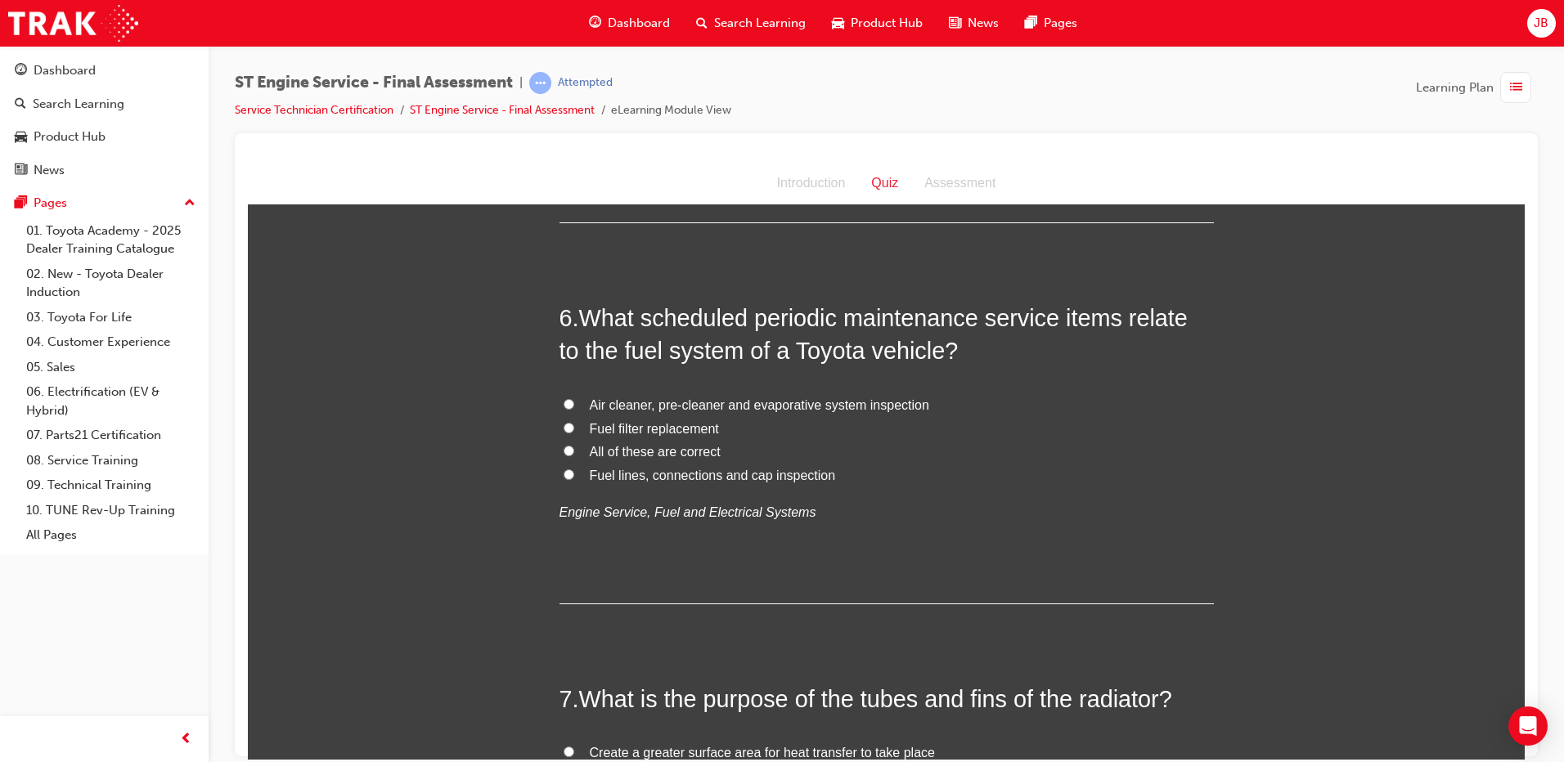
scroll to position [1902, 0]
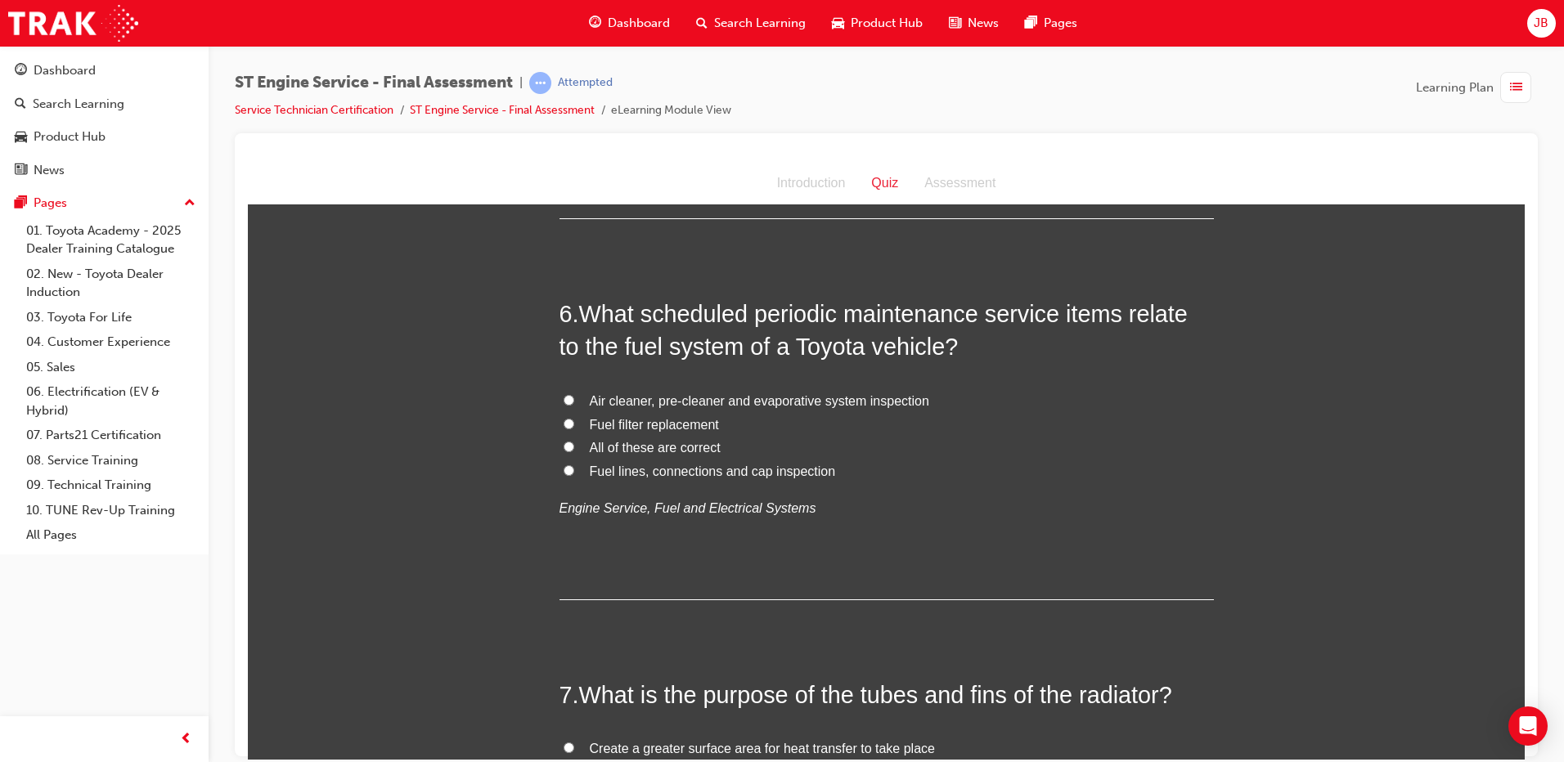
click at [644, 429] on span "Fuel filter replacement" at bounding box center [654, 424] width 129 height 14
click at [574, 429] on input "Fuel filter replacement" at bounding box center [569, 423] width 11 height 11
radio input "true"
click at [654, 449] on span "All of these are correct" at bounding box center [655, 447] width 131 height 14
click at [574, 449] on input "All of these are correct" at bounding box center [569, 446] width 11 height 11
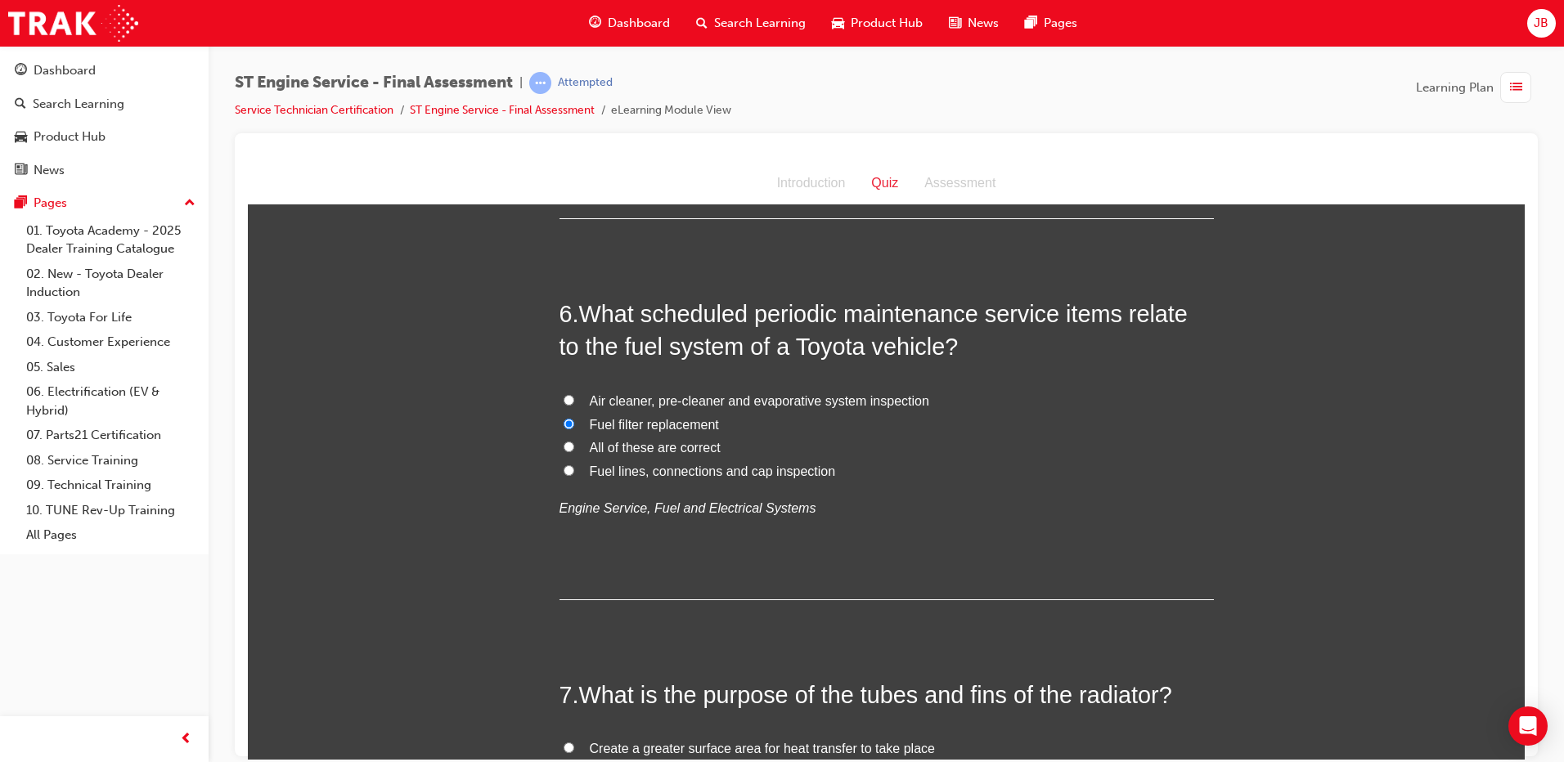
radio input "true"
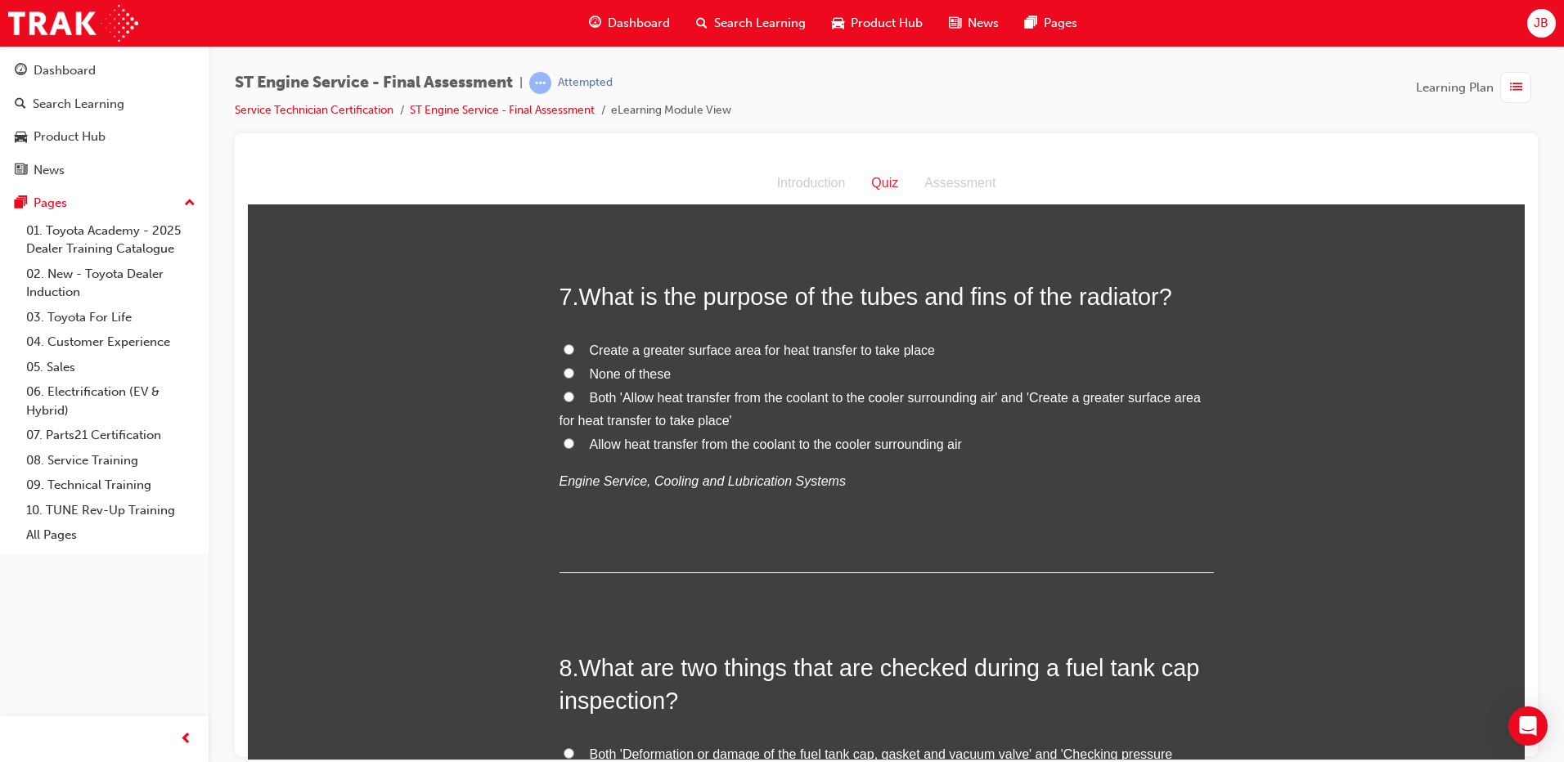
scroll to position [2311, 0]
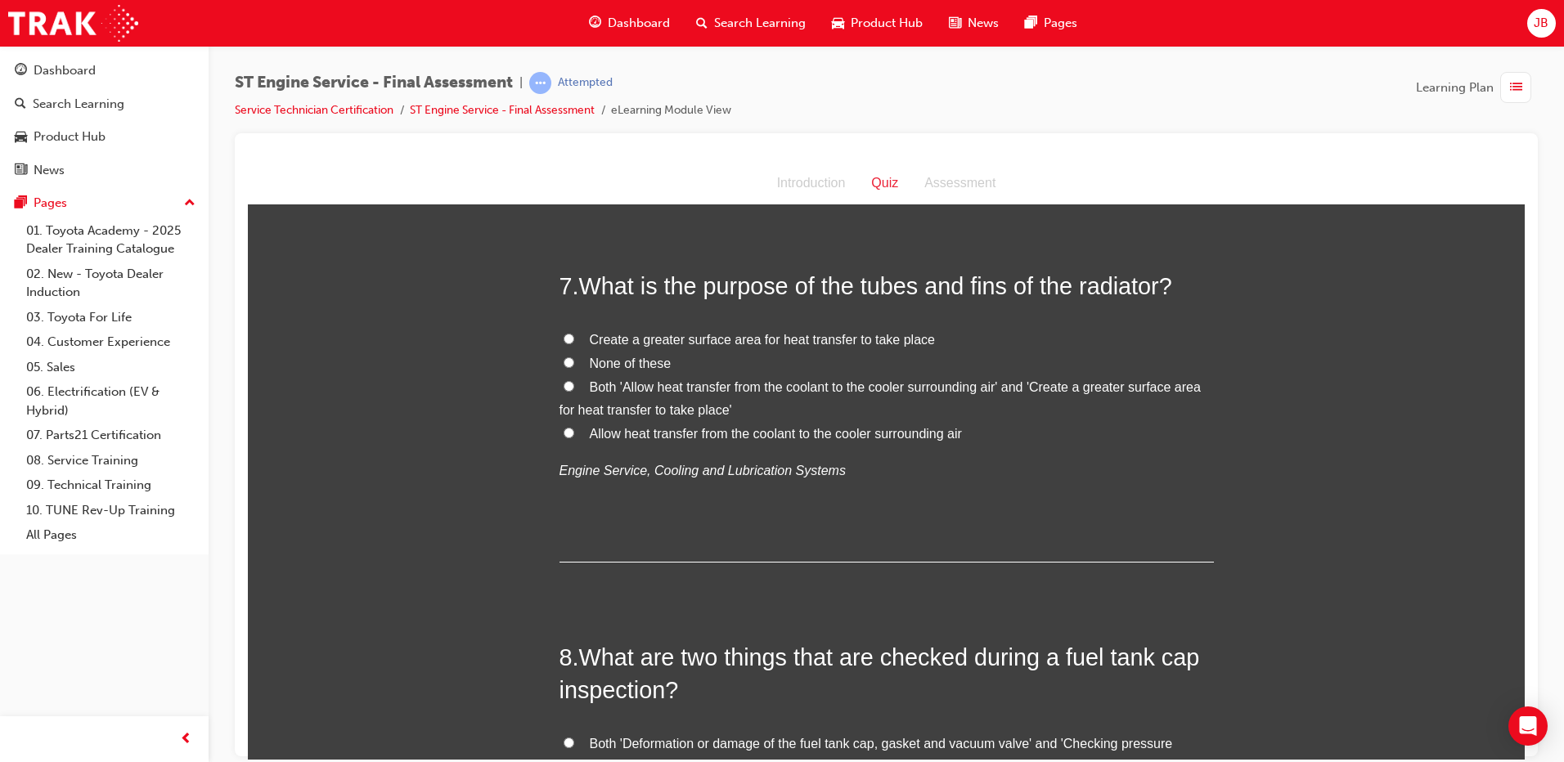
click at [695, 347] on label "Create a greater surface area for heat transfer to take place" at bounding box center [887, 340] width 654 height 24
click at [574, 344] on input "Create a greater surface area for heat transfer to take place" at bounding box center [569, 338] width 11 height 11
radio input "true"
click at [642, 387] on span "Both 'Allow heat transfer from the coolant to the cooler surrounding air' and '…" at bounding box center [880, 399] width 641 height 38
click at [574, 387] on input "Both 'Allow heat transfer from the coolant to the cooler surrounding air' and '…" at bounding box center [569, 385] width 11 height 11
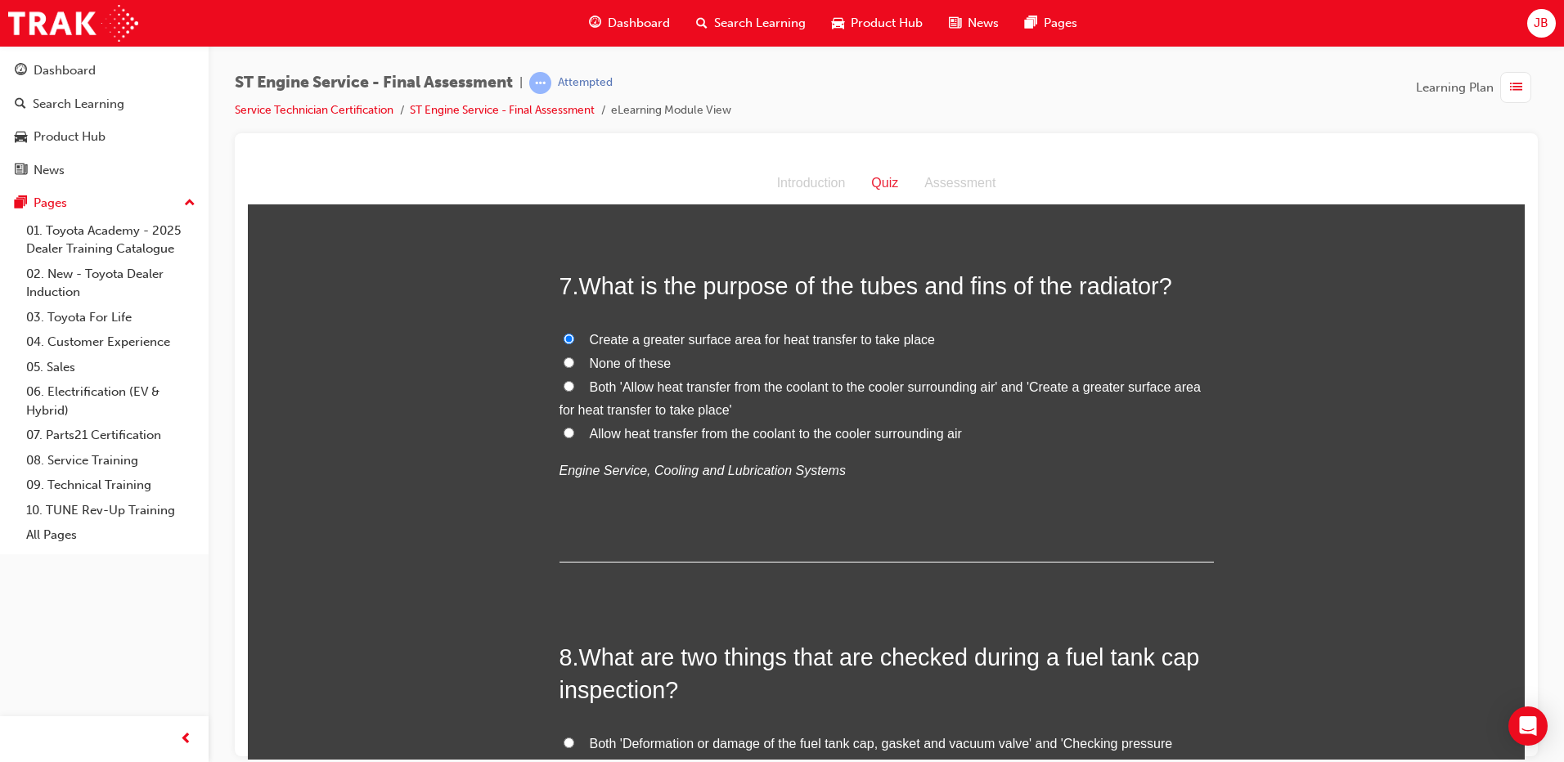
radio input "true"
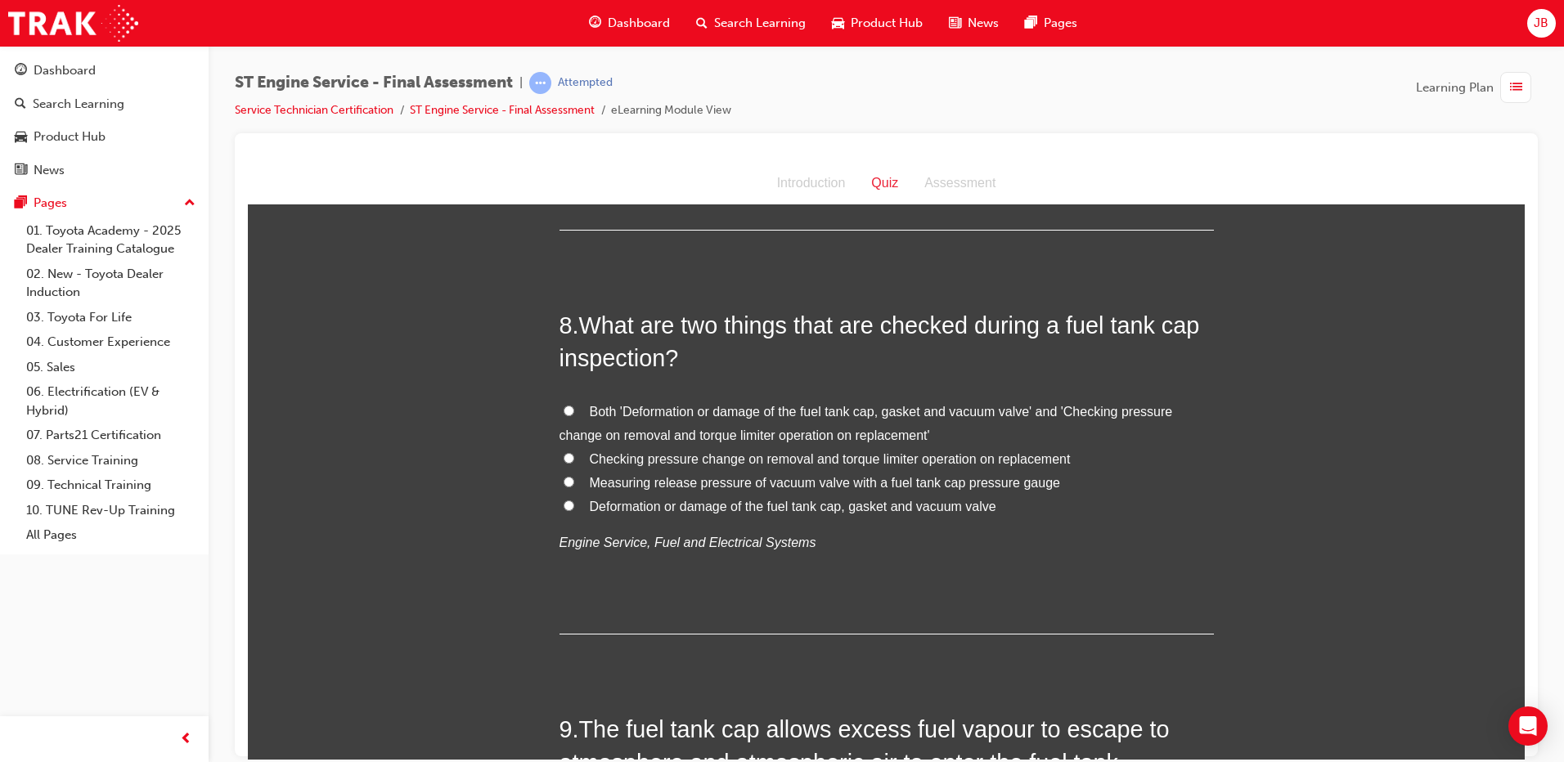
scroll to position [2679, 0]
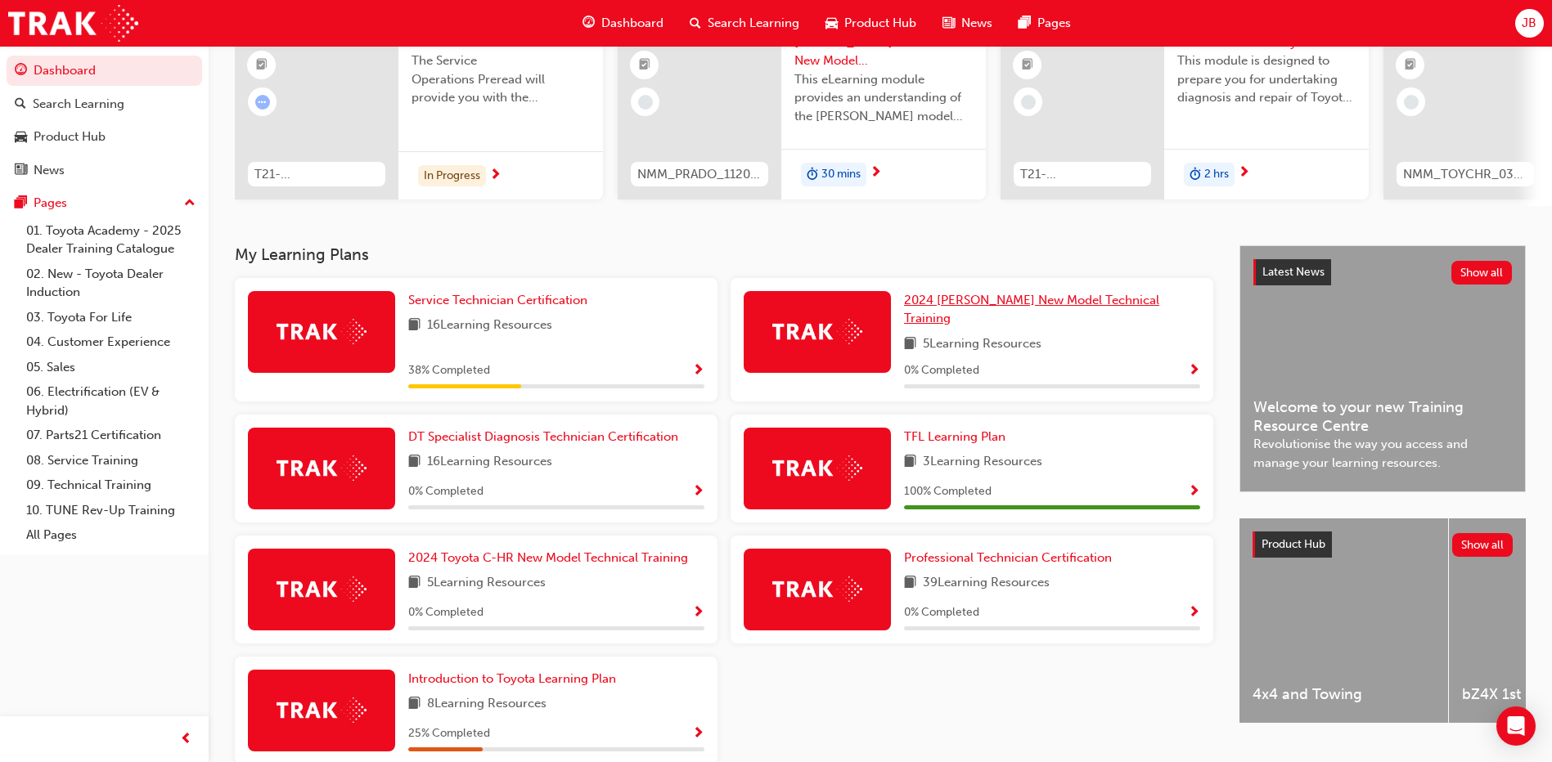
scroll to position [245, 0]
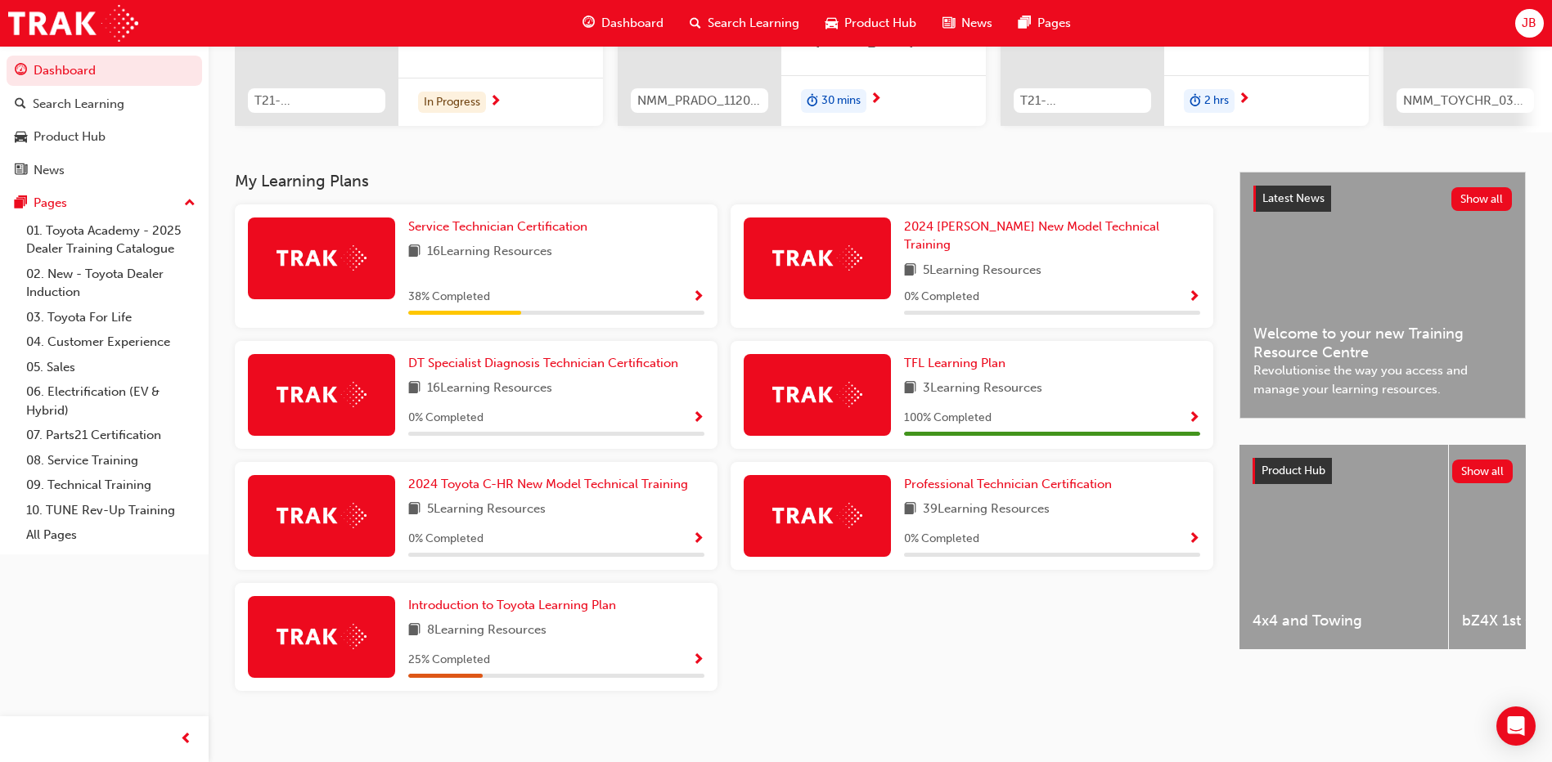
click at [704, 290] on span "Show Progress" at bounding box center [698, 297] width 12 height 15
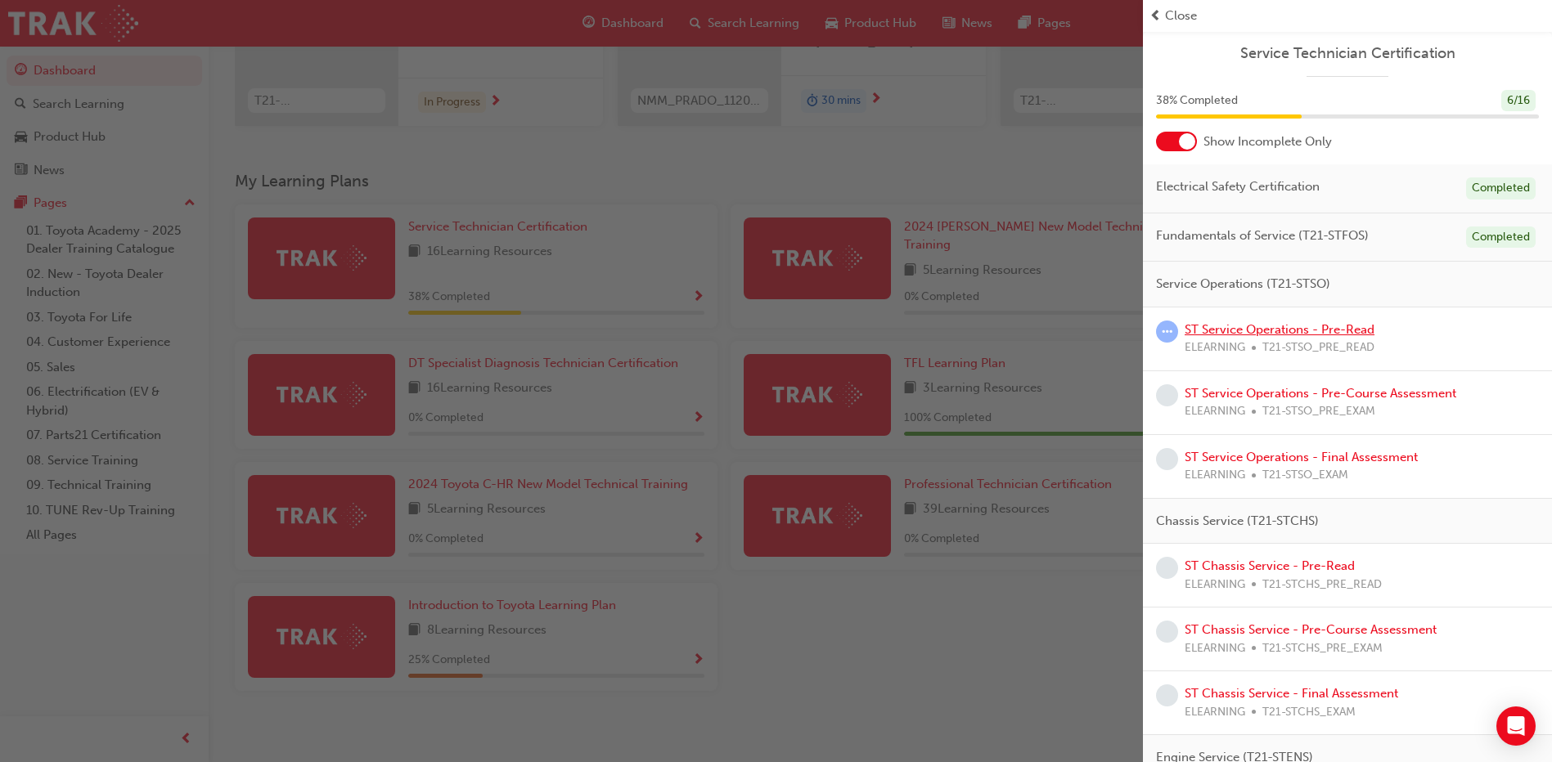
click at [1341, 323] on link "ST Service Operations - Pre-Read" at bounding box center [1280, 329] width 190 height 15
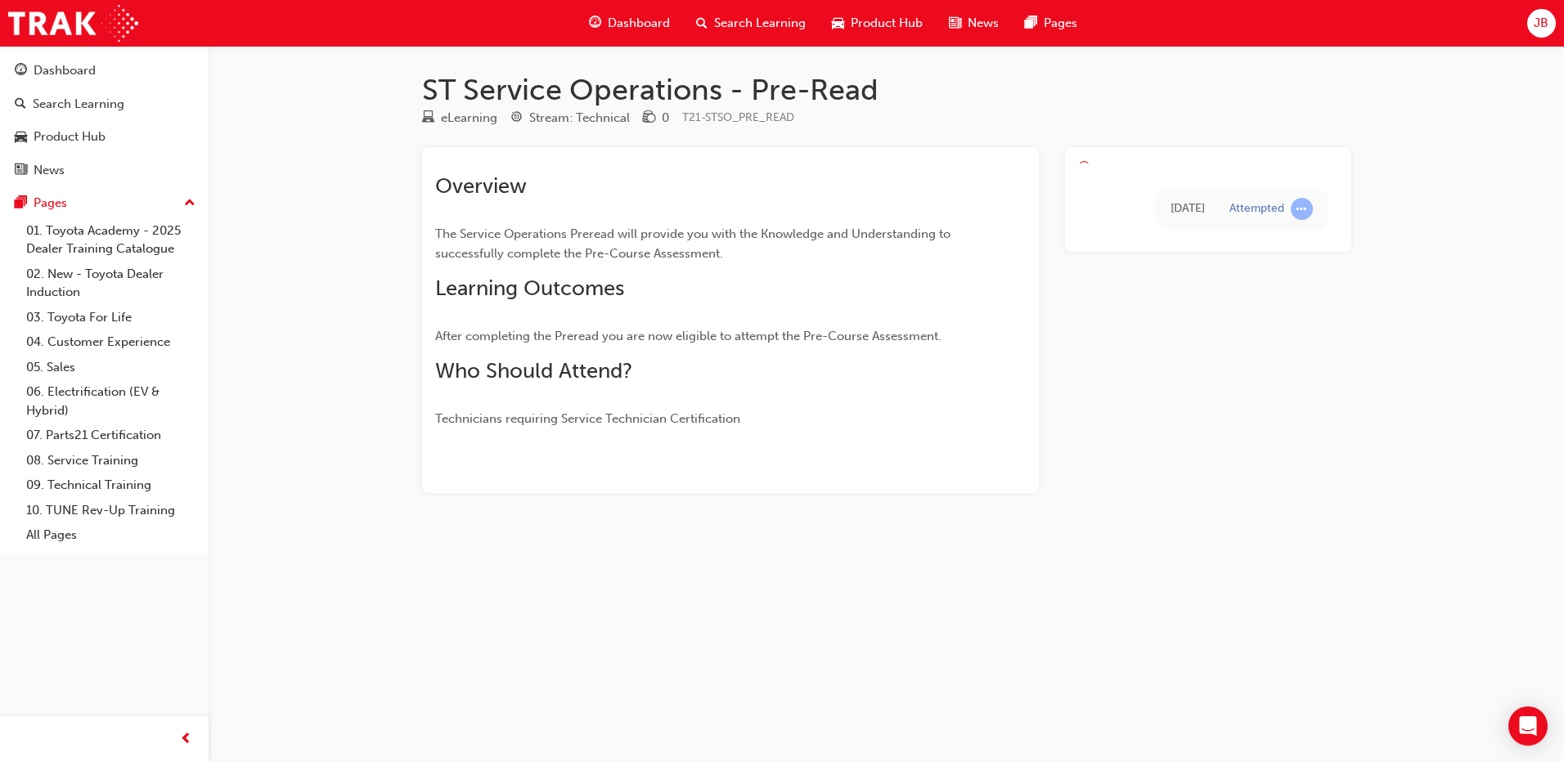
click at [645, 21] on span "Dashboard" at bounding box center [639, 23] width 62 height 19
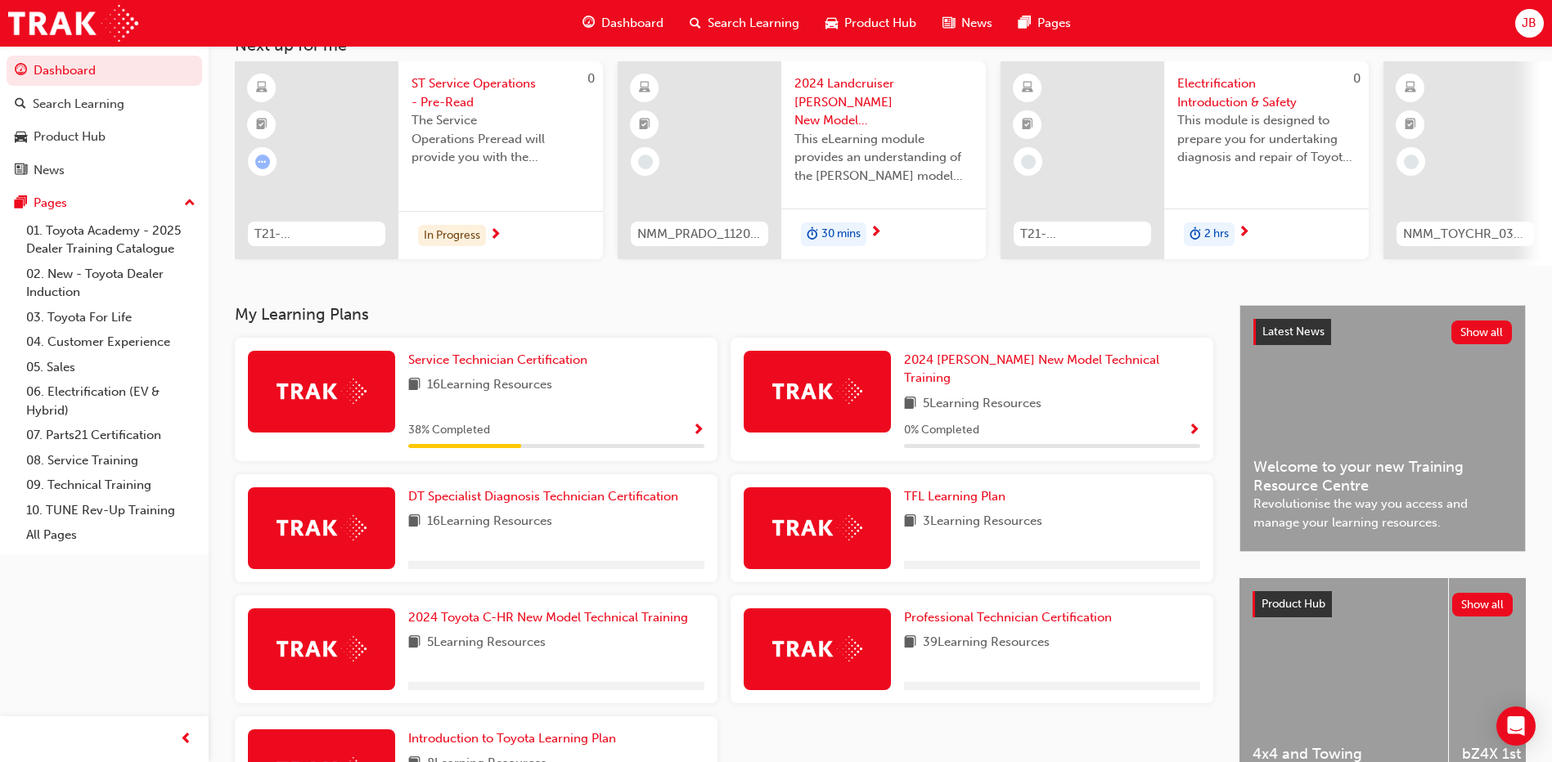
scroll to position [123, 0]
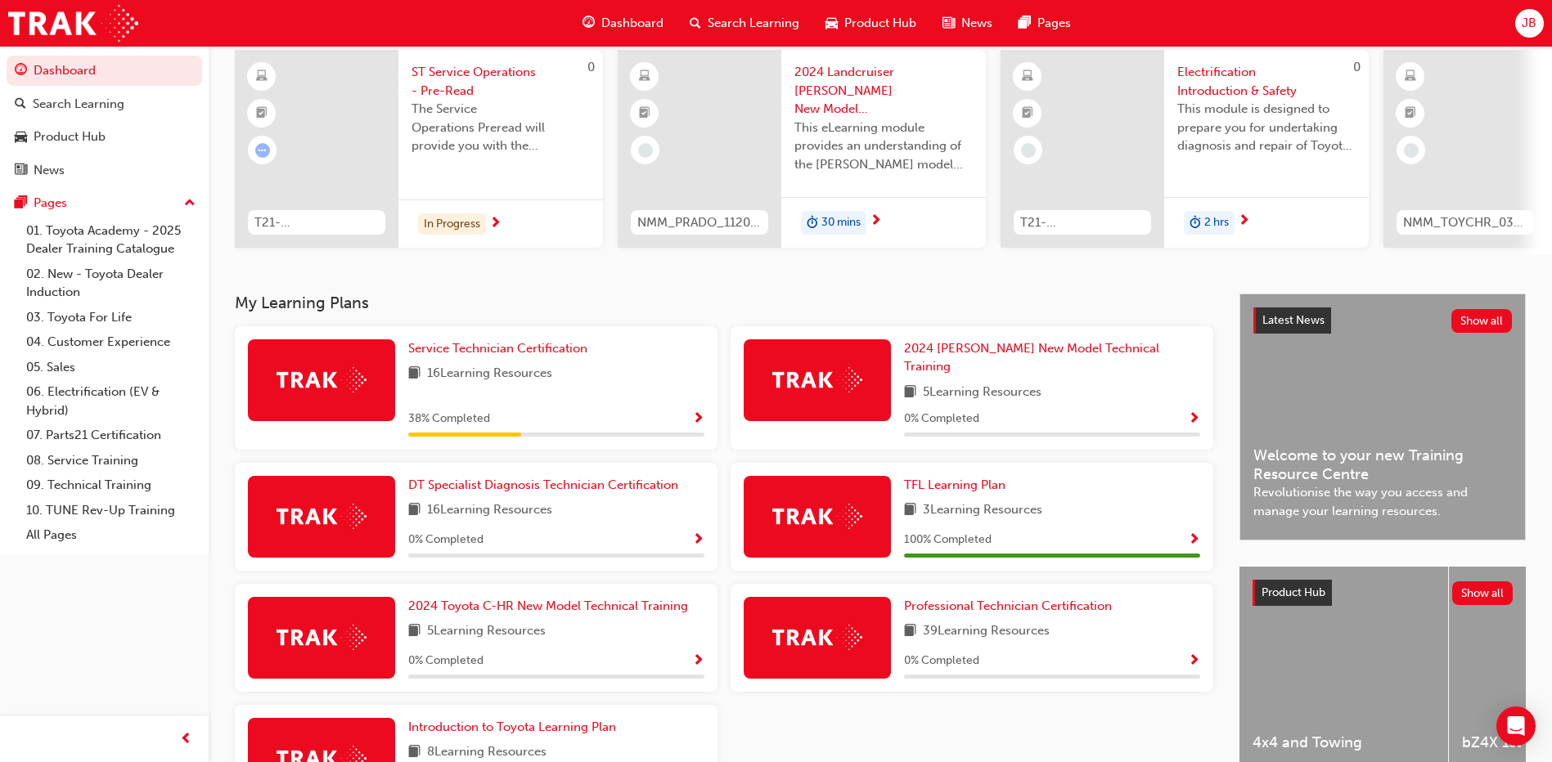
click at [695, 412] on span "Show Progress" at bounding box center [698, 419] width 12 height 15
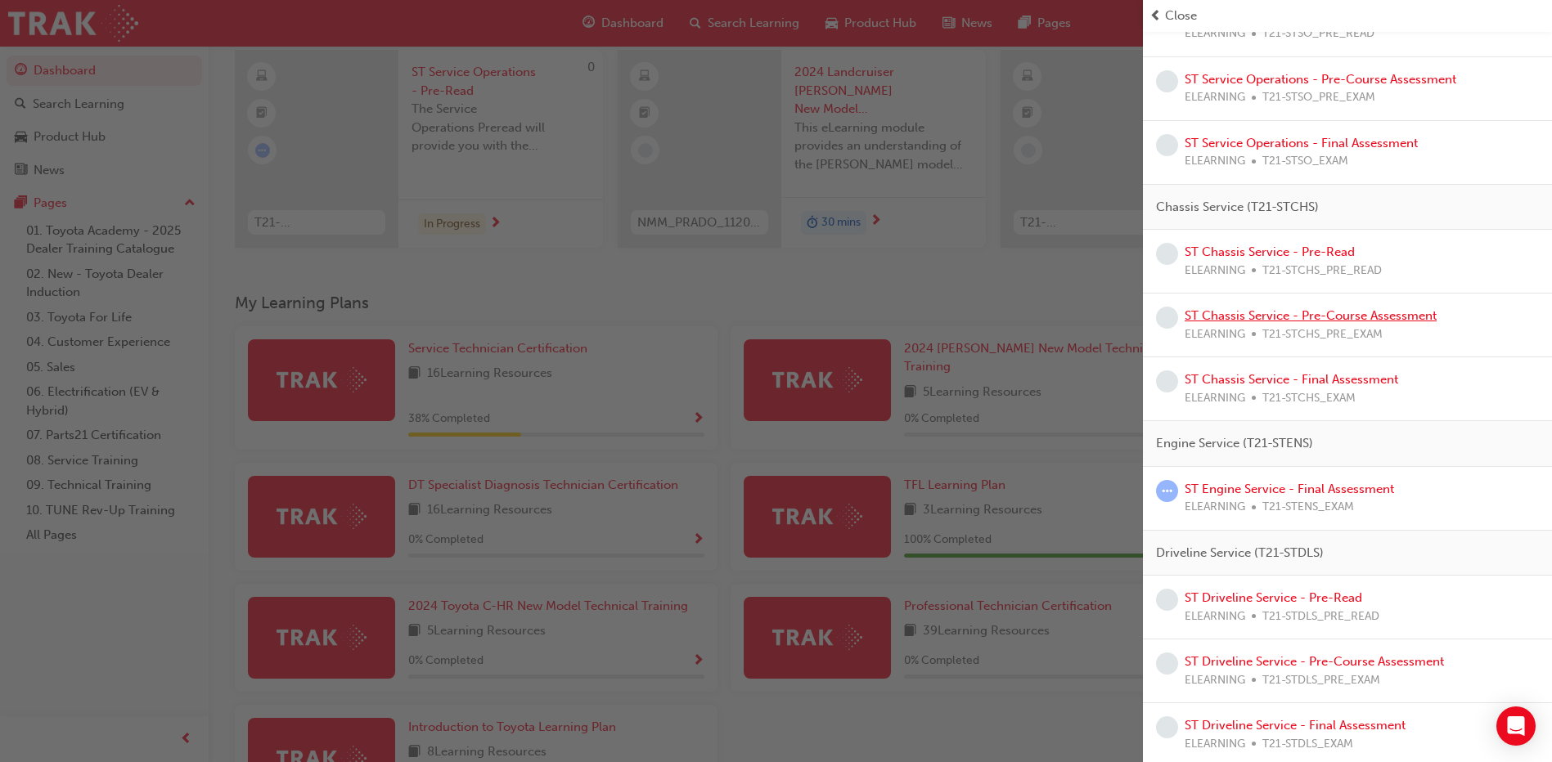
scroll to position [319, 0]
click at [1334, 481] on link "ST Engine Service - Final Assessment" at bounding box center [1289, 484] width 209 height 15
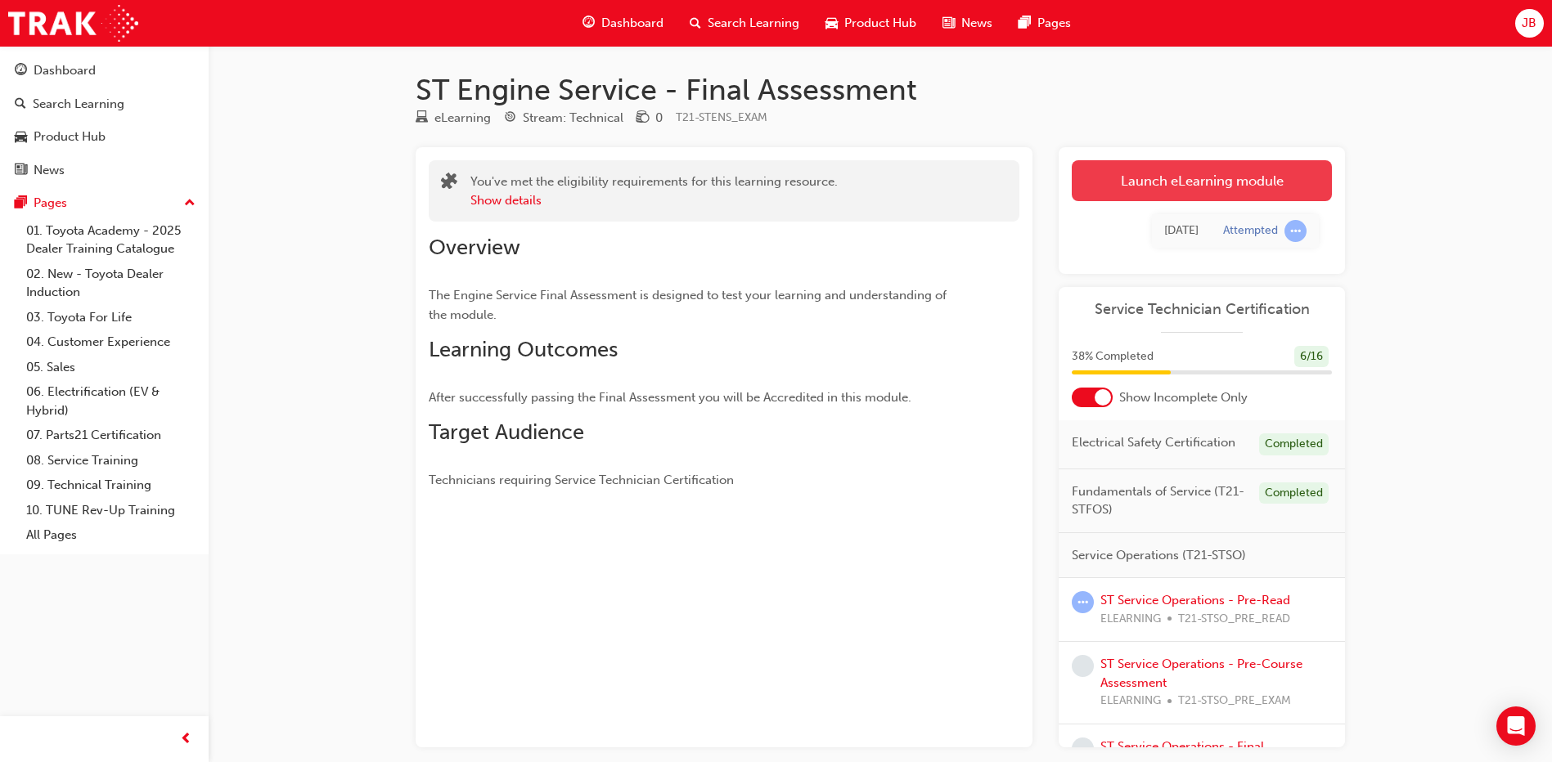
click at [1171, 198] on link "Launch eLearning module" at bounding box center [1202, 180] width 260 height 41
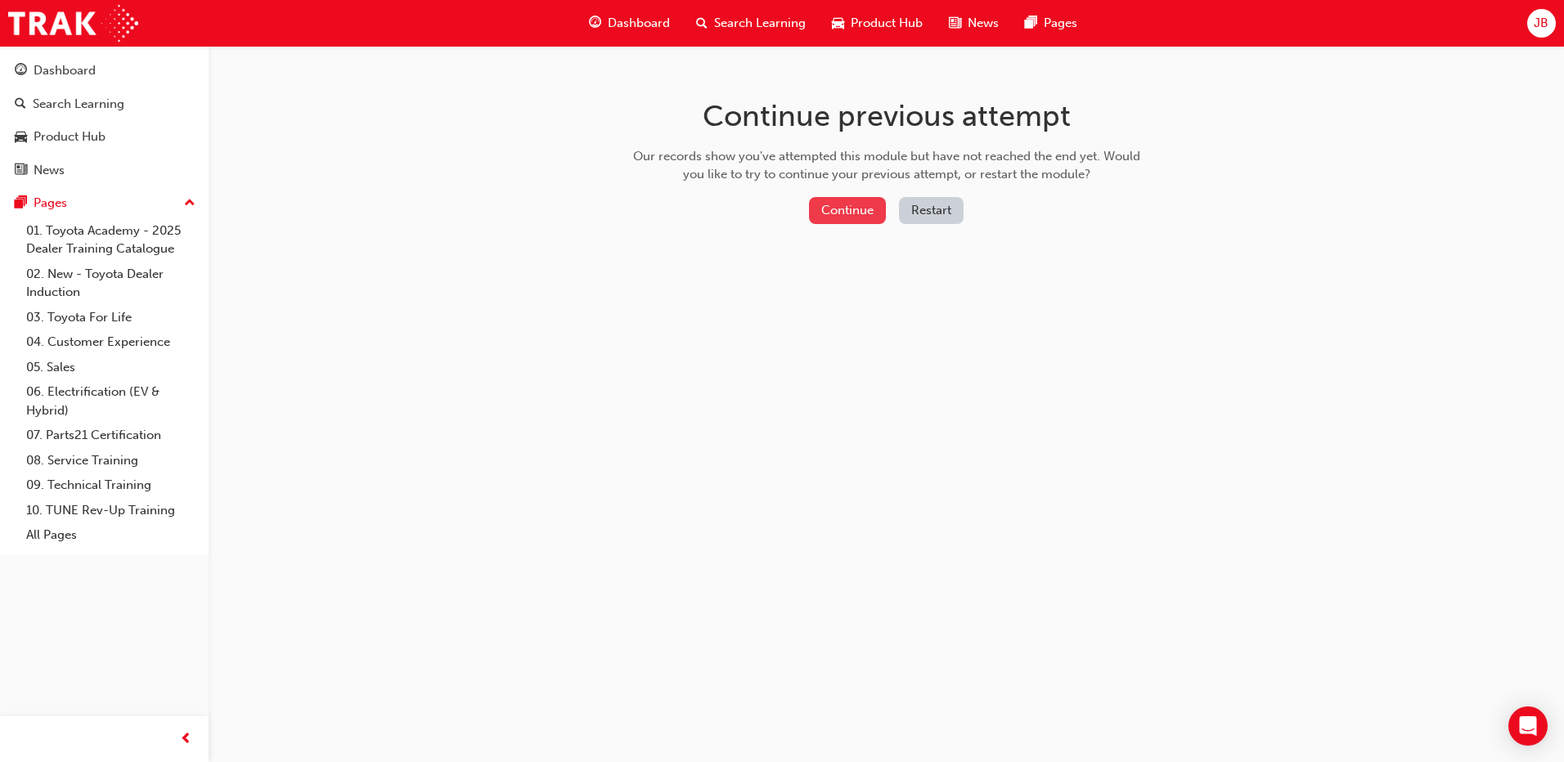
click at [821, 205] on button "Continue" at bounding box center [847, 210] width 77 height 27
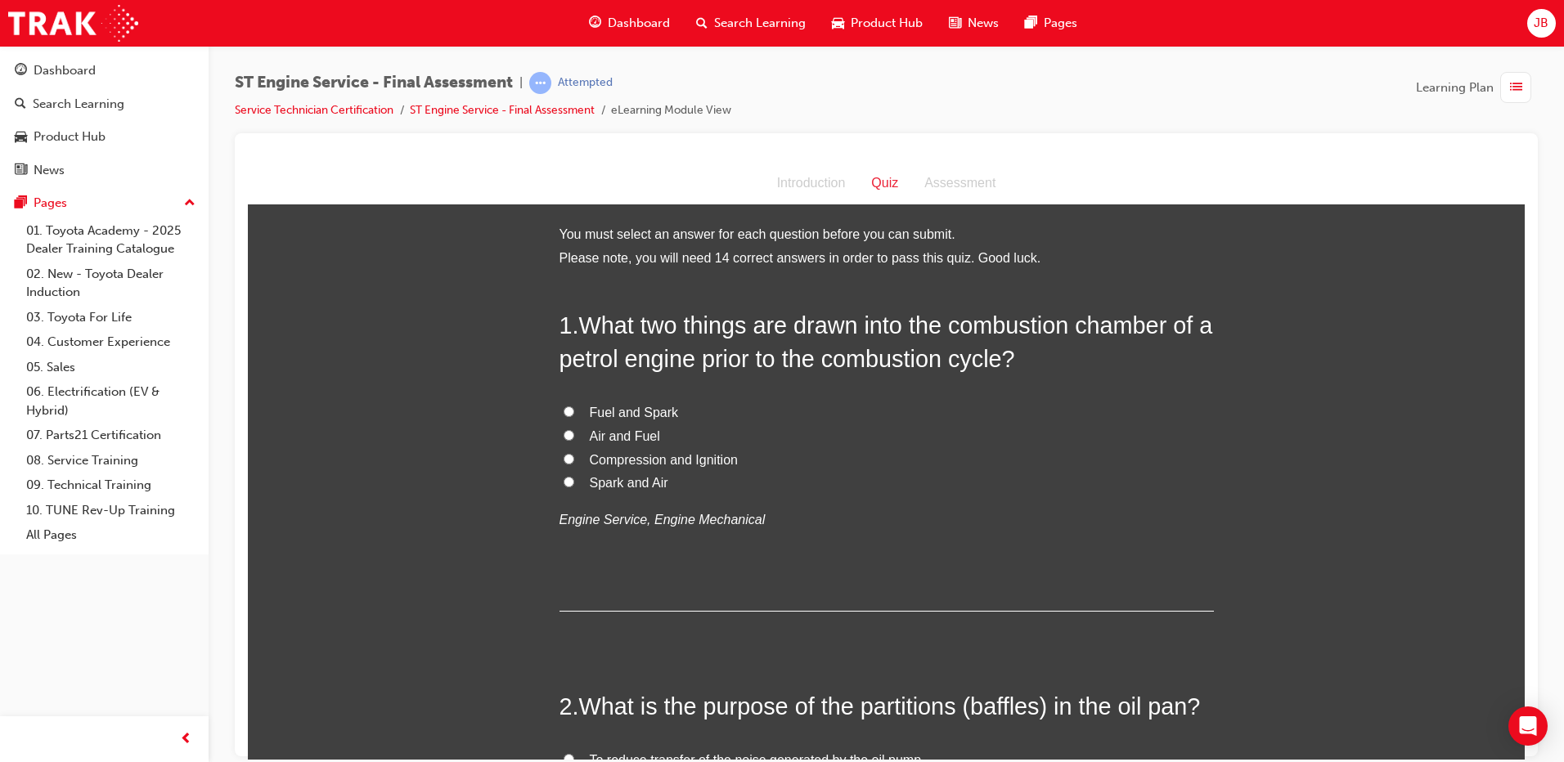
click at [598, 433] on span "Air and Fuel" at bounding box center [625, 436] width 70 height 14
click at [574, 433] on input "Air and Fuel" at bounding box center [569, 434] width 11 height 11
radio input "true"
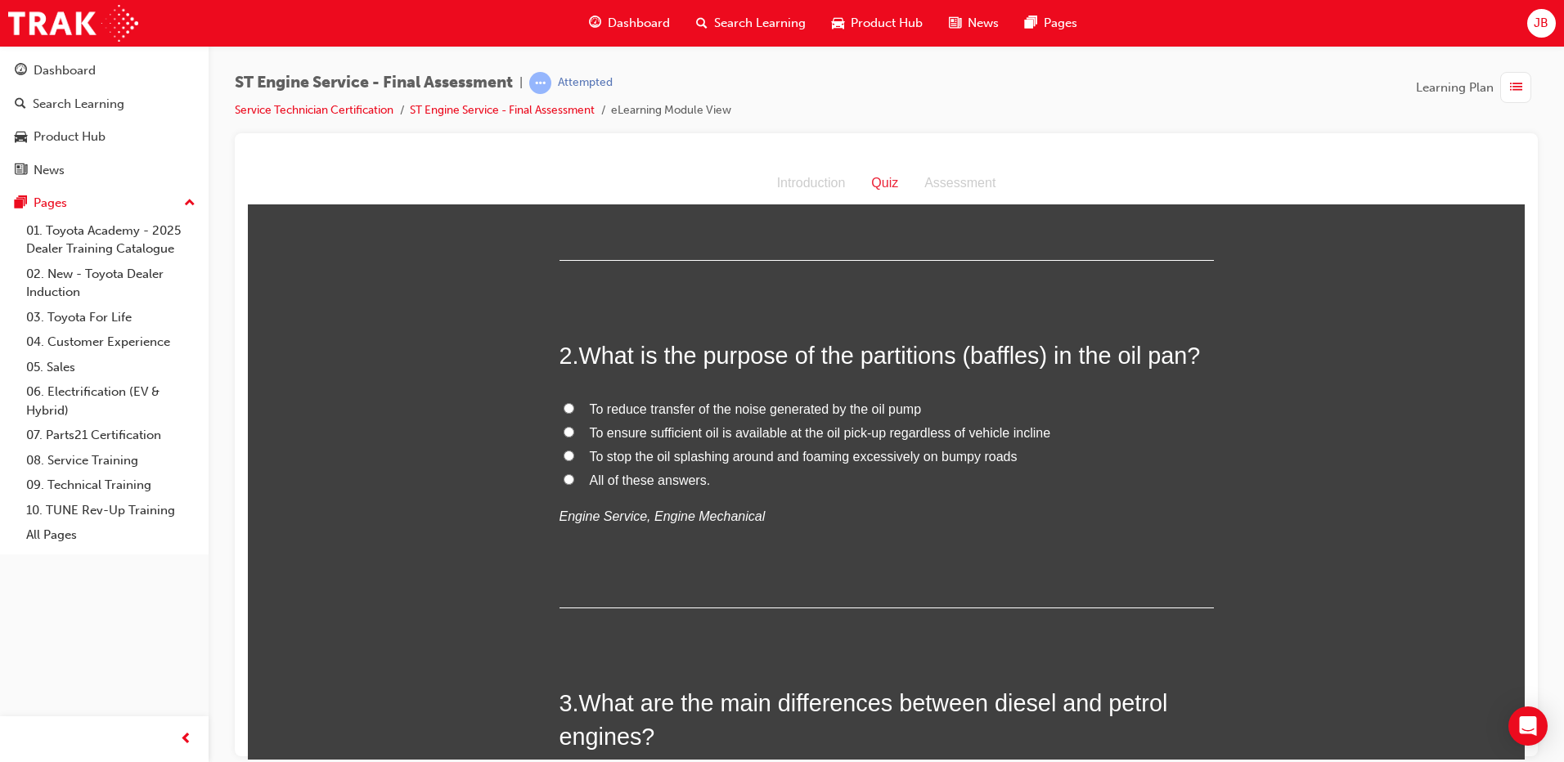
scroll to position [450, 0]
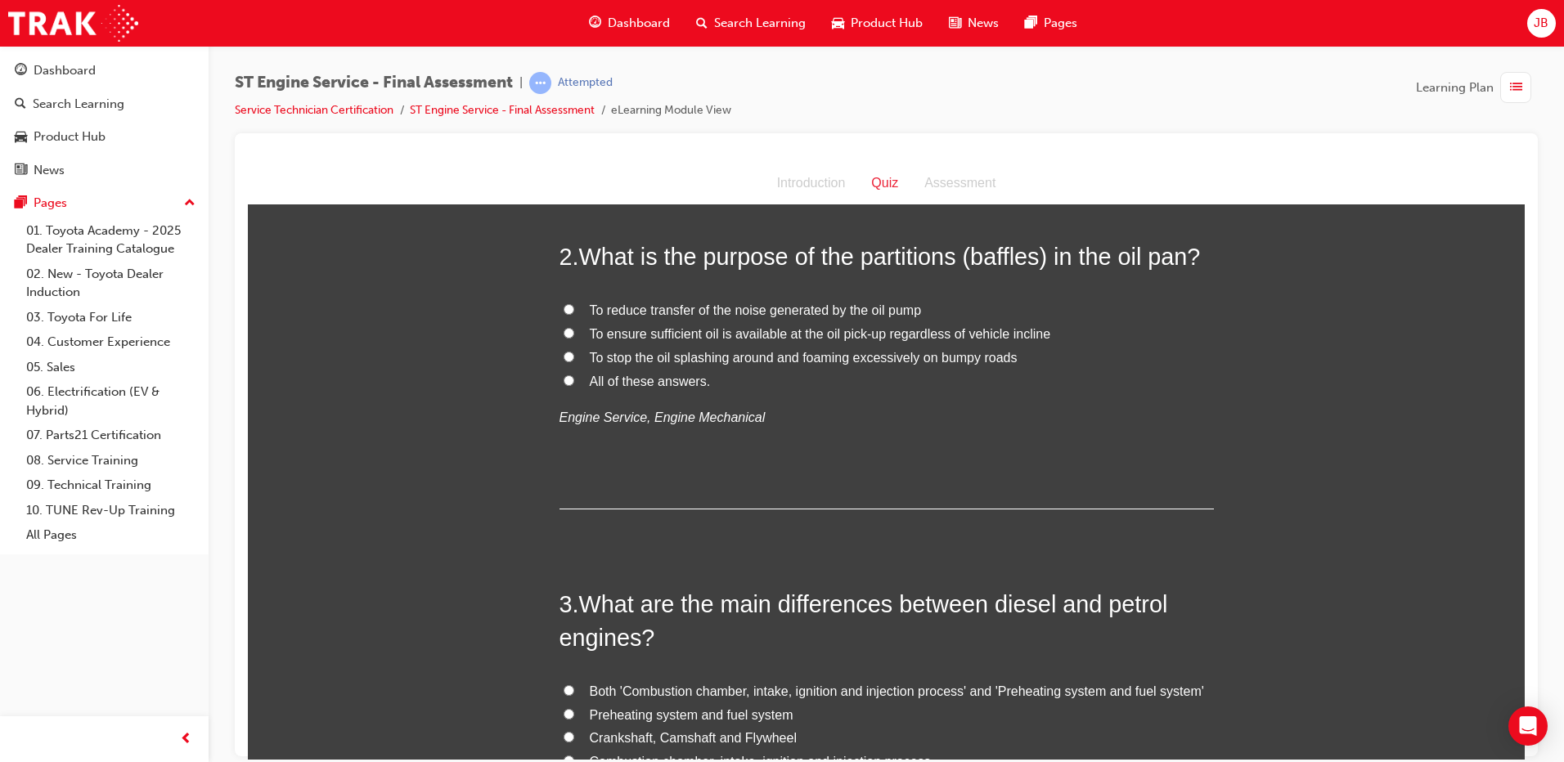
click at [608, 335] on span "To ensure sufficient oil is available at the oil pick-up regardless of vehicle …" at bounding box center [820, 333] width 461 height 14
click at [574, 335] on input "To ensure sufficient oil is available at the oil pick-up regardless of vehicle …" at bounding box center [569, 332] width 11 height 11
radio input "true"
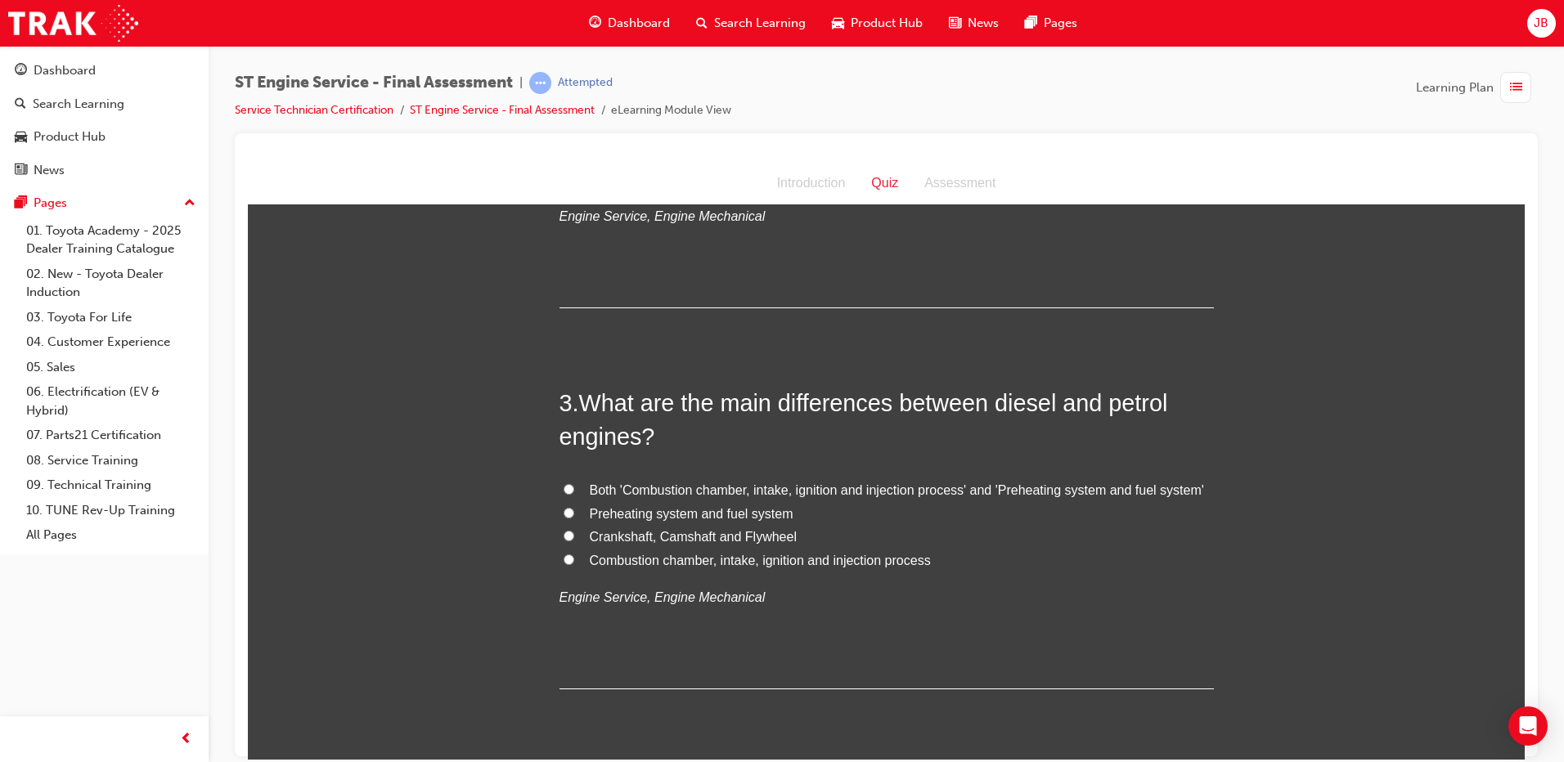
scroll to position [675, 0]
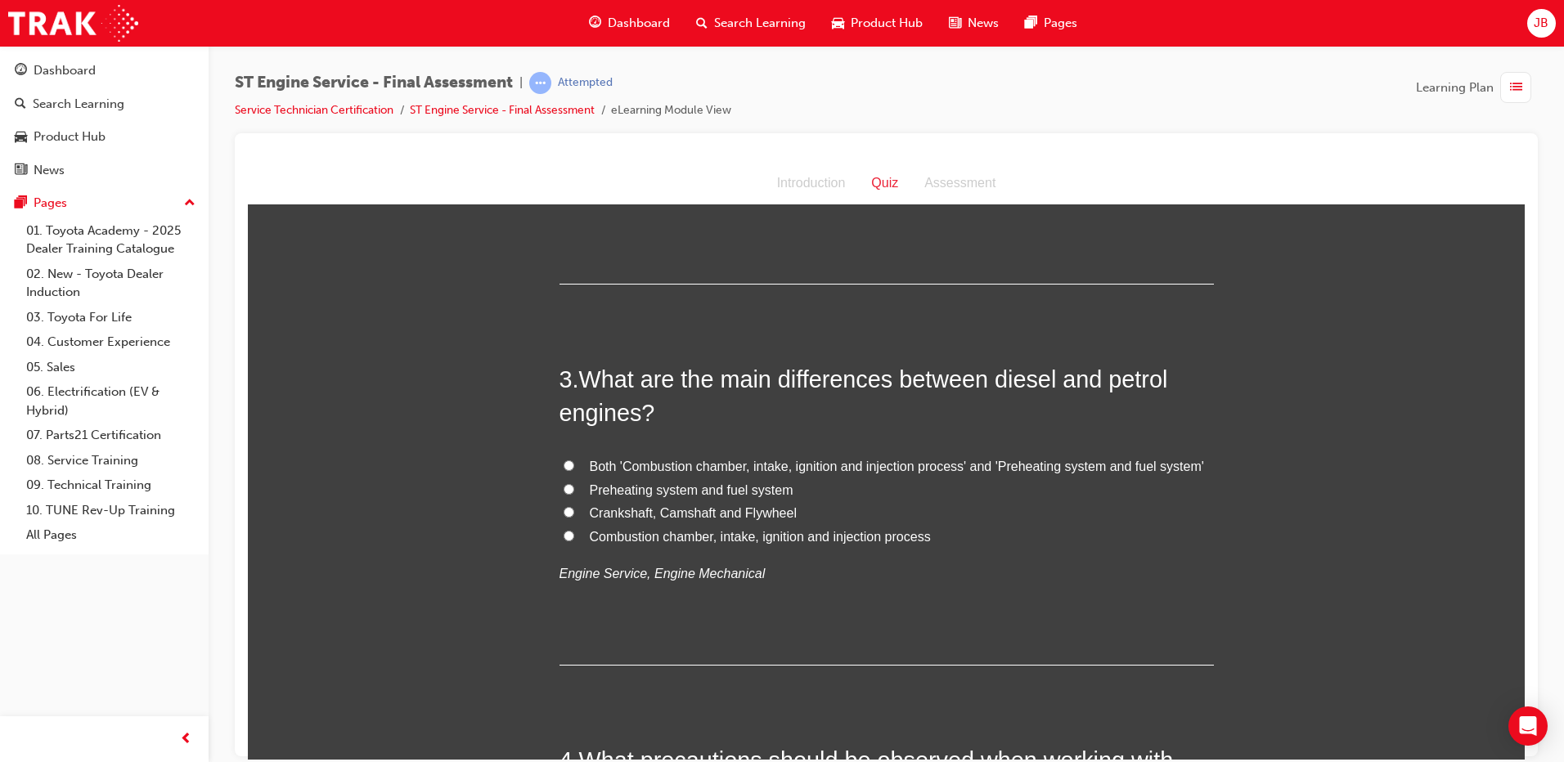
click at [720, 464] on span "Both 'Combustion chamber, intake, ignition and injection process' and 'Preheati…" at bounding box center [897, 466] width 614 height 14
click at [574, 464] on input "Both 'Combustion chamber, intake, ignition and injection process' and 'Preheati…" at bounding box center [569, 465] width 11 height 11
radio input "true"
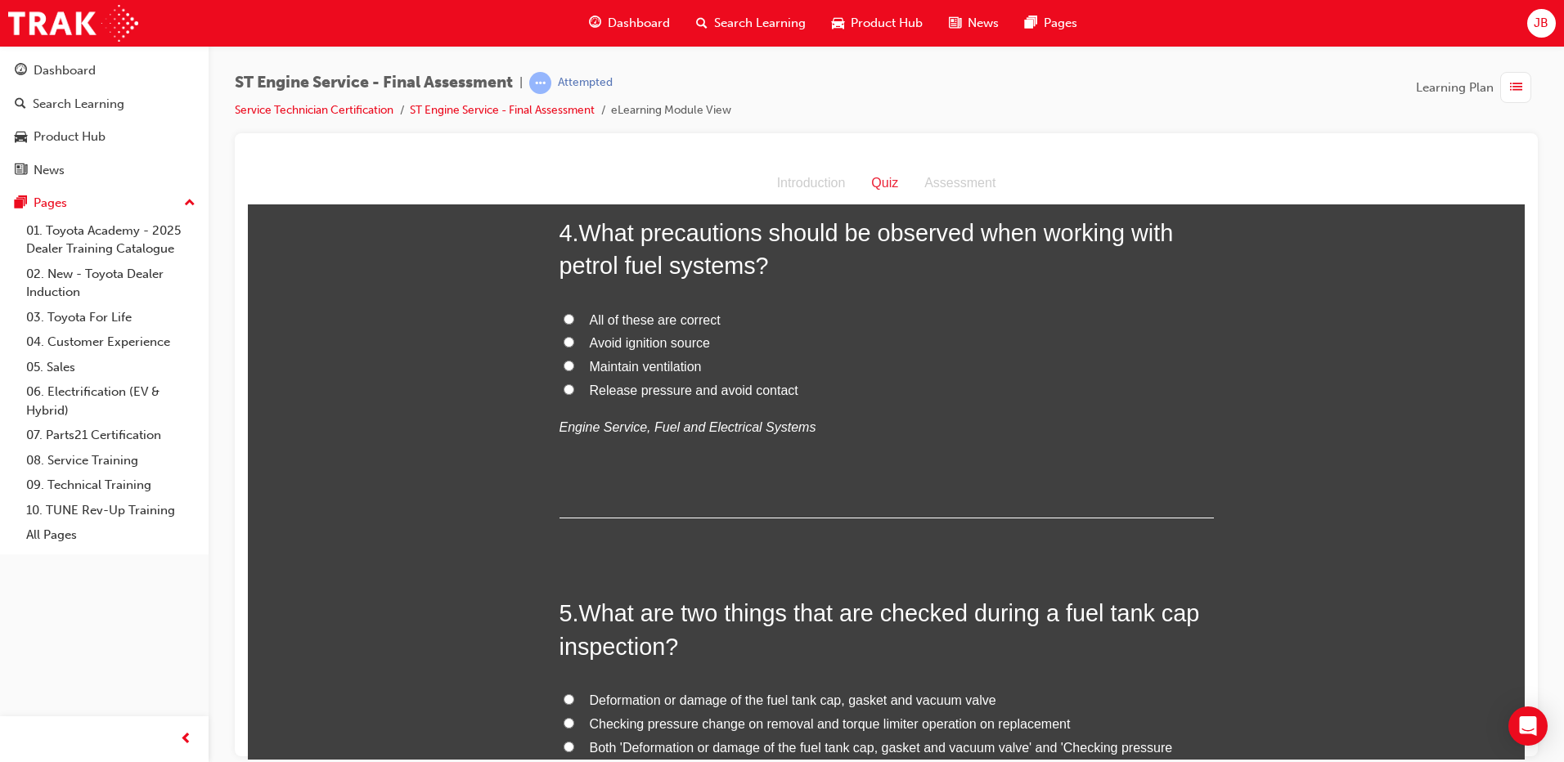
scroll to position [1207, 0]
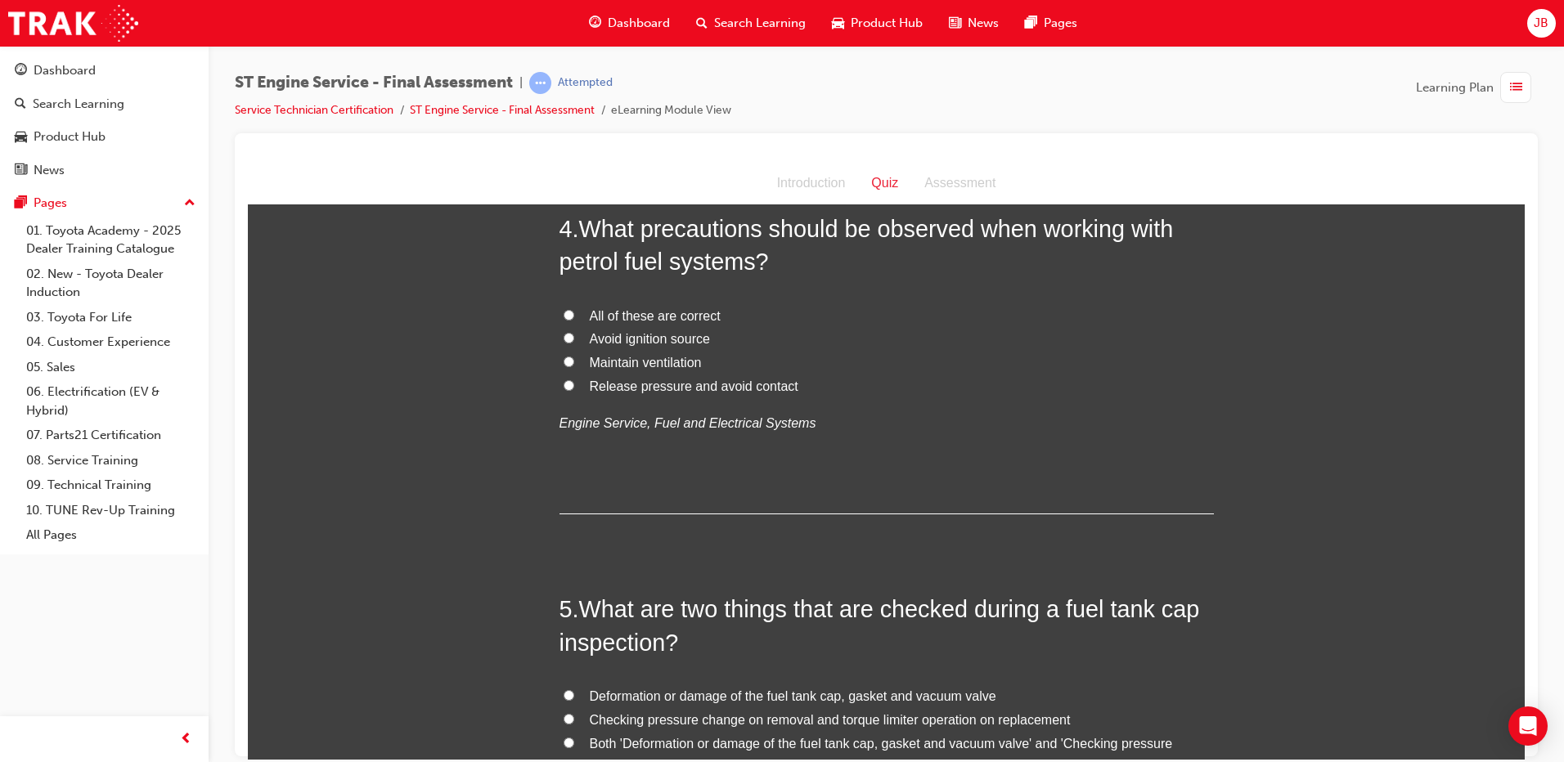
click at [653, 365] on span "Maintain ventilation" at bounding box center [646, 362] width 112 height 14
click at [574, 365] on input "Maintain ventilation" at bounding box center [569, 361] width 11 height 11
radio input "true"
click at [636, 316] on span "All of these are correct" at bounding box center [655, 315] width 131 height 14
click at [574, 316] on input "All of these are correct" at bounding box center [569, 314] width 11 height 11
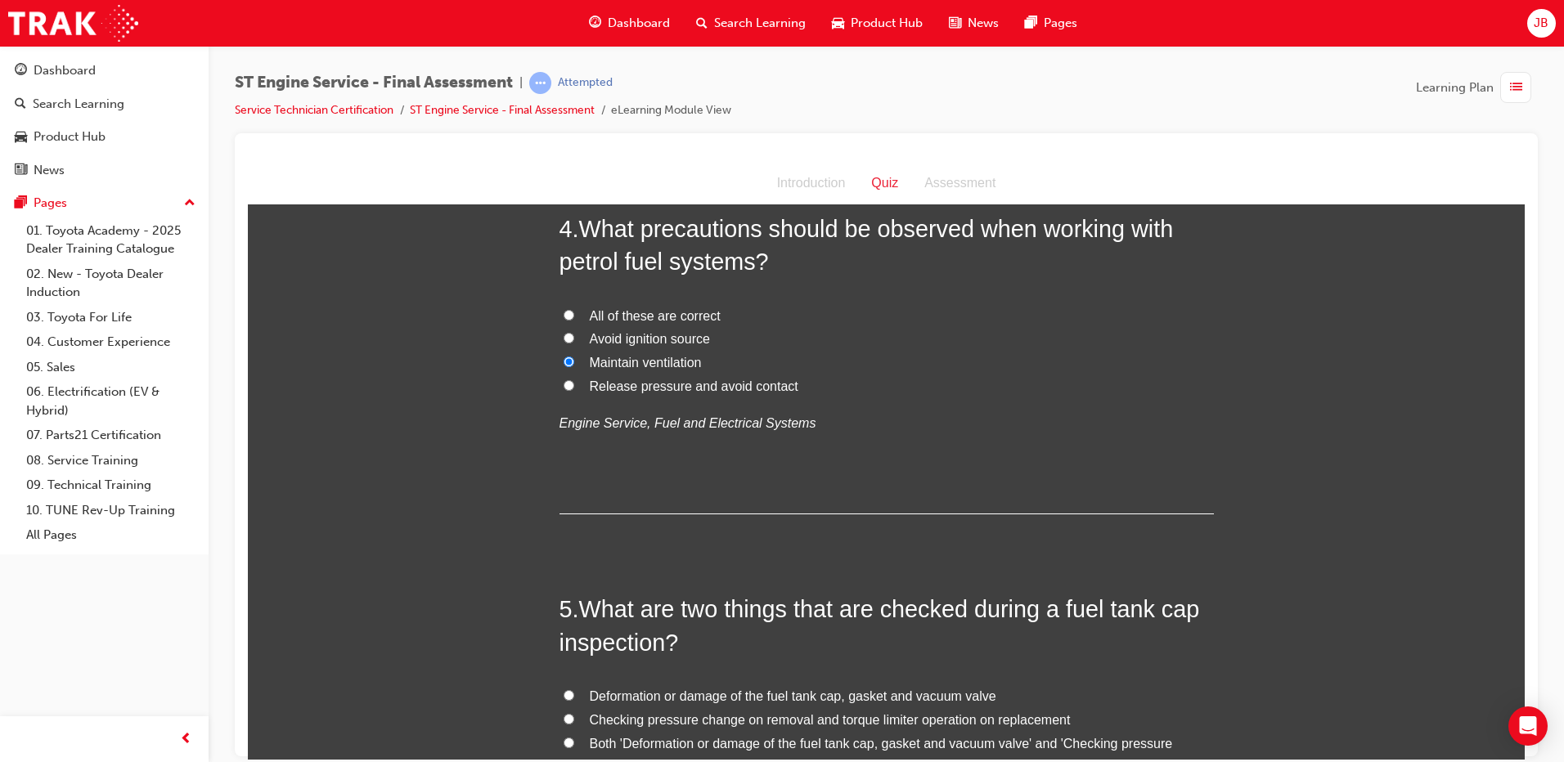
radio input "true"
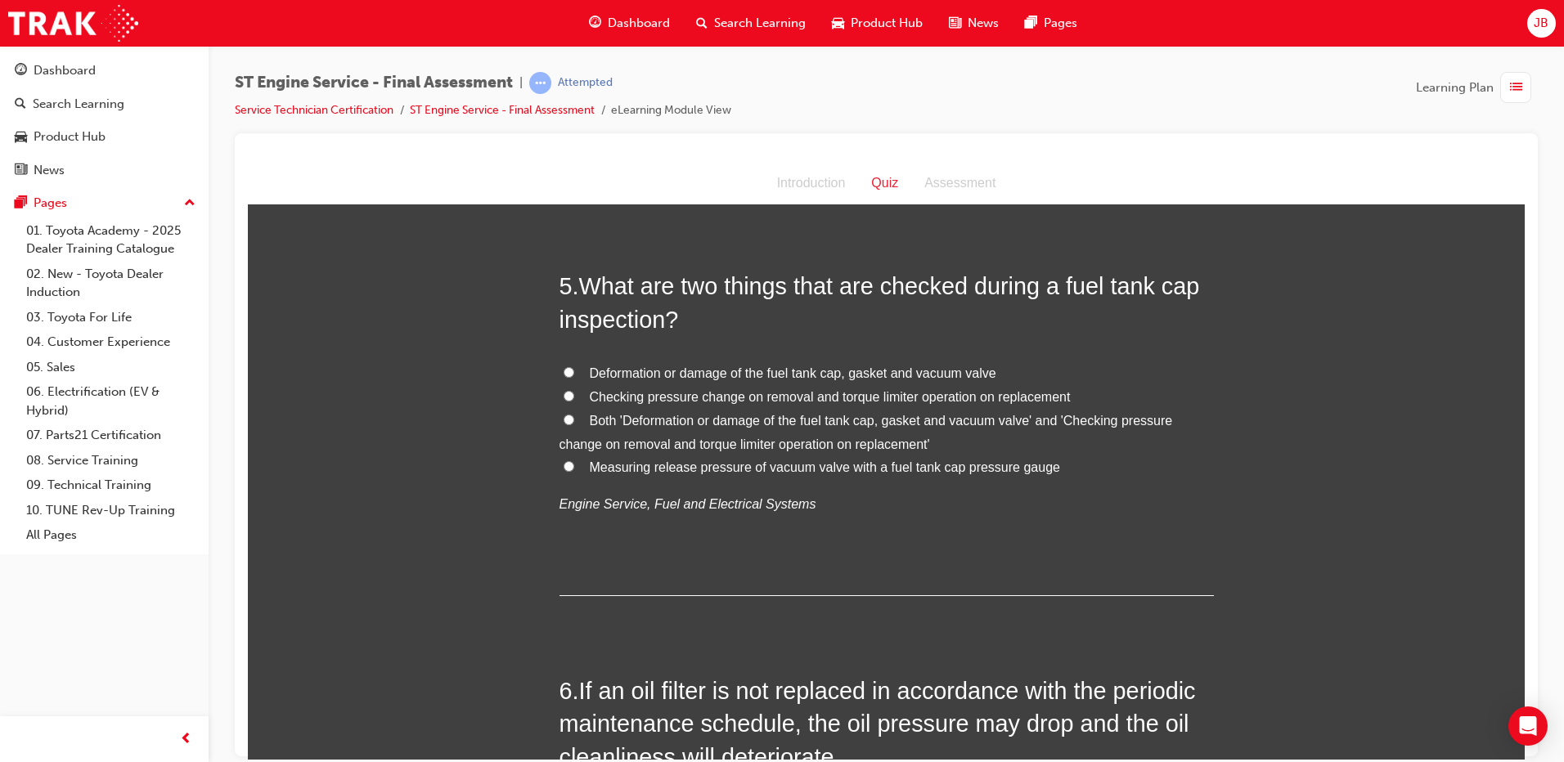
scroll to position [1534, 0]
click at [668, 417] on span "Both 'Deformation or damage of the fuel tank cap, gasket and vacuum valve' and …" at bounding box center [867, 428] width 614 height 38
click at [574, 417] on input "Both 'Deformation or damage of the fuel tank cap, gasket and vacuum valve' and …" at bounding box center [569, 415] width 11 height 11
radio input "true"
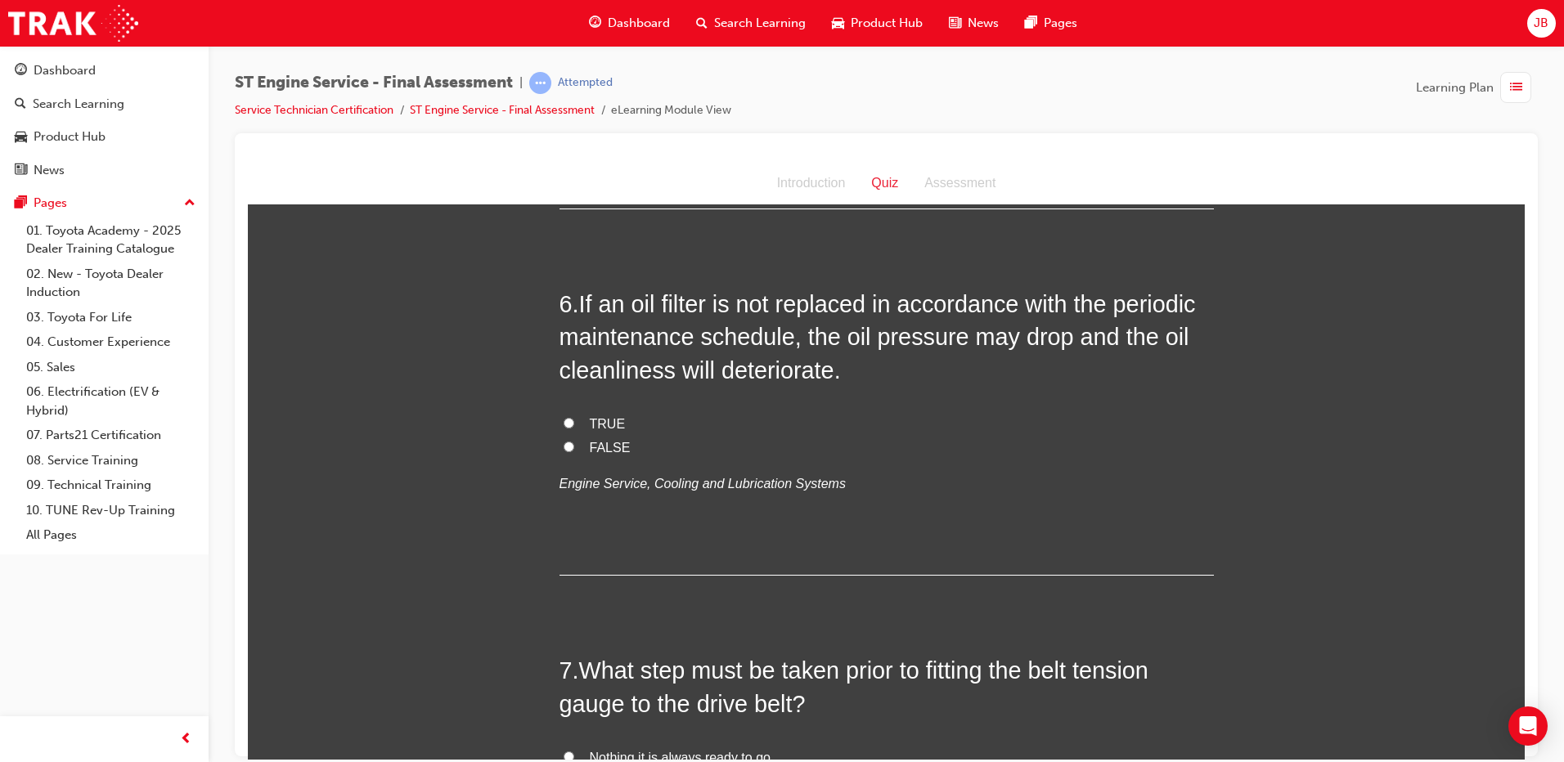
scroll to position [1943, 0]
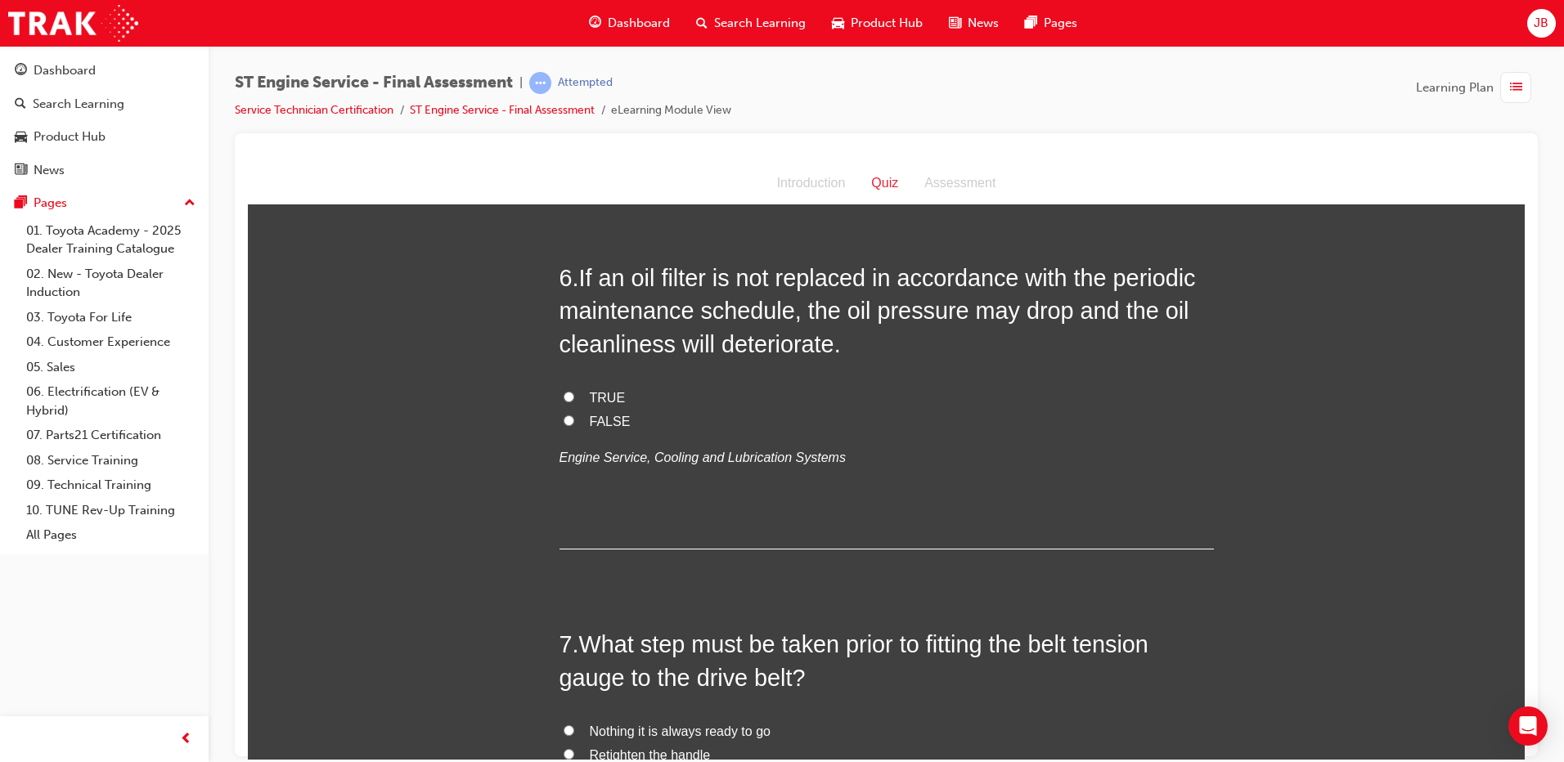
click at [590, 392] on span "TRUE" at bounding box center [608, 397] width 36 height 14
click at [574, 392] on input "TRUE" at bounding box center [569, 396] width 11 height 11
radio input "true"
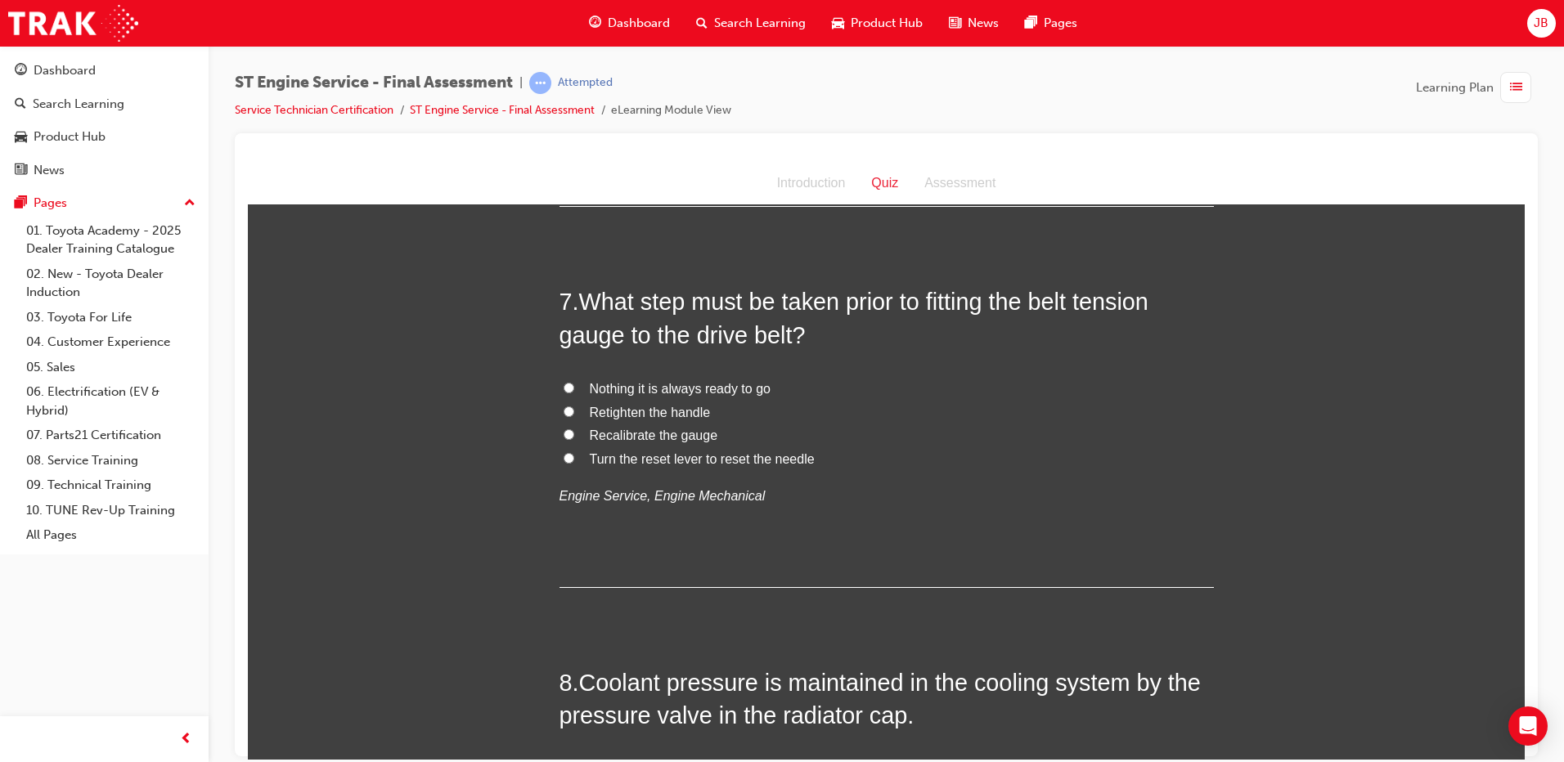
scroll to position [2291, 0]
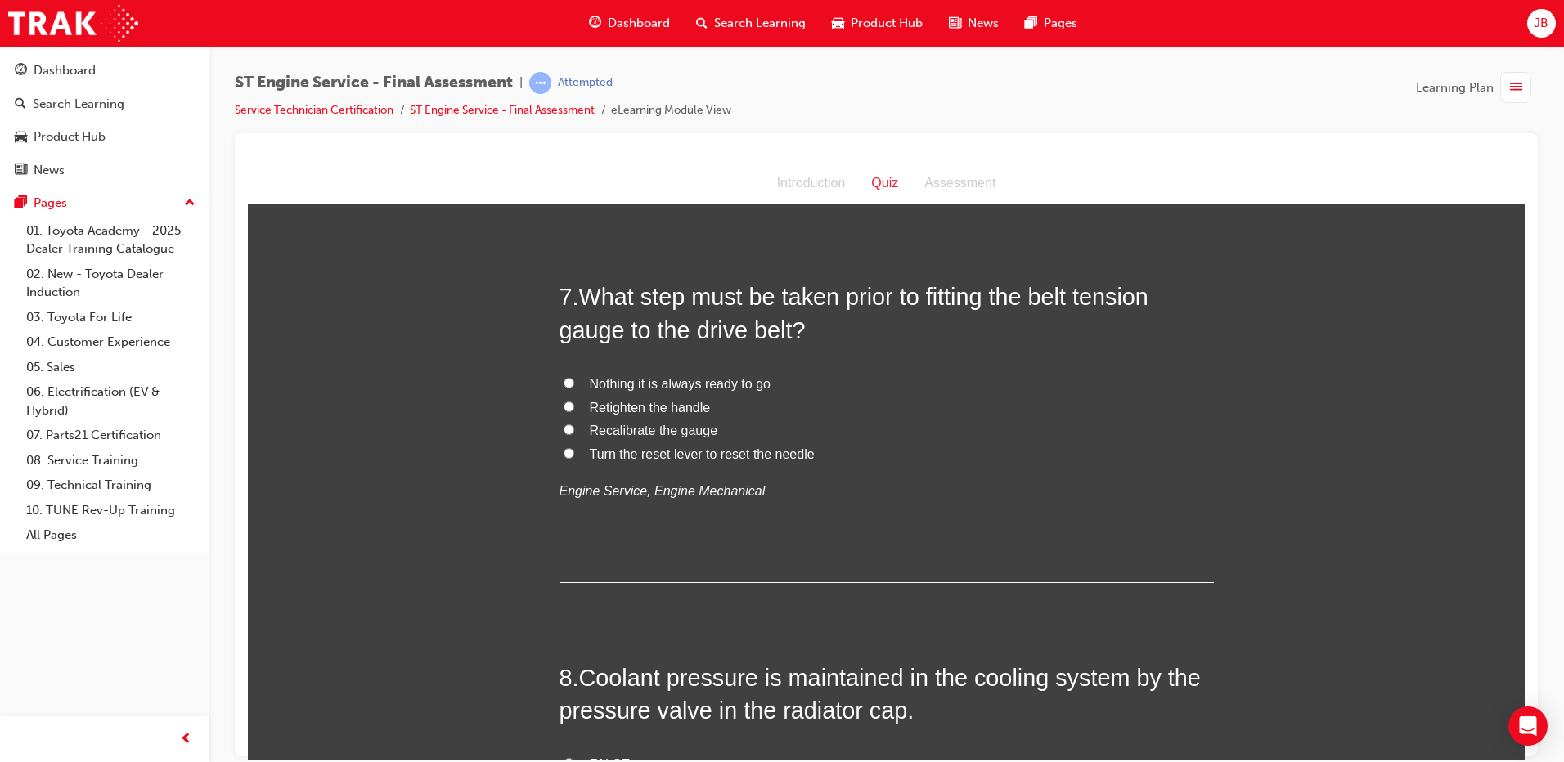
click at [653, 433] on span "Recalibrate the gauge" at bounding box center [654, 430] width 128 height 14
click at [574, 433] on input "Recalibrate the gauge" at bounding box center [569, 429] width 11 height 11
radio input "true"
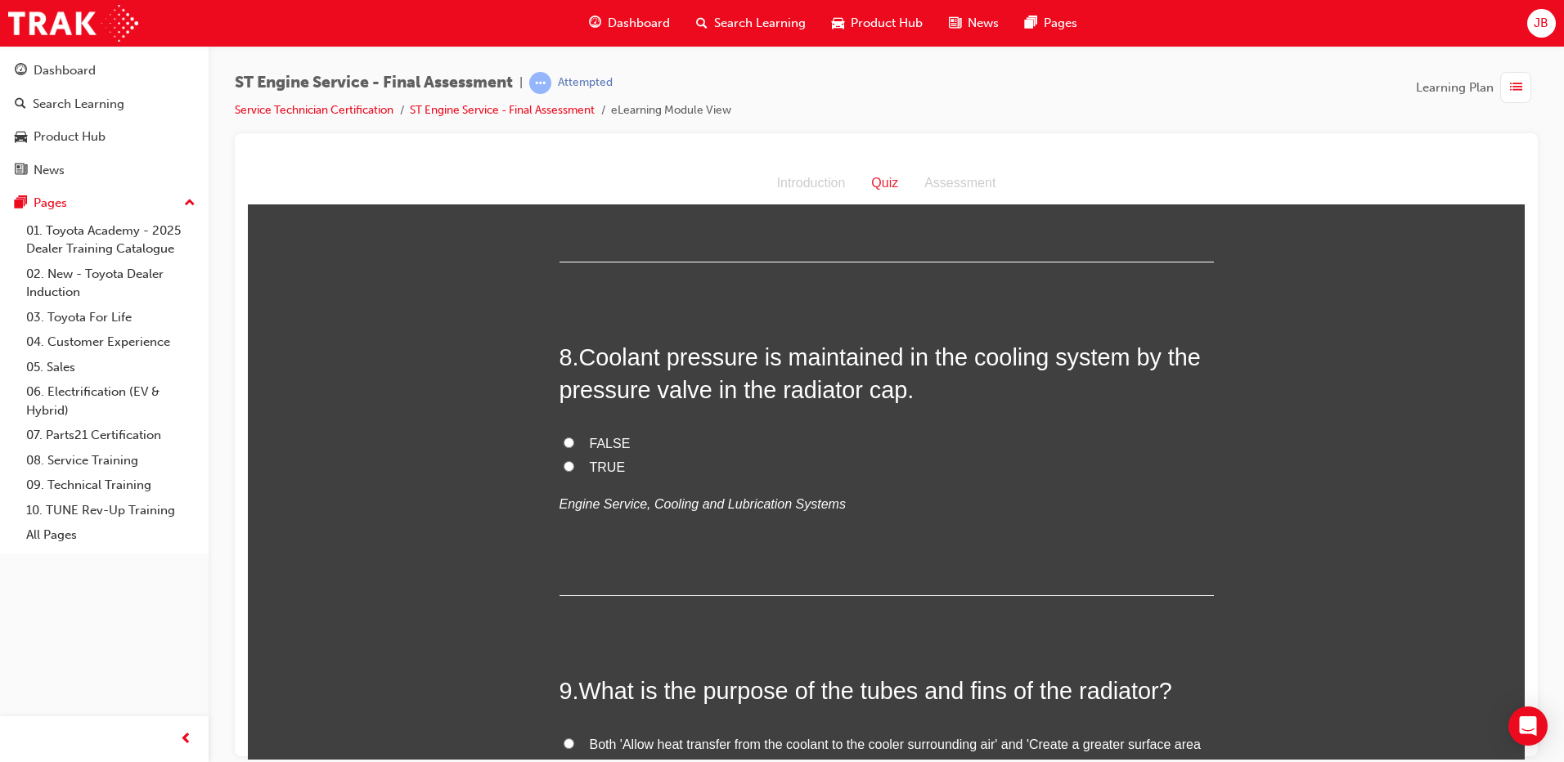
scroll to position [2618, 0]
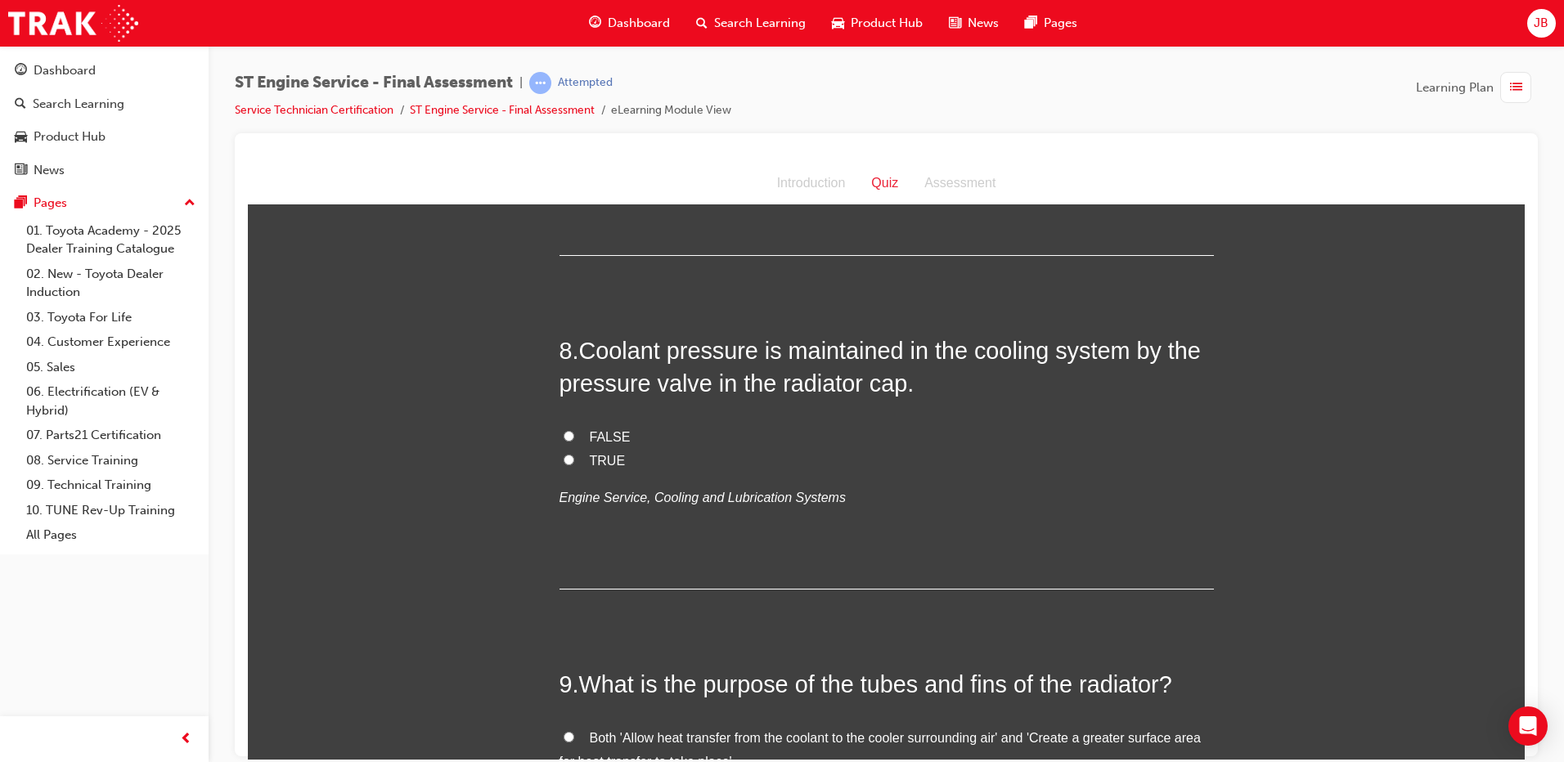
click at [602, 461] on span "TRUE" at bounding box center [608, 460] width 36 height 14
click at [574, 461] on input "TRUE" at bounding box center [569, 459] width 11 height 11
radio input "true"
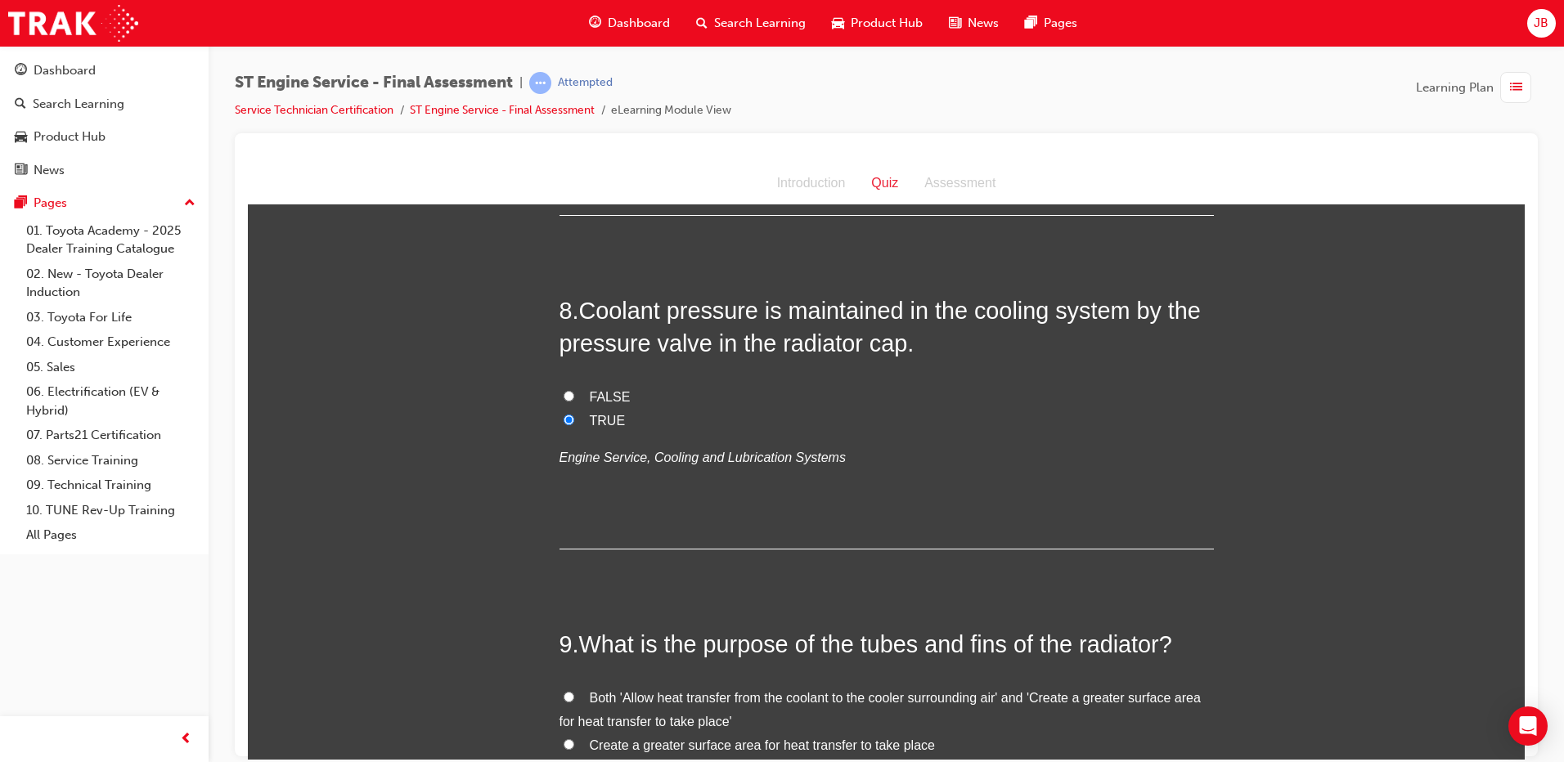
scroll to position [2659, 0]
click at [593, 389] on span "FALSE" at bounding box center [610, 396] width 41 height 14
click at [574, 389] on input "FALSE" at bounding box center [569, 394] width 11 height 11
radio input "true"
click at [591, 418] on span "TRUE" at bounding box center [608, 419] width 36 height 14
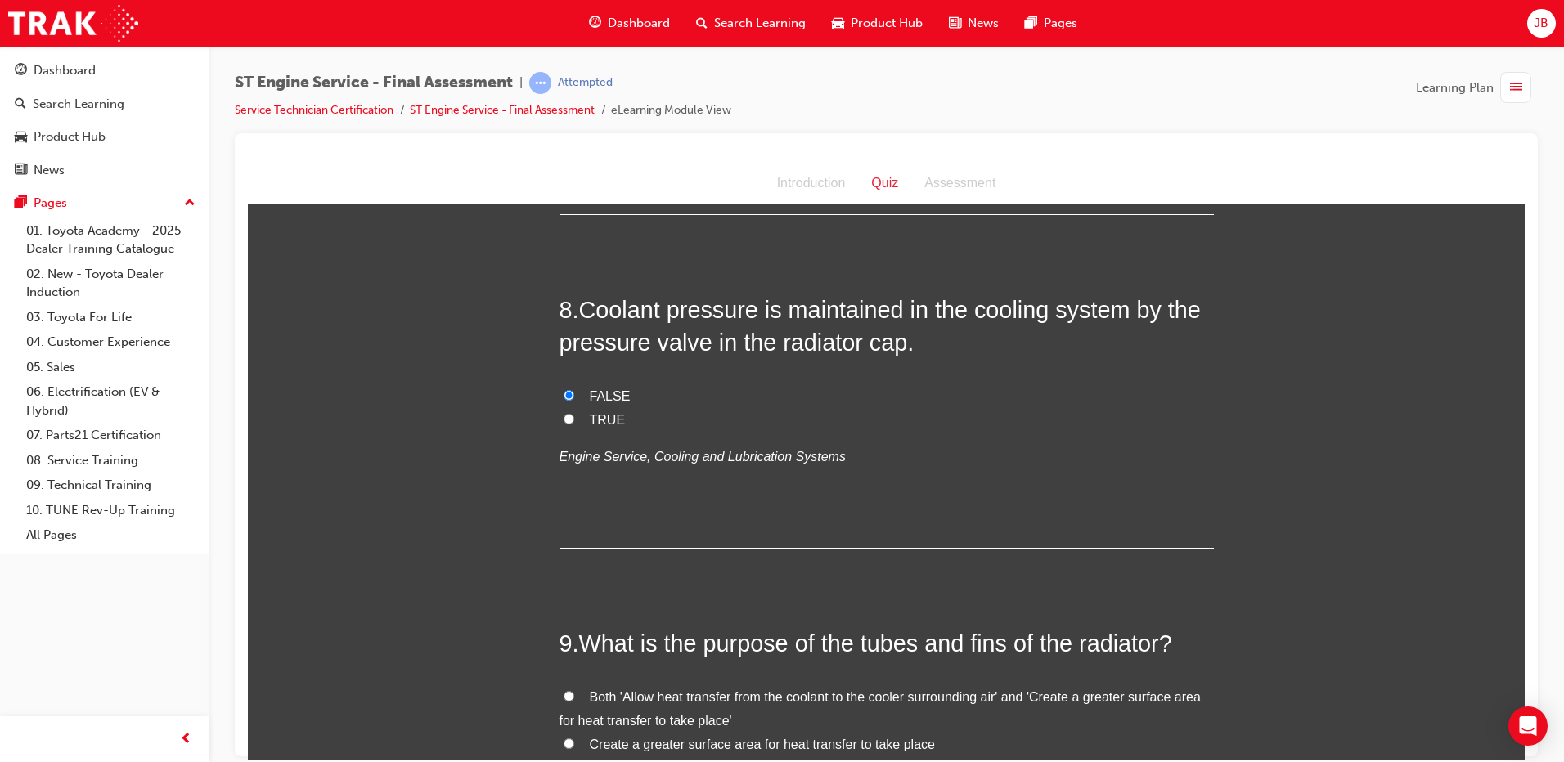
click at [574, 418] on input "TRUE" at bounding box center [569, 418] width 11 height 11
radio input "true"
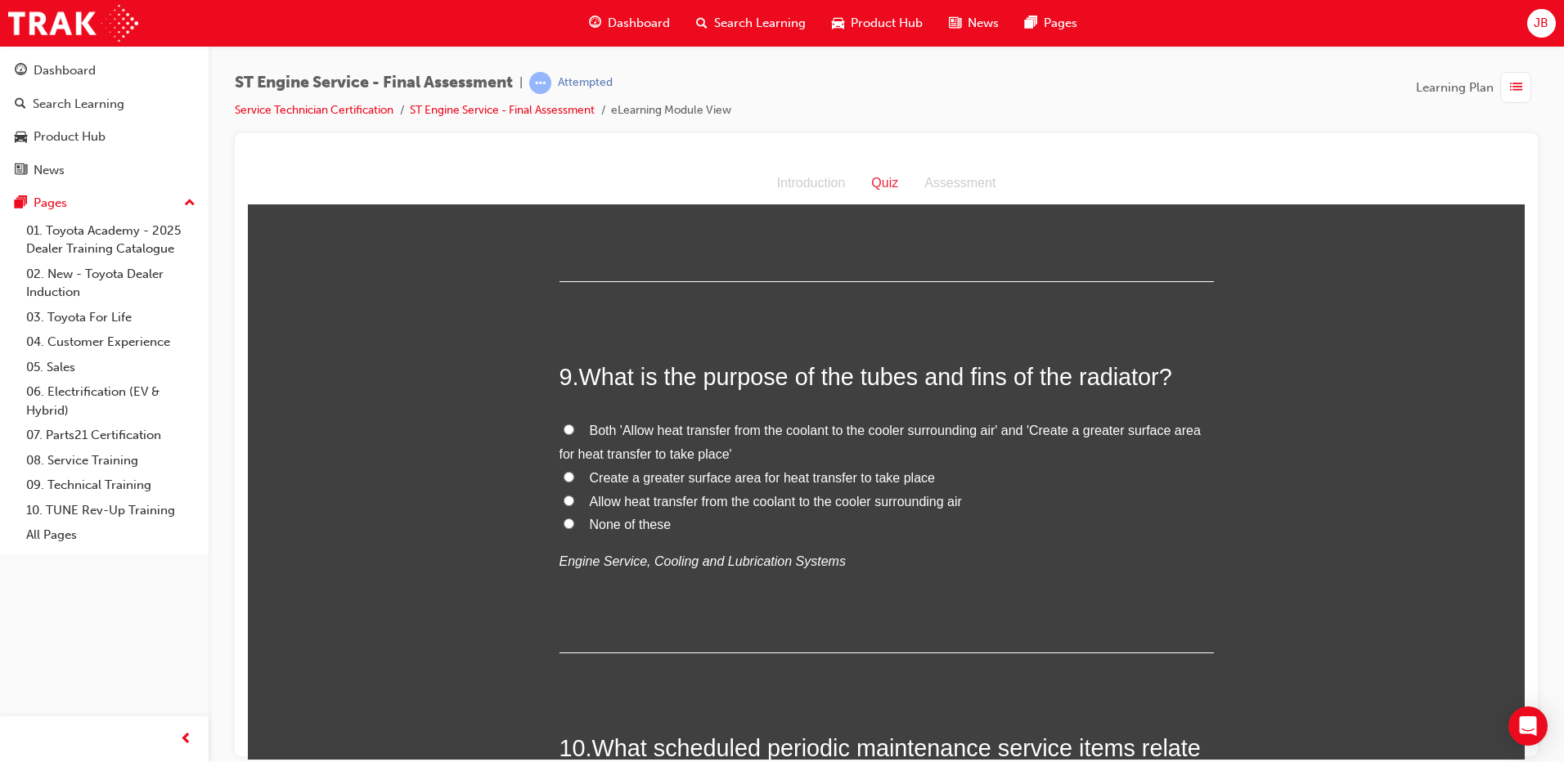
scroll to position [2986, 0]
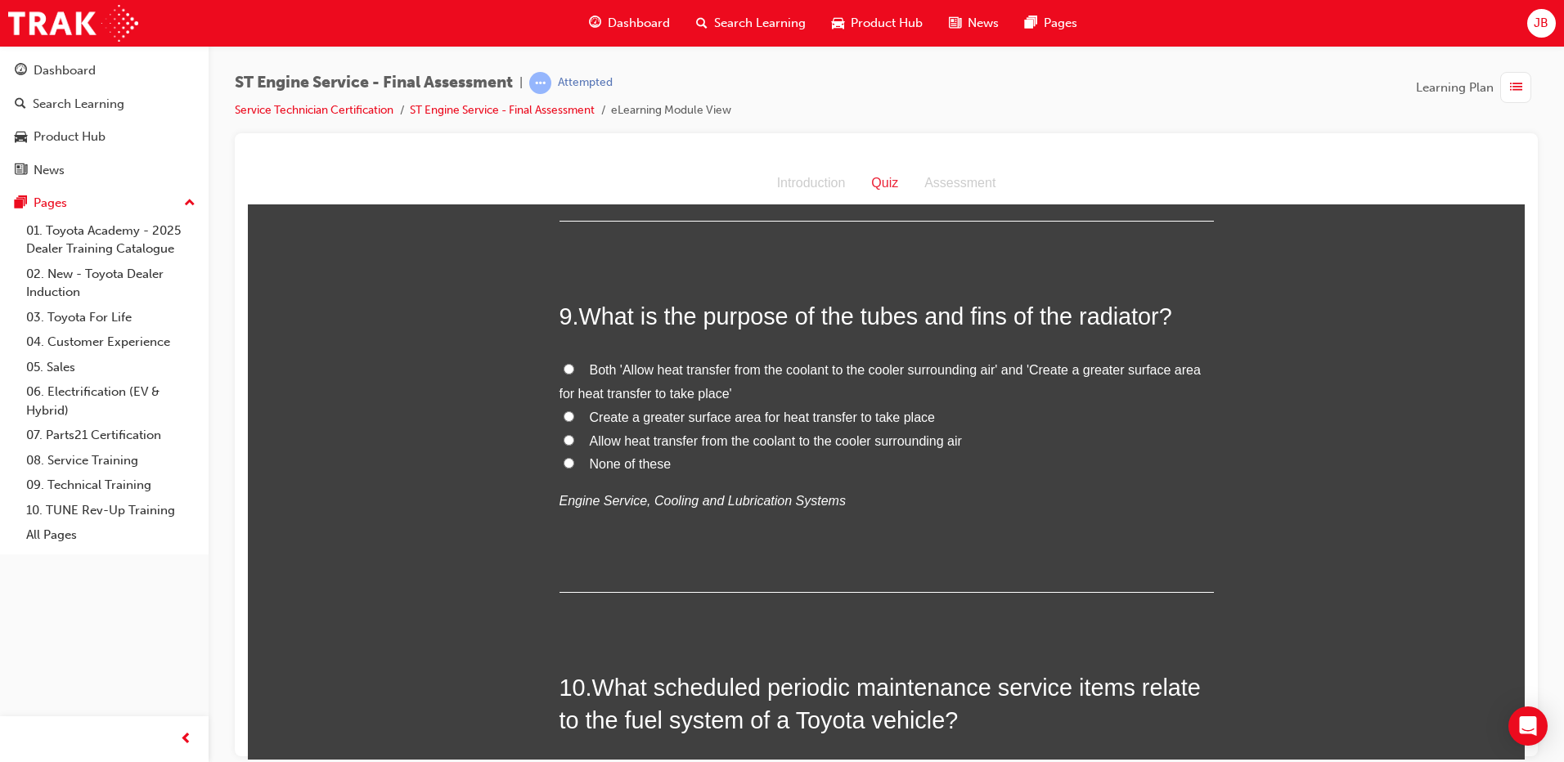
click at [685, 375] on span "Both 'Allow heat transfer from the coolant to the cooler surrounding air' and '…" at bounding box center [880, 381] width 641 height 38
click at [574, 374] on input "Both 'Allow heat transfer from the coolant to the cooler surrounding air' and '…" at bounding box center [569, 368] width 11 height 11
radio input "true"
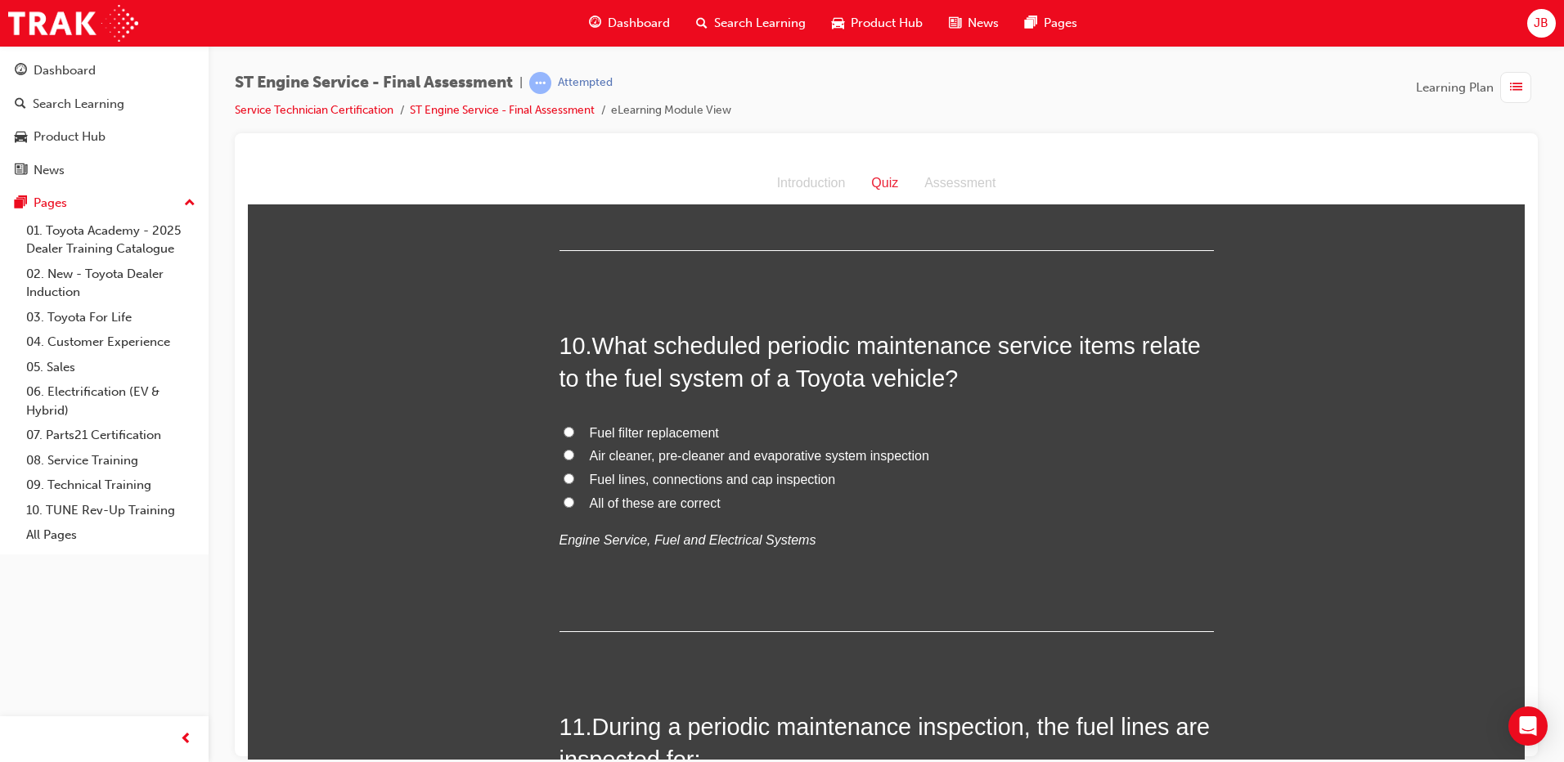
scroll to position [3334, 0]
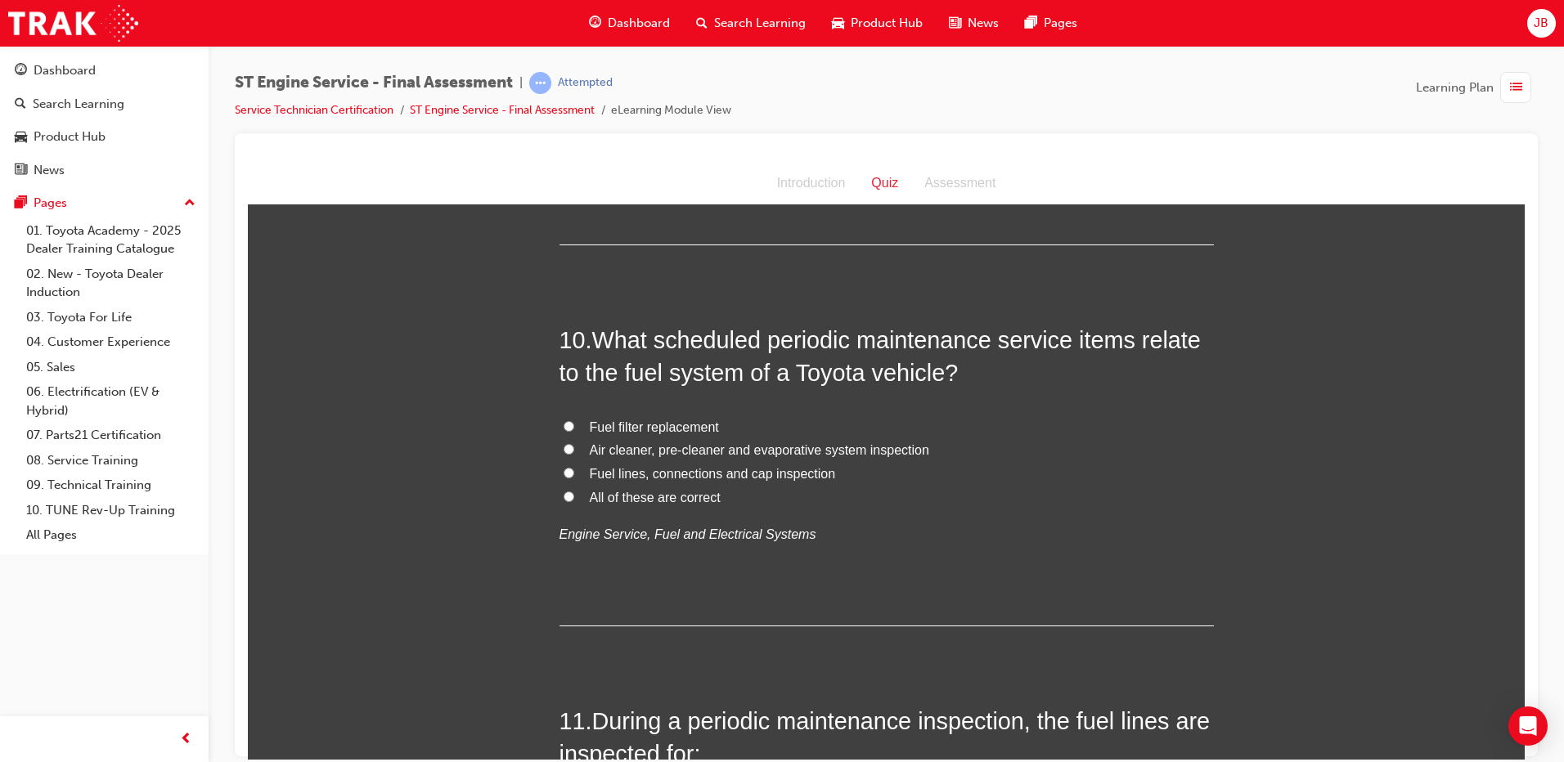
click at [643, 498] on span "All of these are correct" at bounding box center [655, 497] width 131 height 14
click at [574, 498] on input "All of these are correct" at bounding box center [569, 496] width 11 height 11
radio input "true"
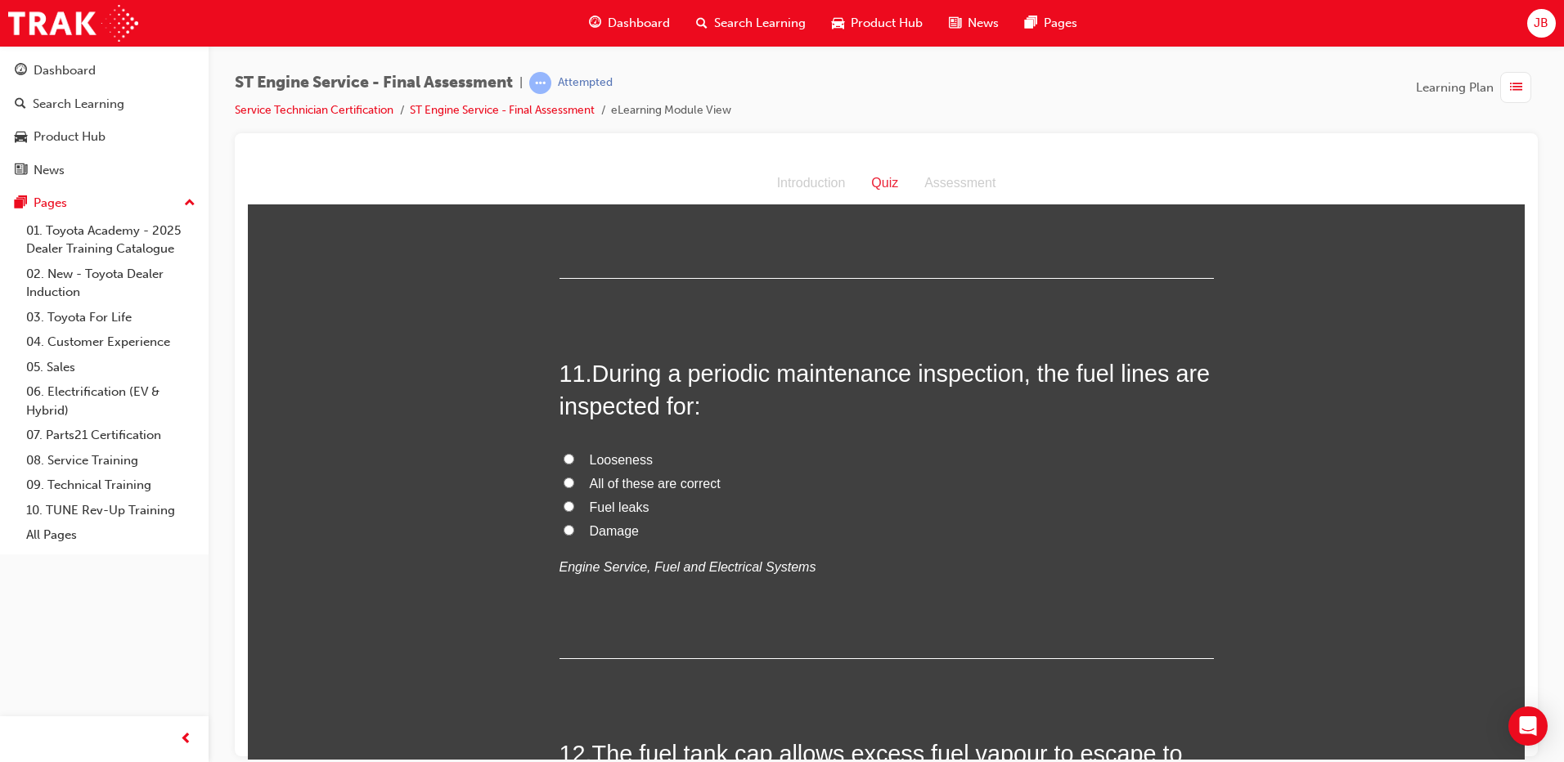
scroll to position [3722, 0]
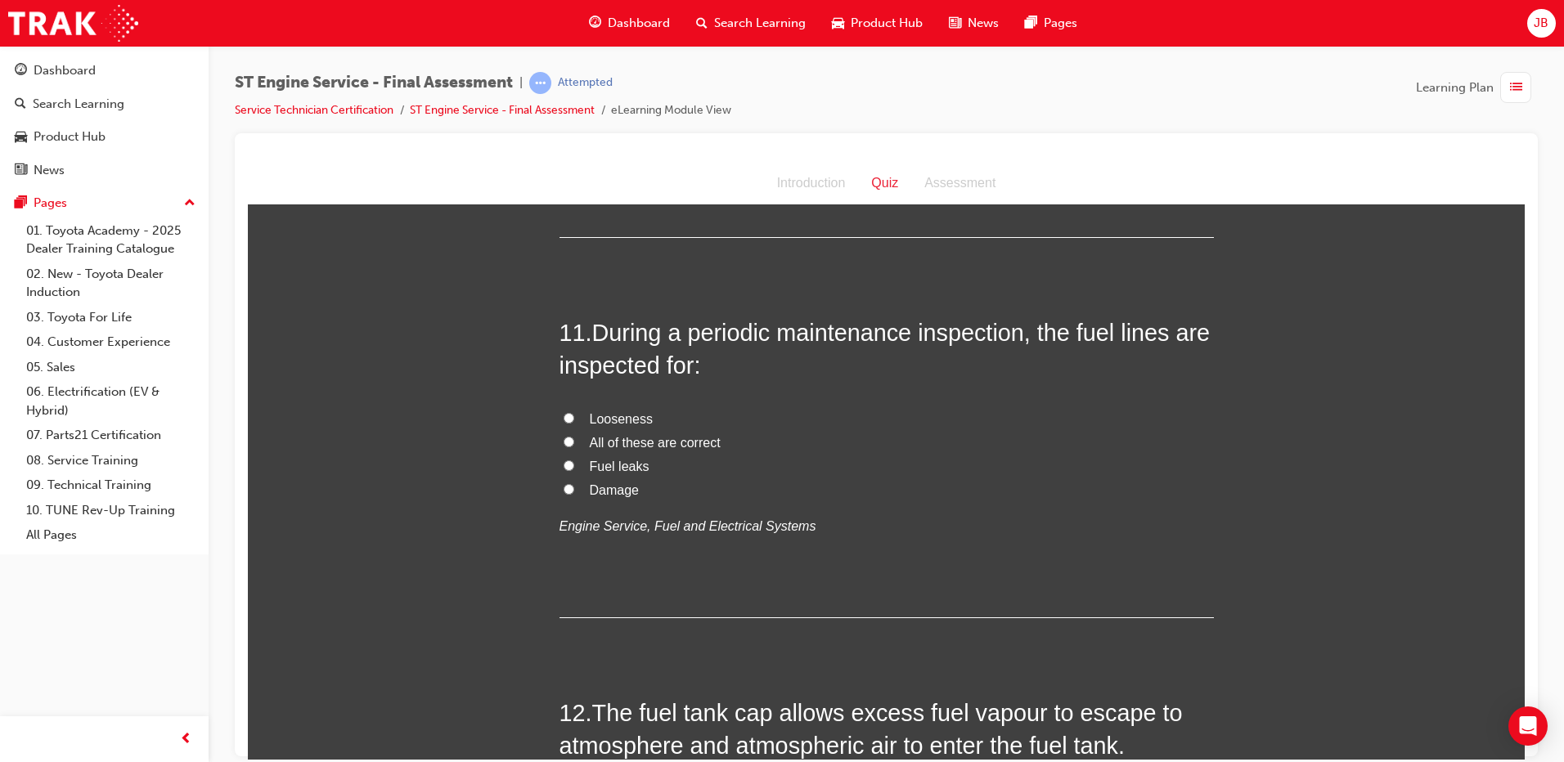
click at [608, 492] on span "Damage" at bounding box center [614, 490] width 49 height 14
click at [574, 492] on input "Damage" at bounding box center [569, 488] width 11 height 11
radio input "true"
click at [614, 447] on span "All of these are correct" at bounding box center [655, 442] width 131 height 14
click at [574, 447] on input "All of these are correct" at bounding box center [569, 441] width 11 height 11
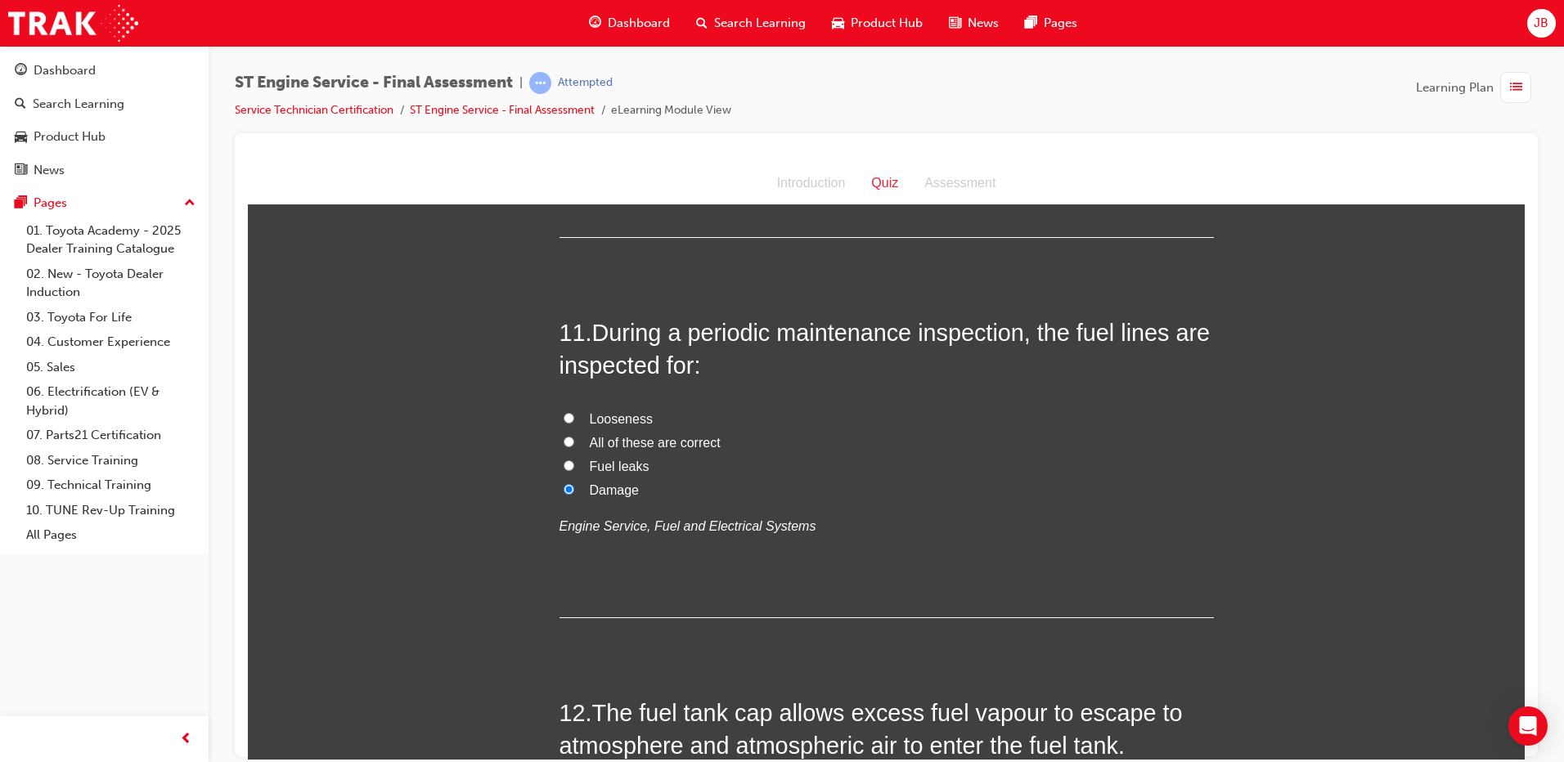
radio input "true"
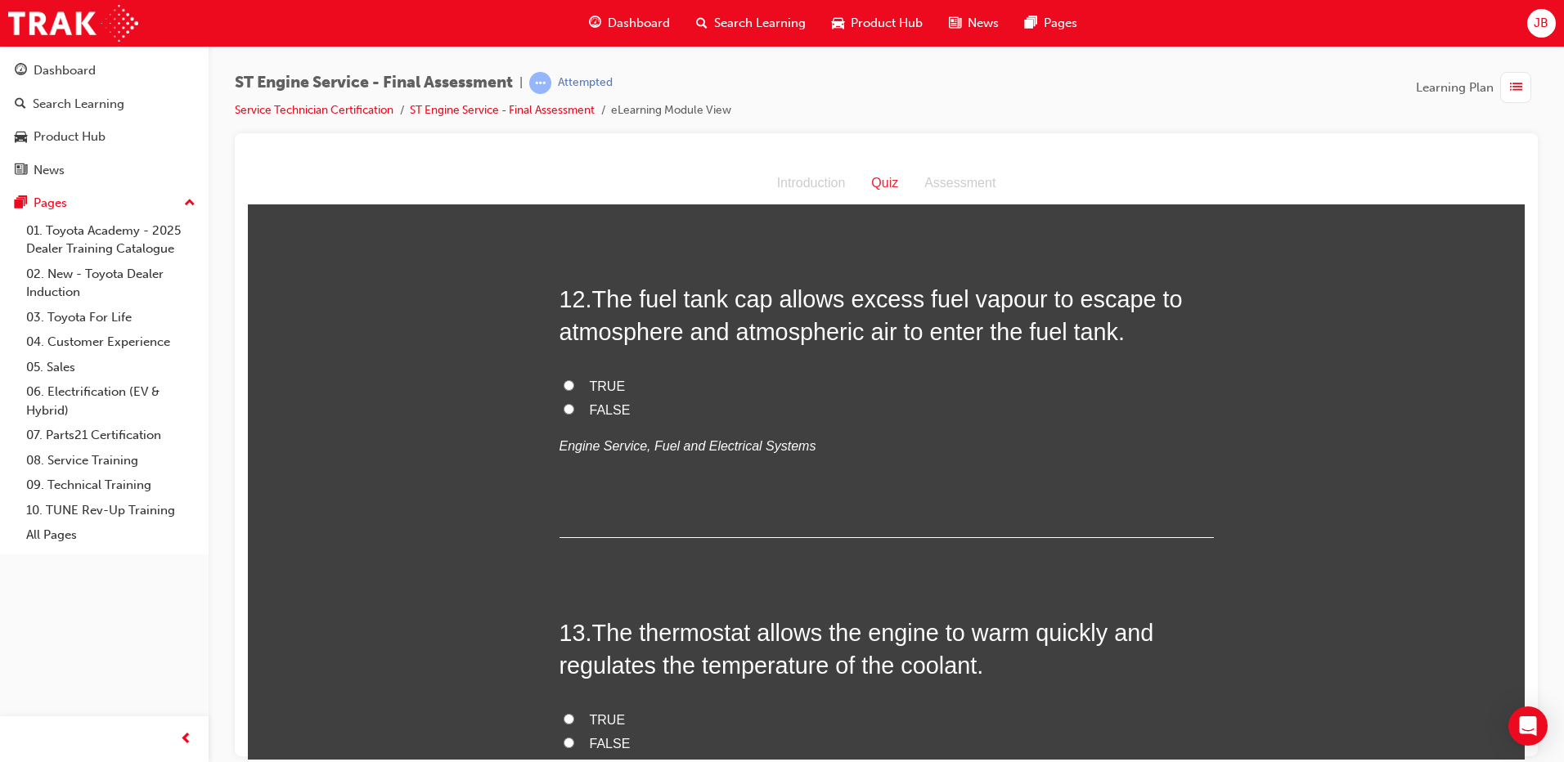
scroll to position [4172, 0]
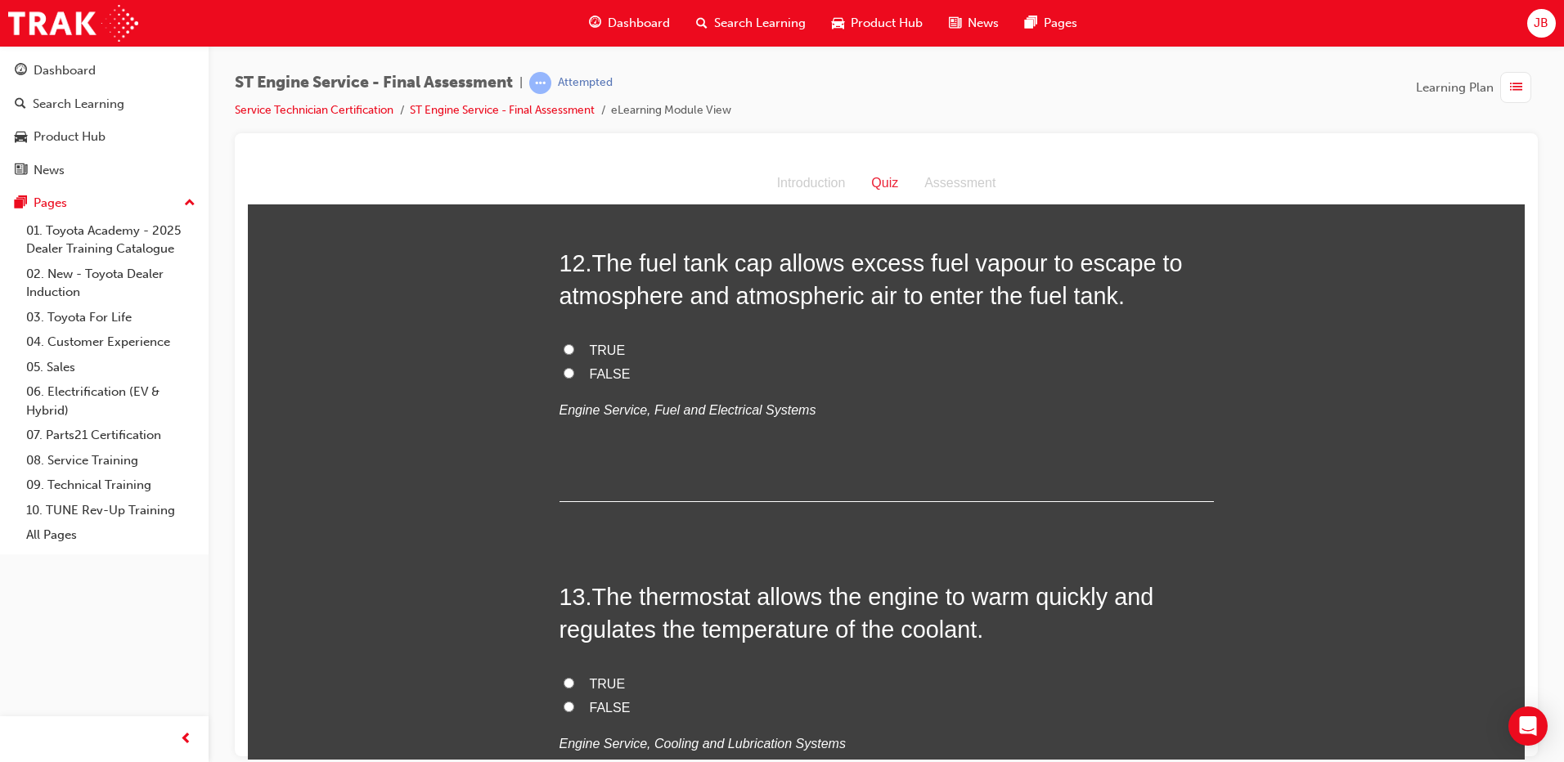
click at [601, 374] on span "FALSE" at bounding box center [610, 373] width 41 height 14
click at [574, 374] on input "FALSE" at bounding box center [569, 372] width 11 height 11
radio input "true"
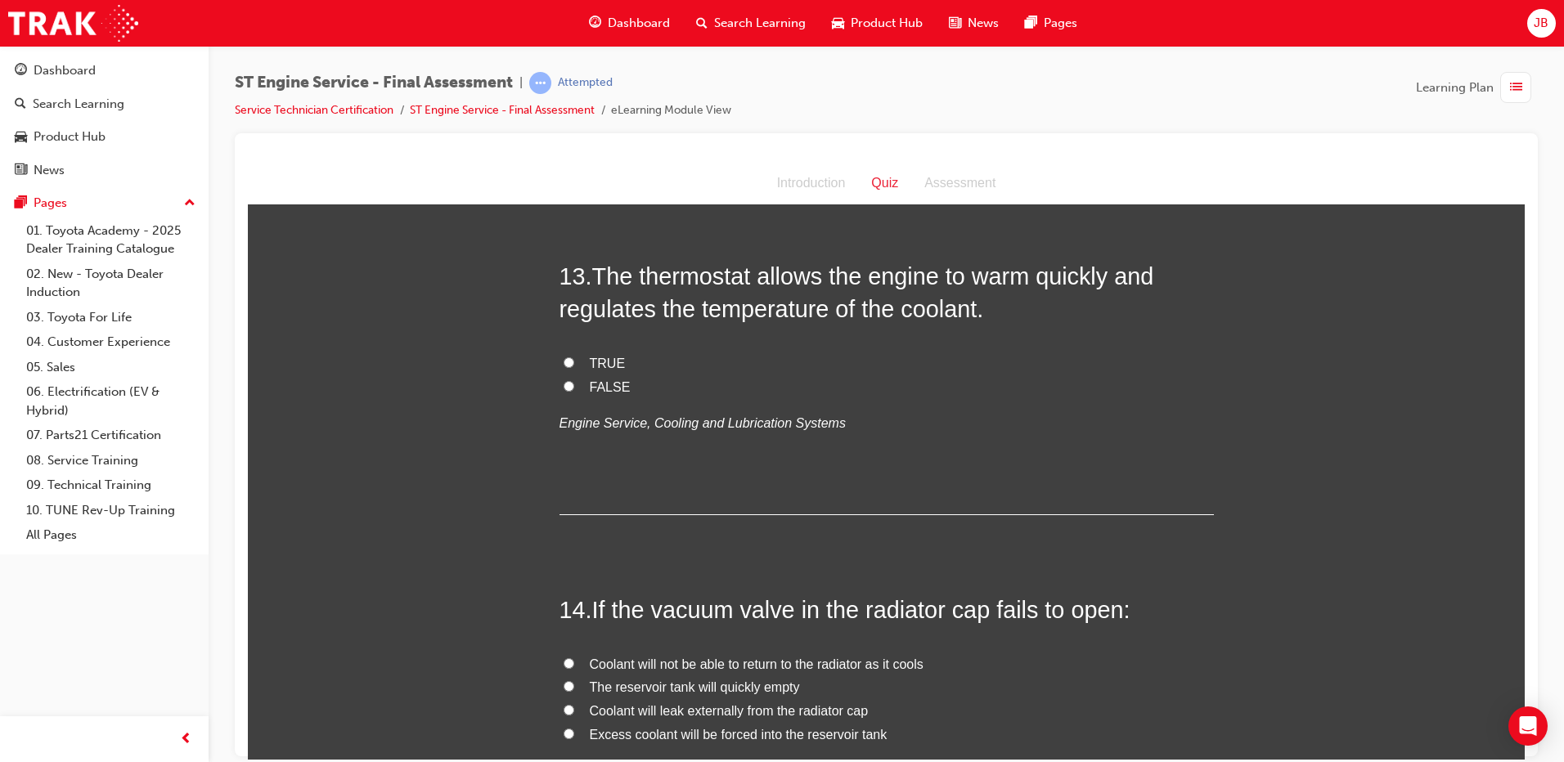
scroll to position [4479, 0]
